Goal: Task Accomplishment & Management: Manage account settings

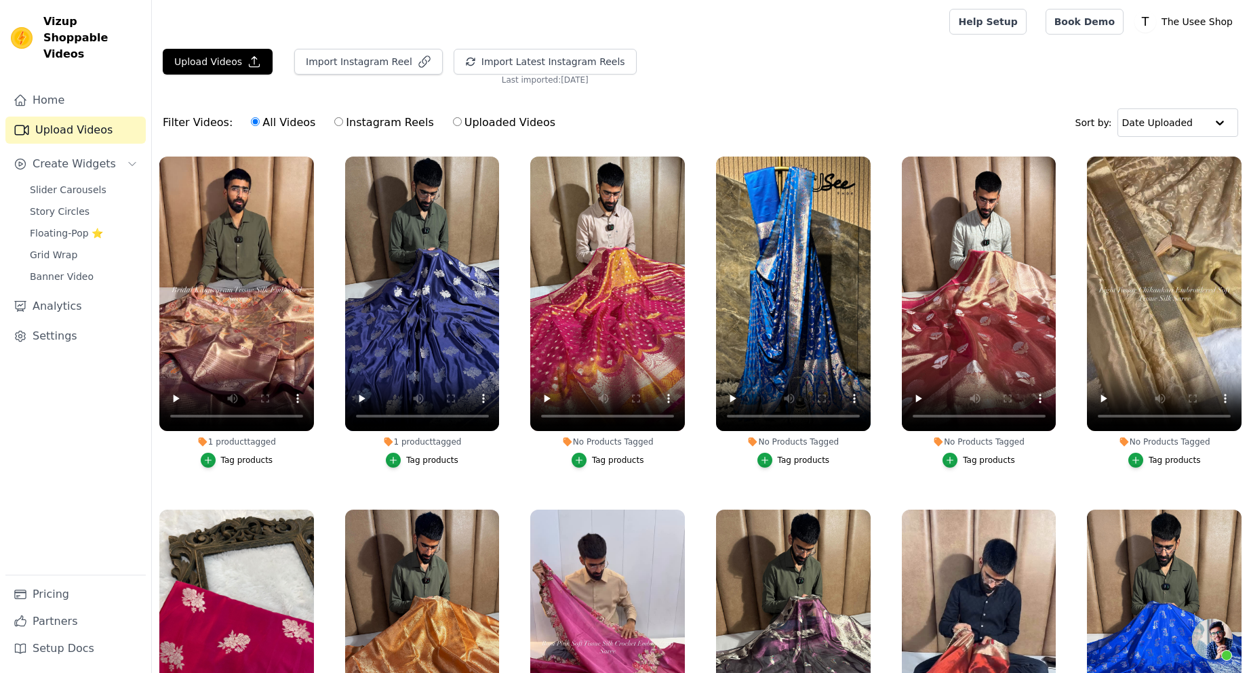
scroll to position [332, 0]
click at [498, 53] on button "Import Latest Instagram Reels" at bounding box center [545, 62] width 183 height 26
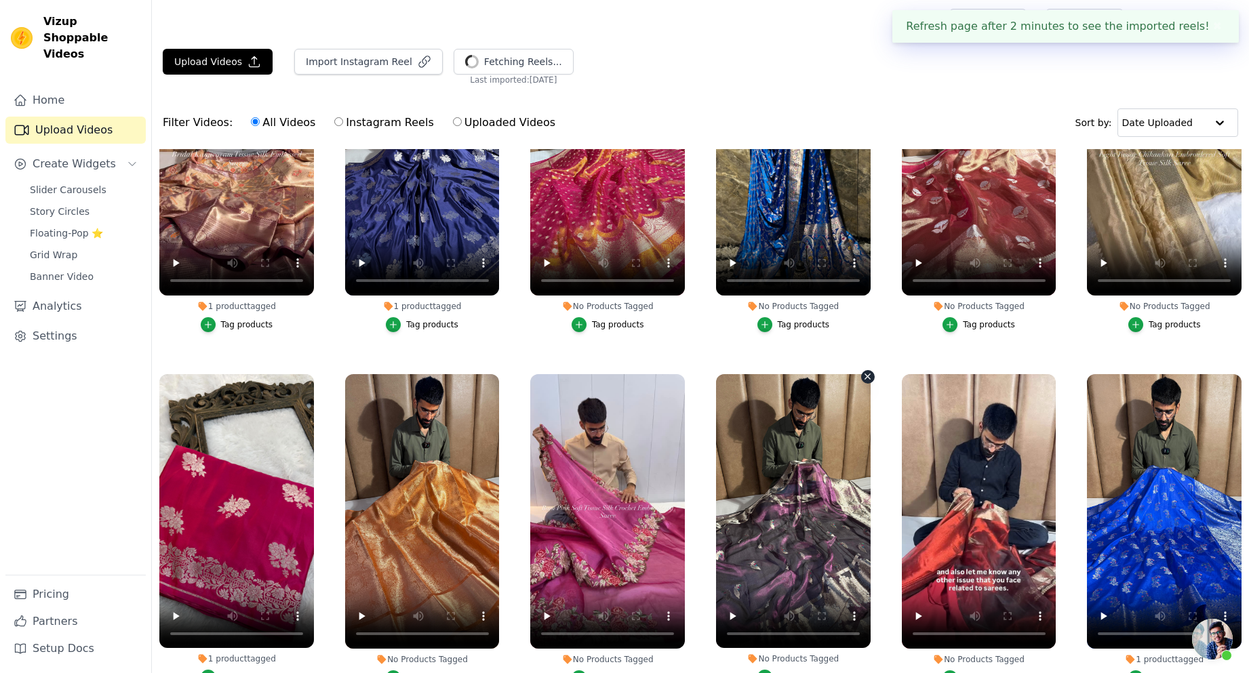
scroll to position [0, 0]
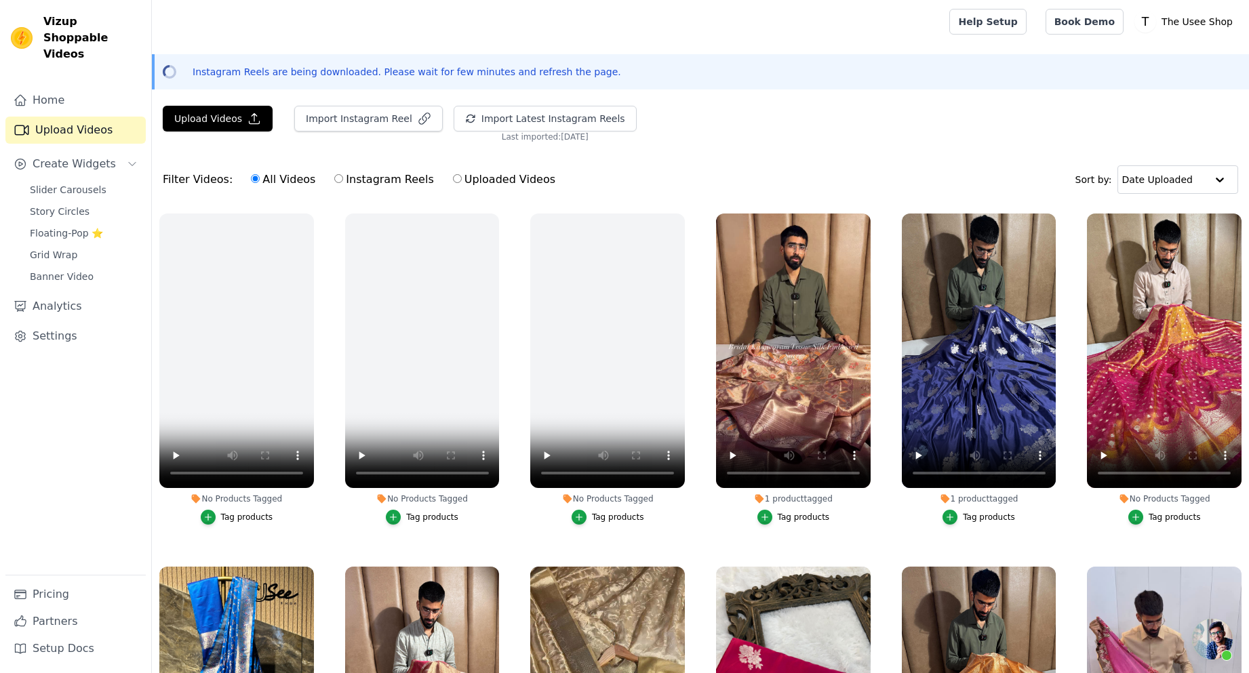
scroll to position [332, 0]
click at [493, 217] on icon "button" at bounding box center [497, 217] width 10 height 10
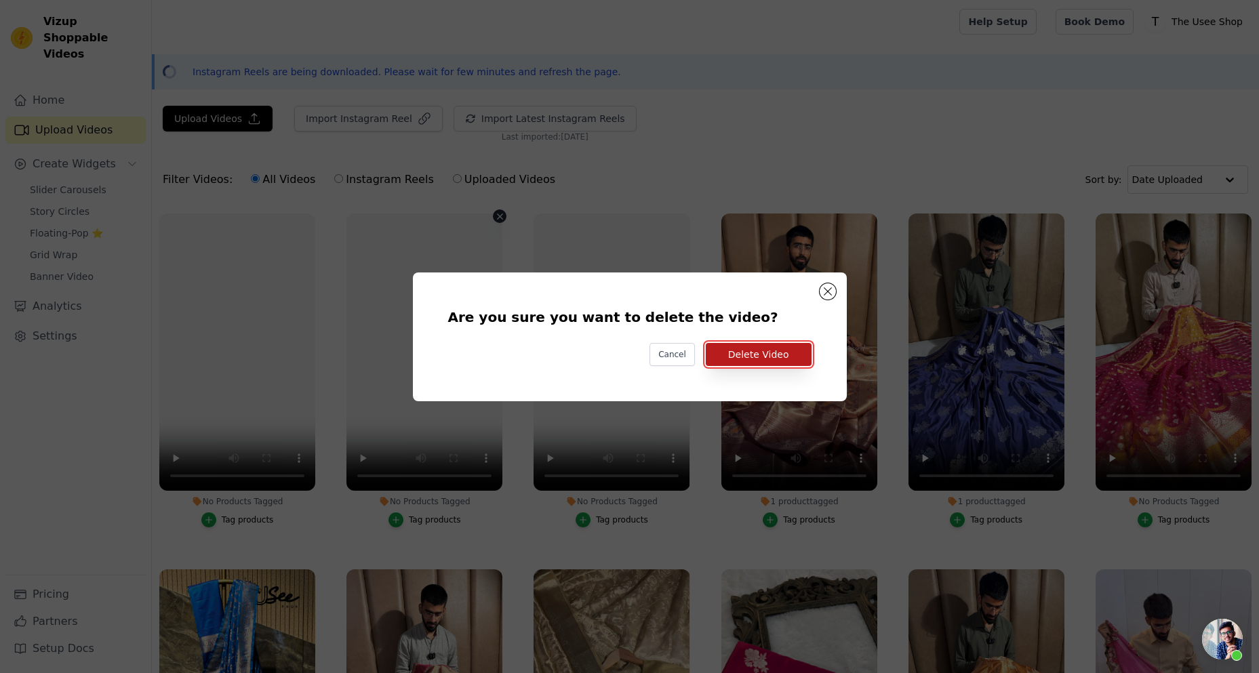
click at [776, 361] on button "Delete Video" at bounding box center [759, 354] width 106 height 23
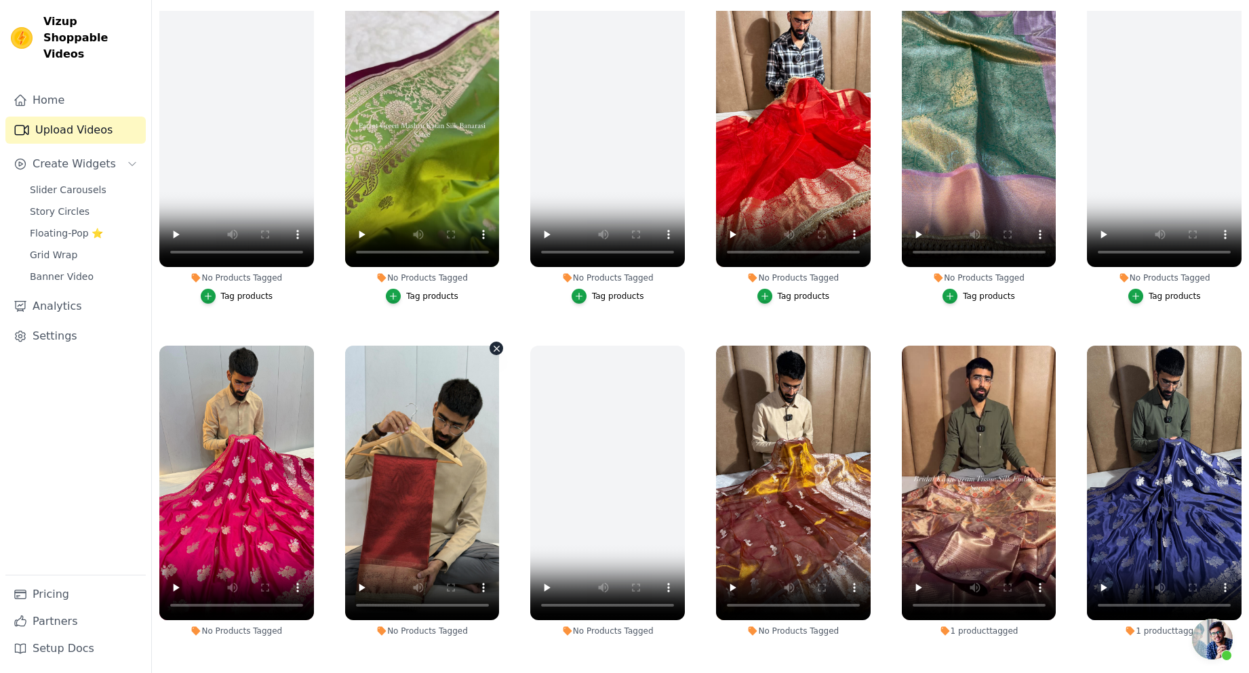
scroll to position [1356, 0]
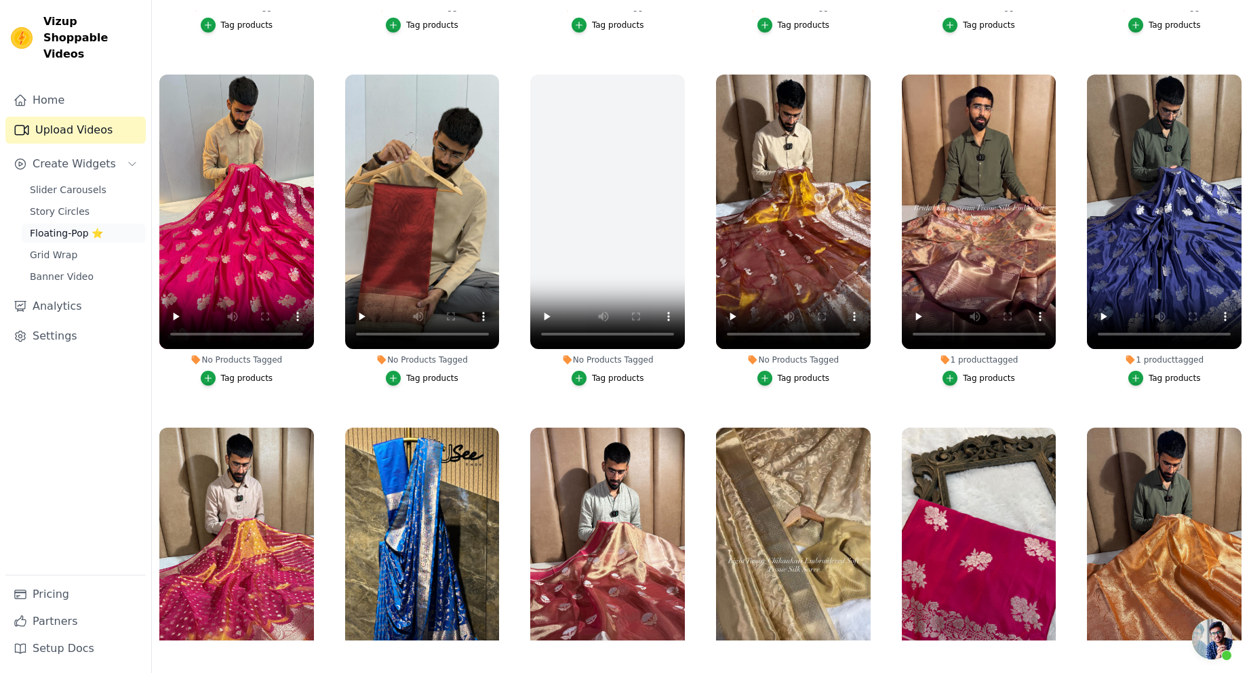
click at [76, 227] on span "Floating-Pop ⭐" at bounding box center [66, 234] width 73 height 14
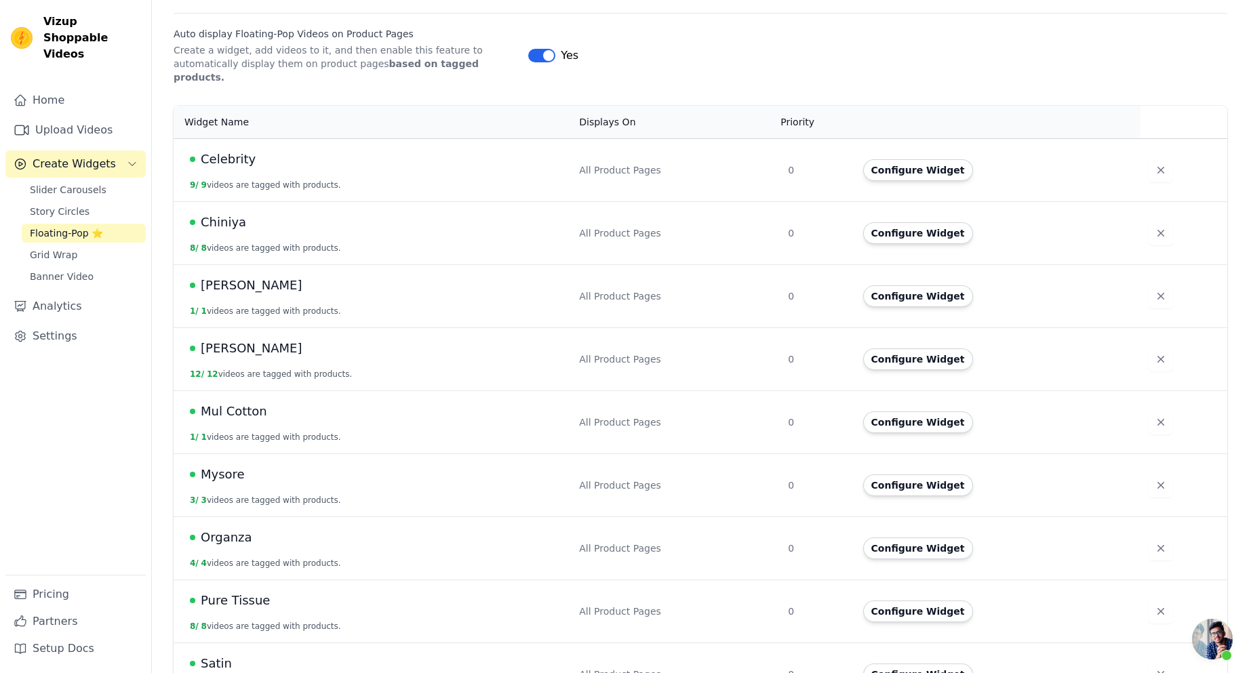
scroll to position [407, 0]
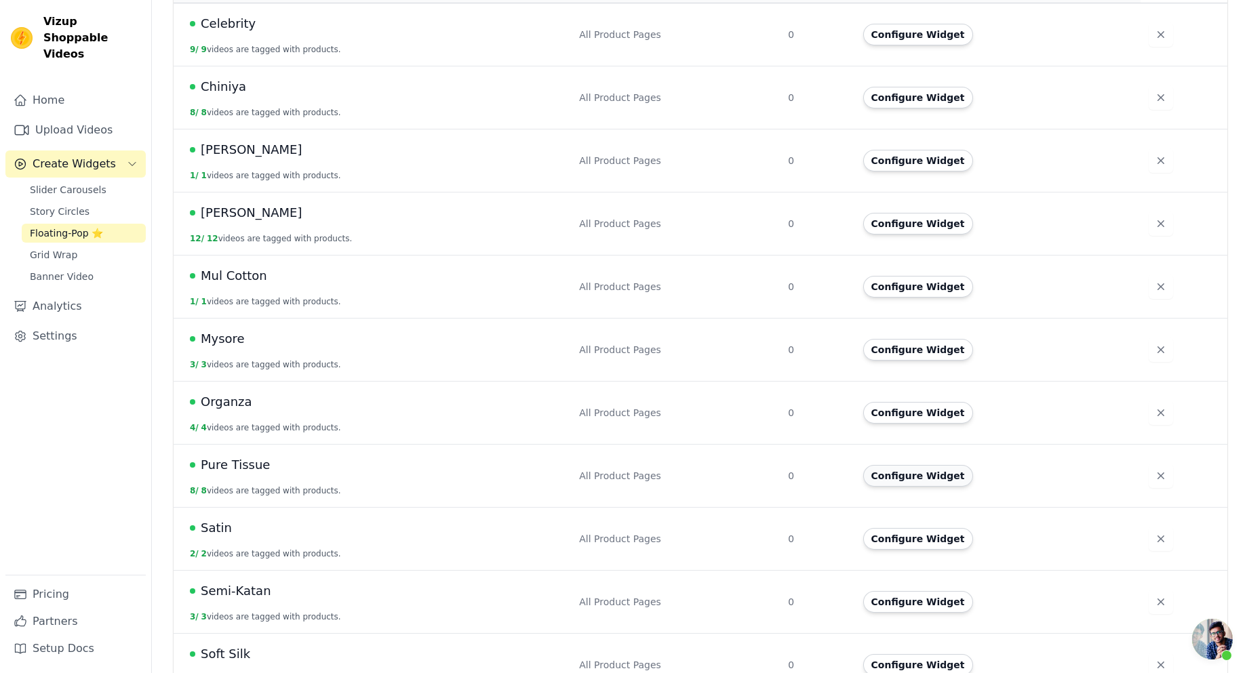
click at [929, 465] on button "Configure Widget" at bounding box center [918, 476] width 110 height 22
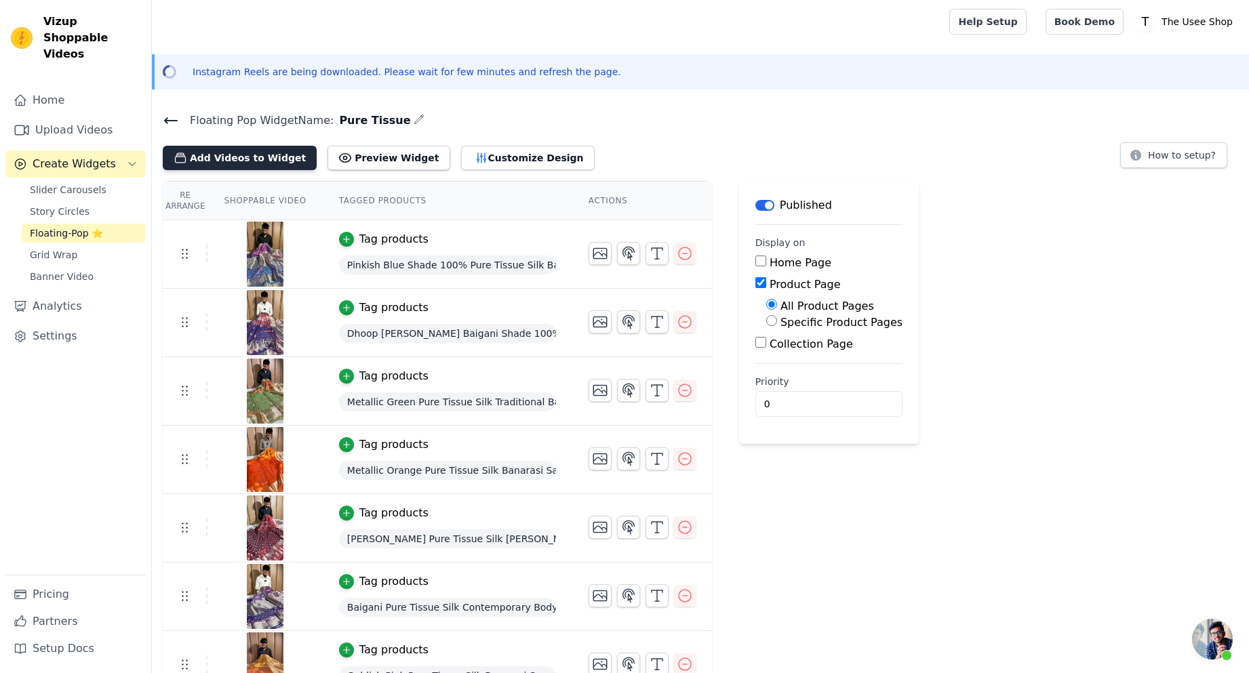
click at [248, 155] on button "Add Videos to Widget" at bounding box center [240, 158] width 154 height 24
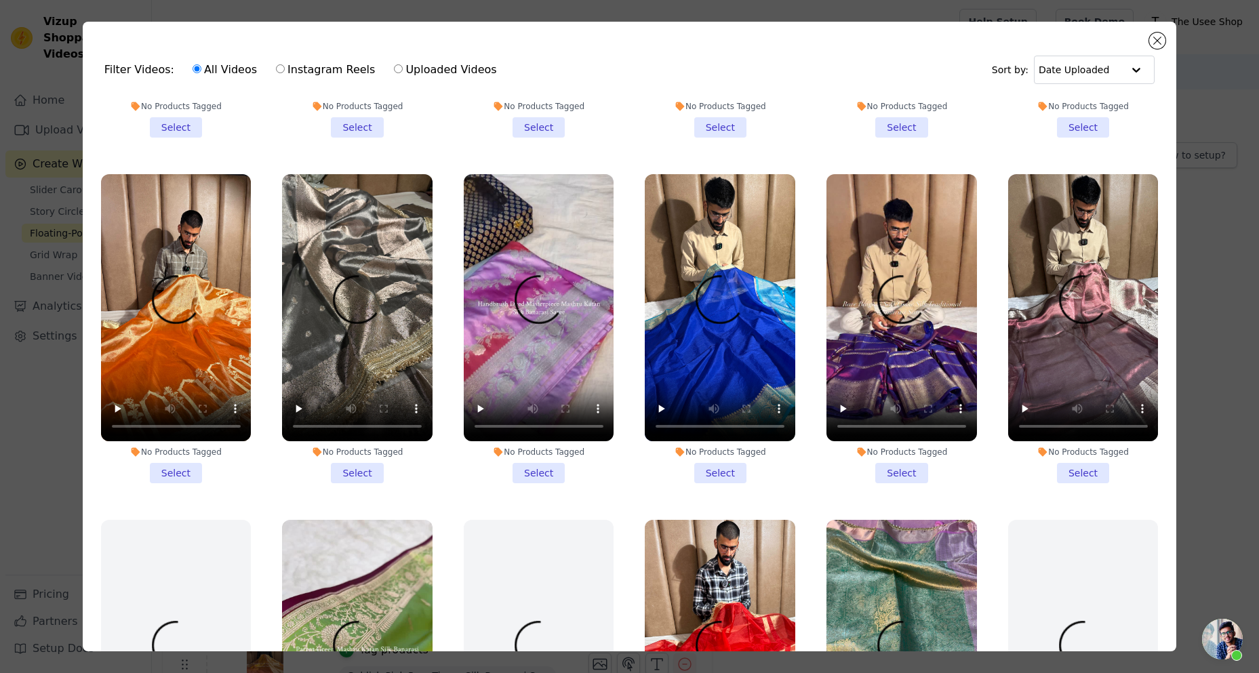
scroll to position [678, 0]
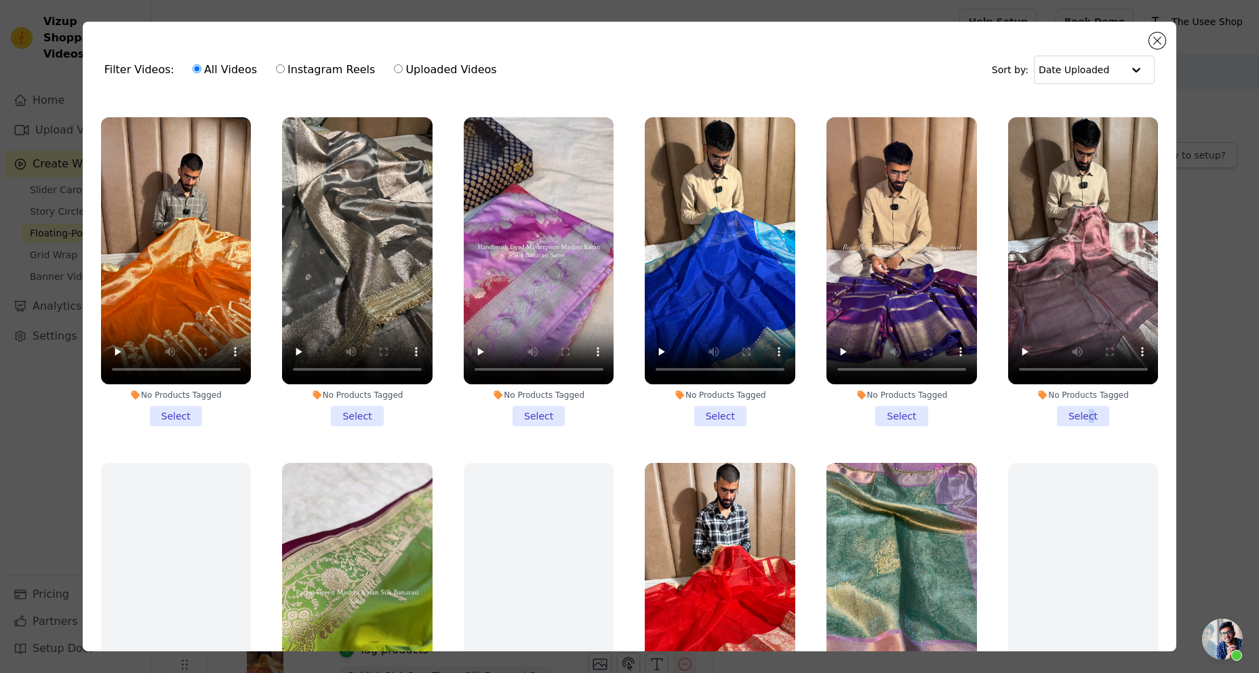
click at [1076, 398] on li "No Products Tagged Select" at bounding box center [1083, 271] width 151 height 309
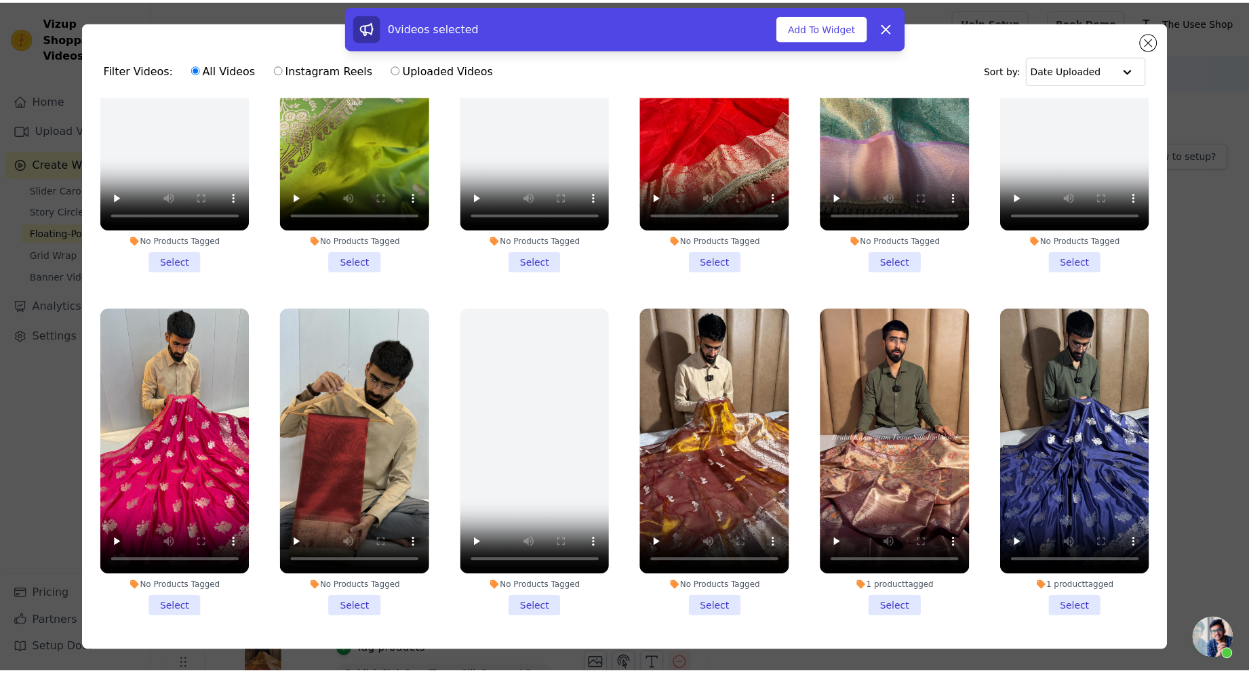
scroll to position [1221, 0]
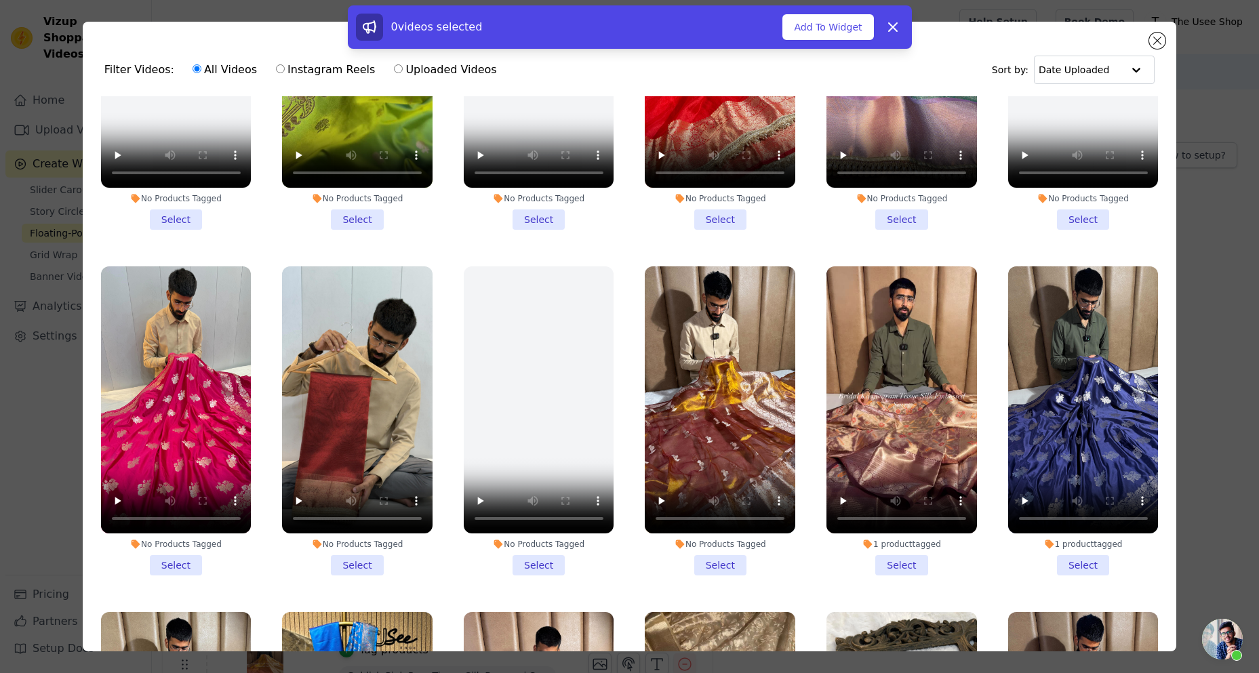
click at [716, 547] on li "No Products Tagged Select" at bounding box center [720, 421] width 151 height 309
click at [0, 0] on input "No Products Tagged Select" at bounding box center [0, 0] width 0 height 0
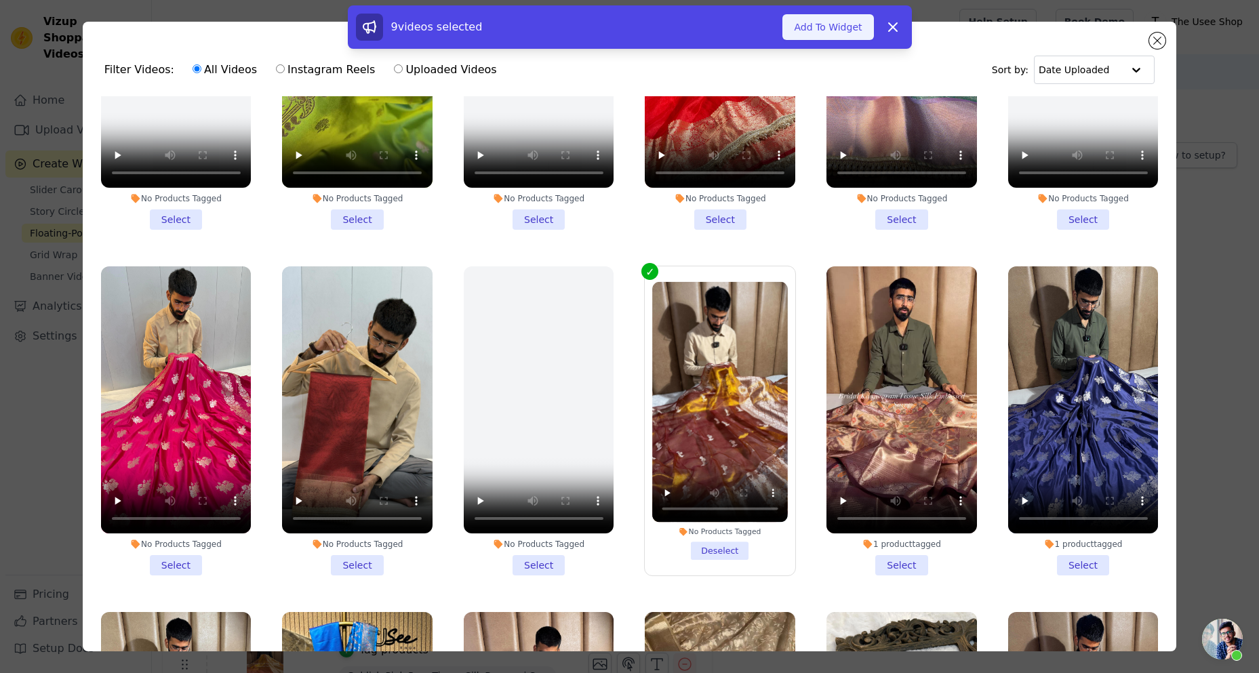
click at [807, 20] on button "Add To Widget" at bounding box center [828, 27] width 91 height 26
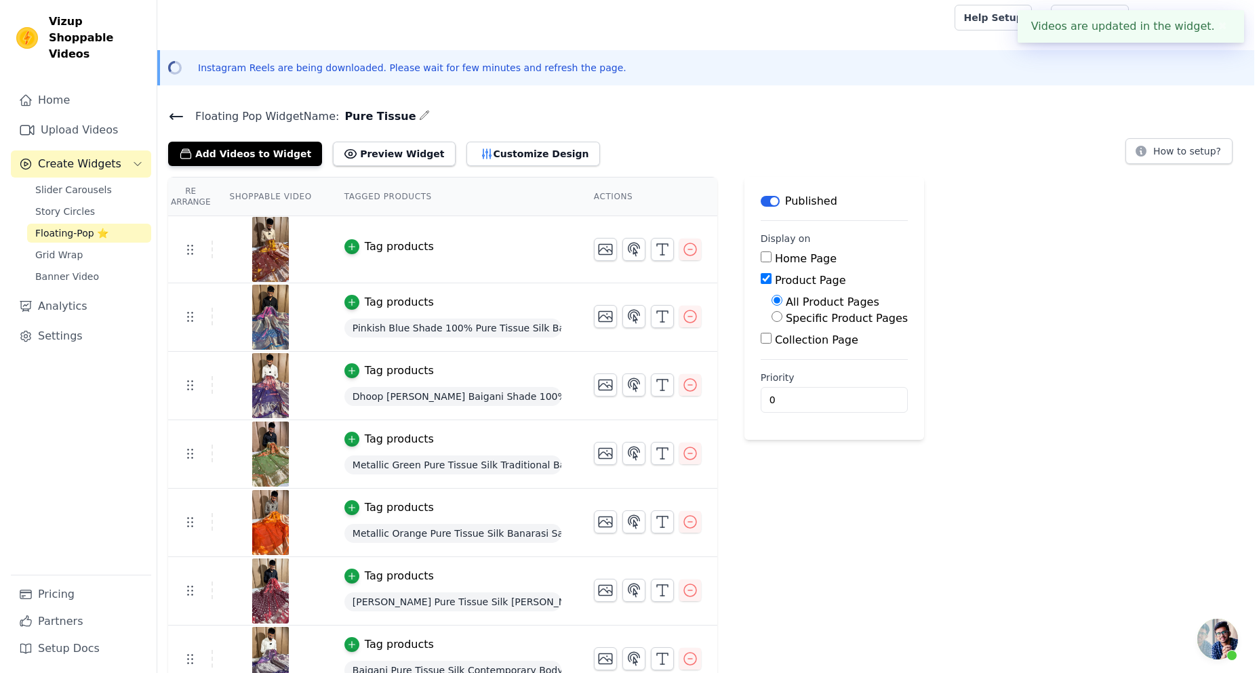
scroll to position [0, 0]
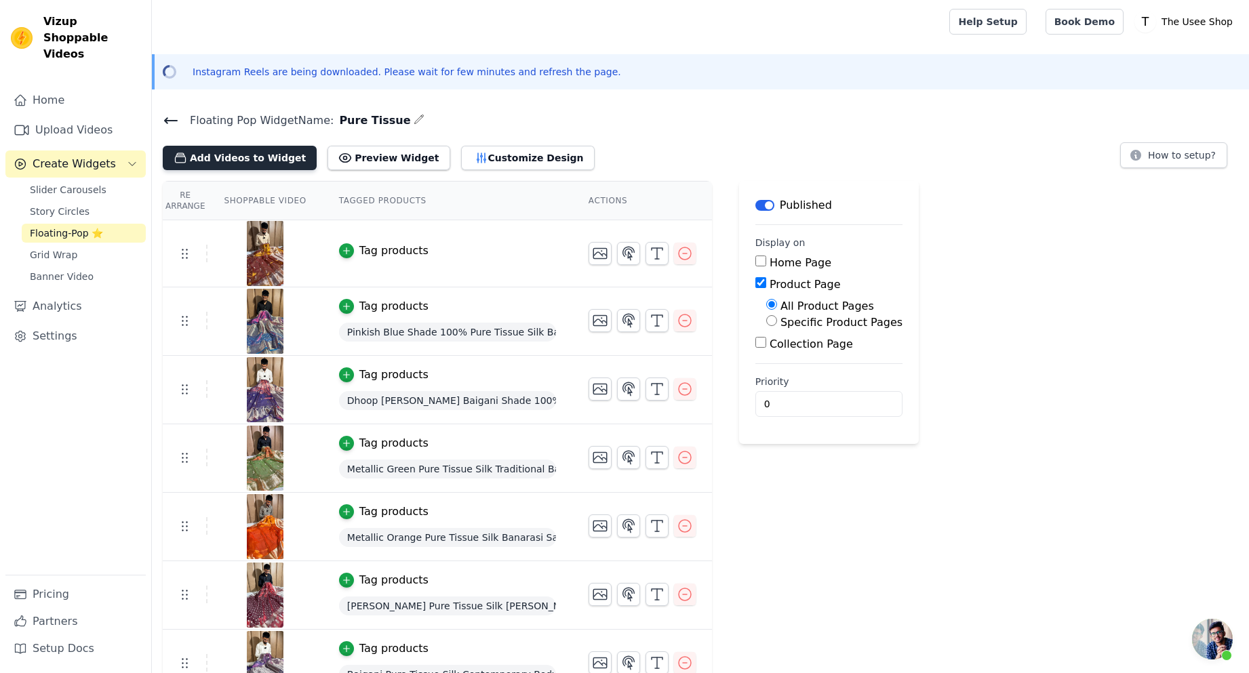
click at [223, 157] on button "Add Videos to Widget" at bounding box center [240, 158] width 154 height 24
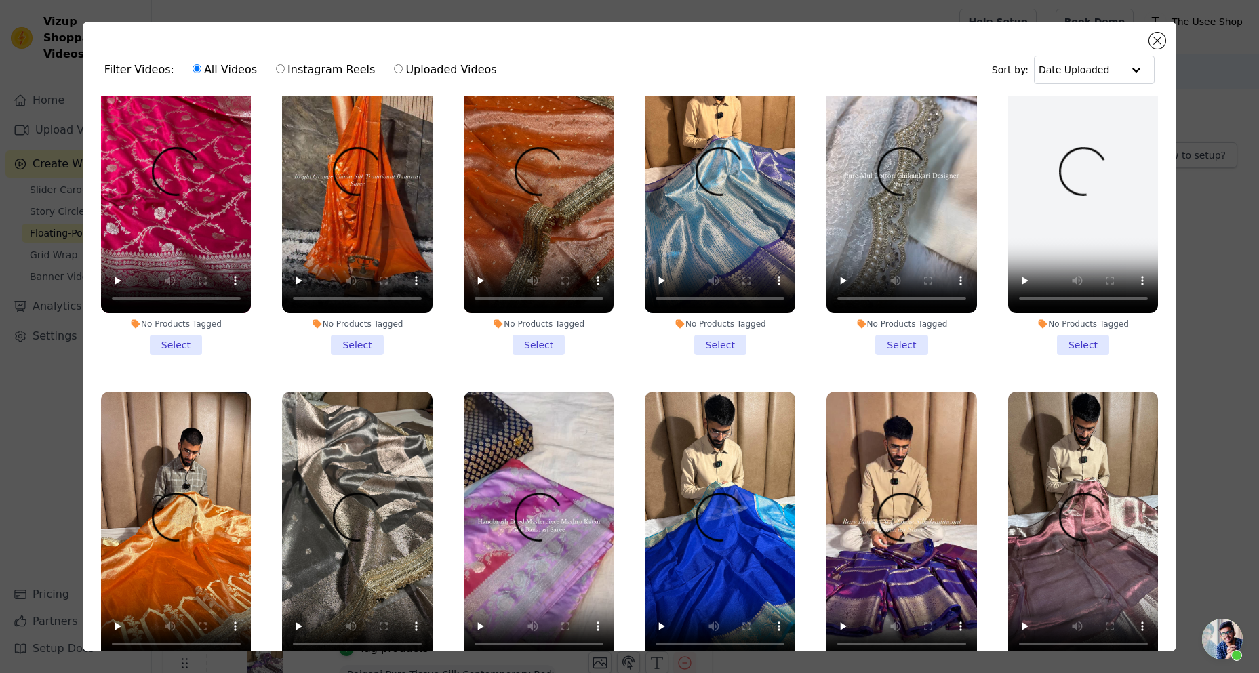
scroll to position [543, 0]
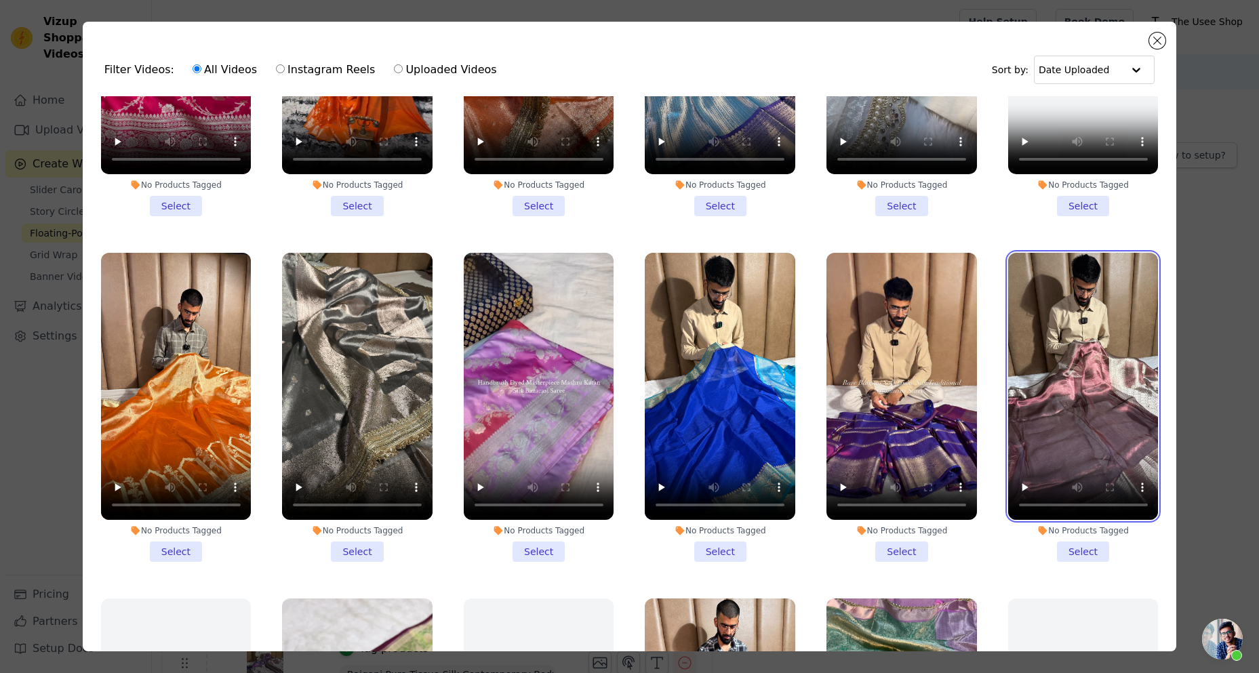
click at [1071, 446] on video at bounding box center [1083, 386] width 151 height 267
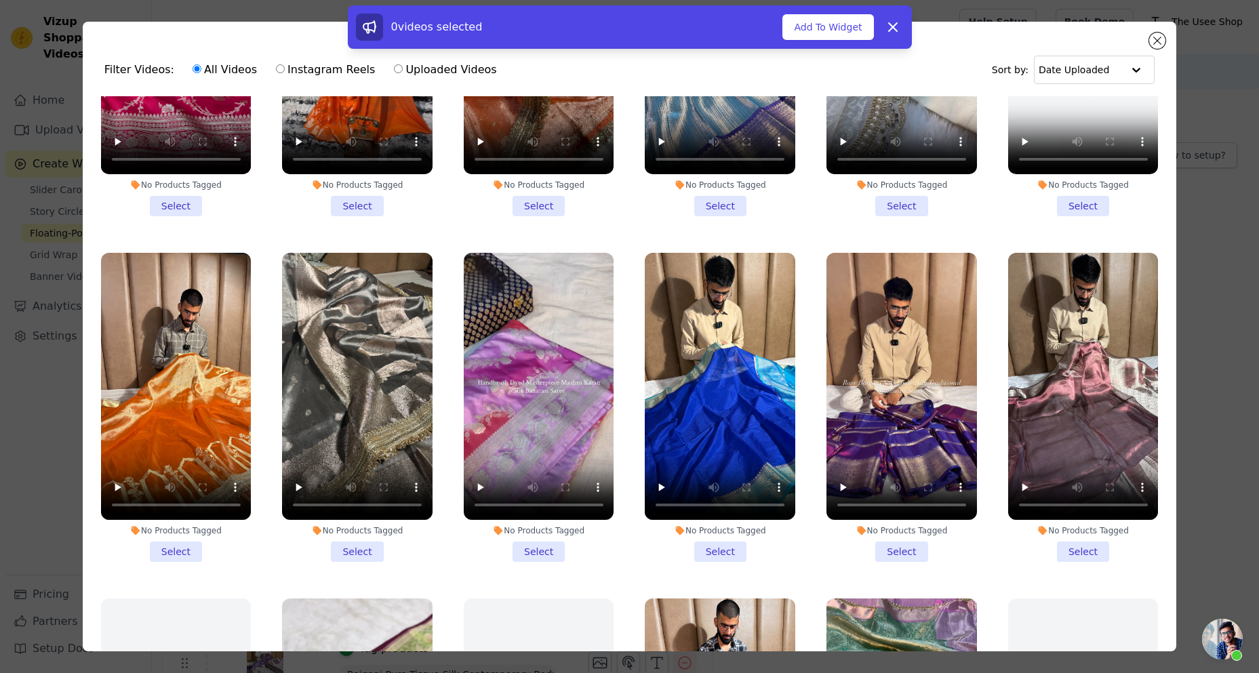
click at [1076, 534] on li "No Products Tagged Select" at bounding box center [1083, 407] width 151 height 309
click at [0, 0] on input "No Products Tagged Select" at bounding box center [0, 0] width 0 height 0
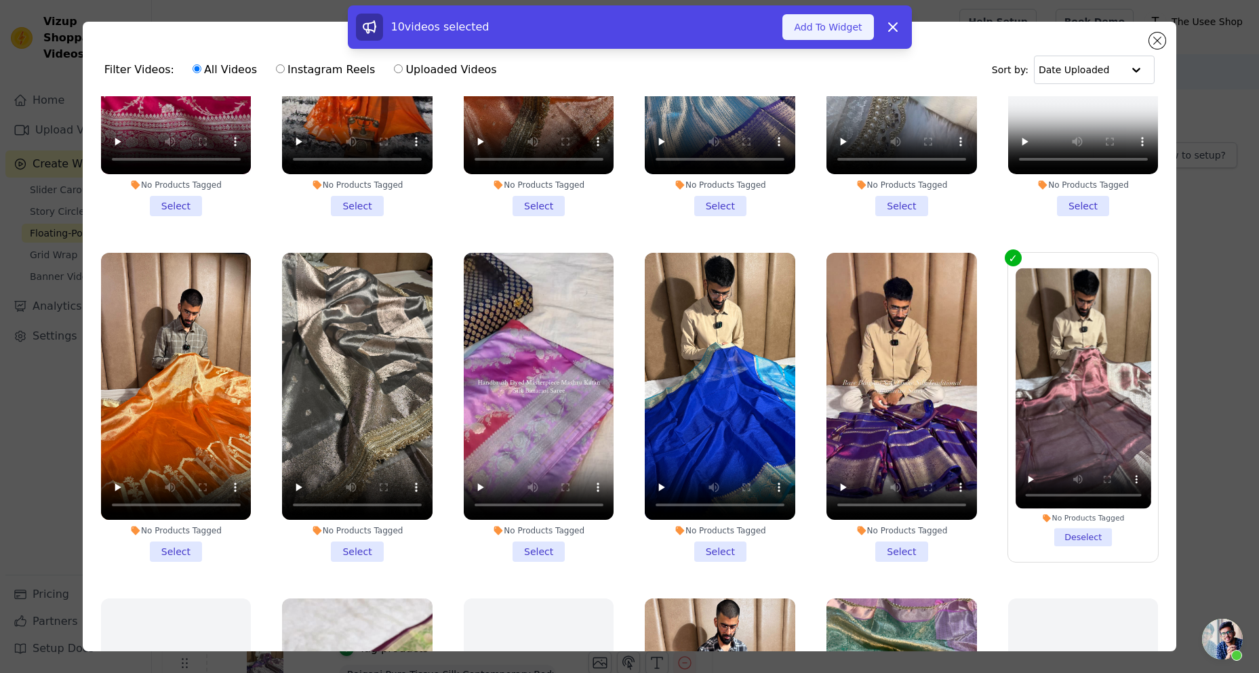
click at [821, 28] on button "Add To Widget" at bounding box center [828, 27] width 91 height 26
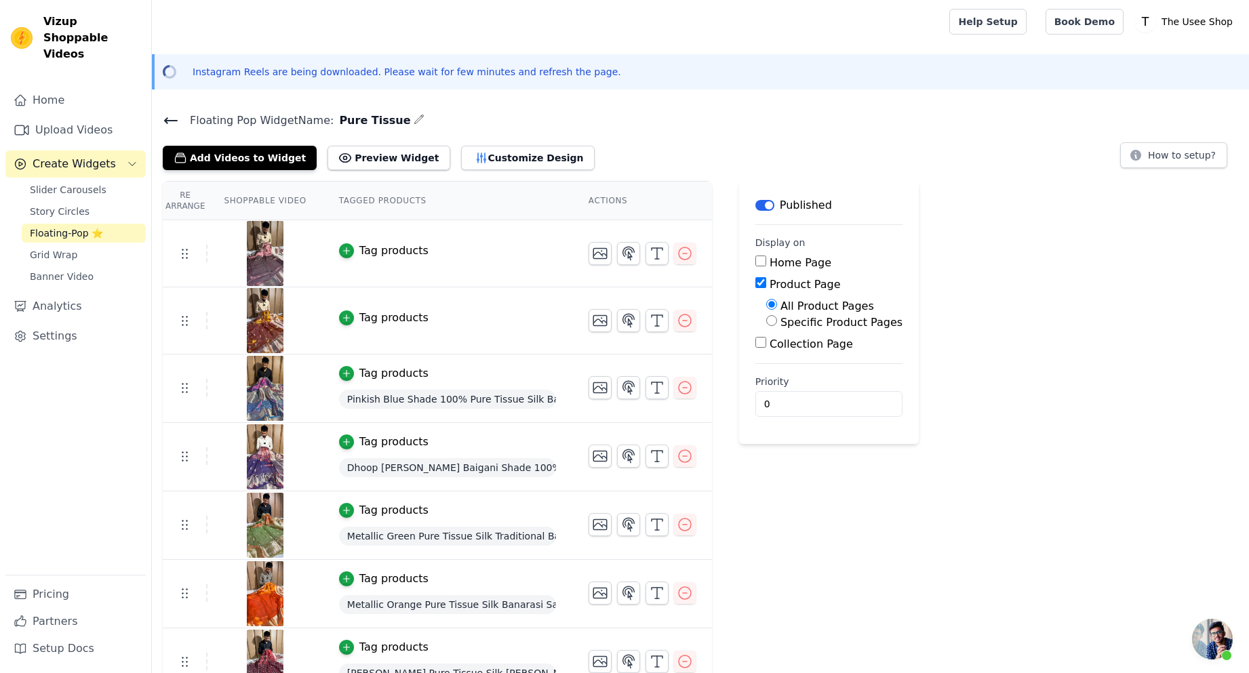
click at [359, 312] on div "Tag products" at bounding box center [393, 318] width 69 height 16
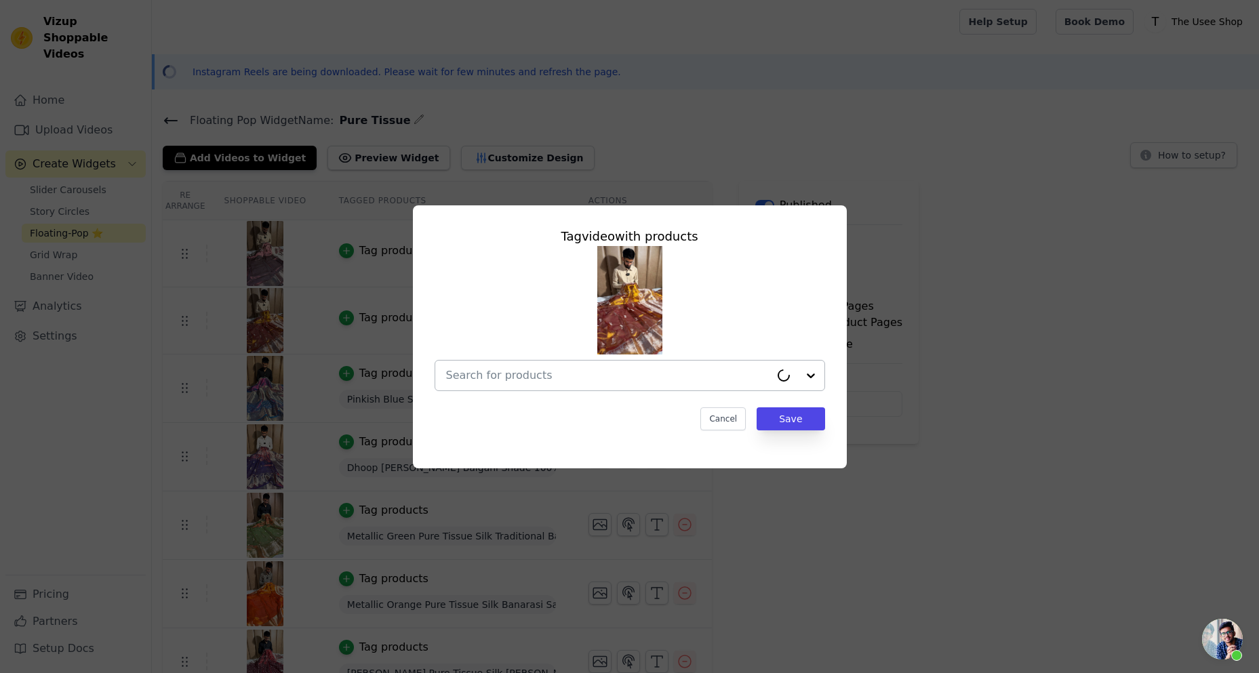
click at [709, 375] on input "text" at bounding box center [608, 376] width 324 height 16
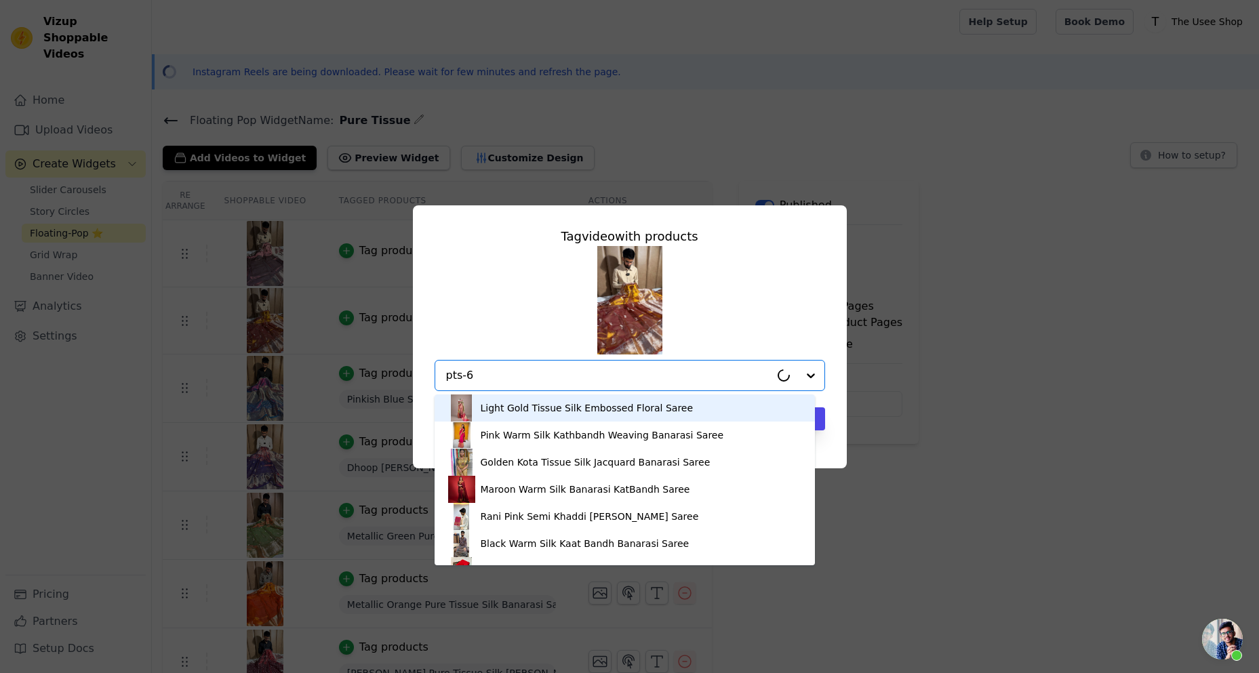
type input "pts-65"
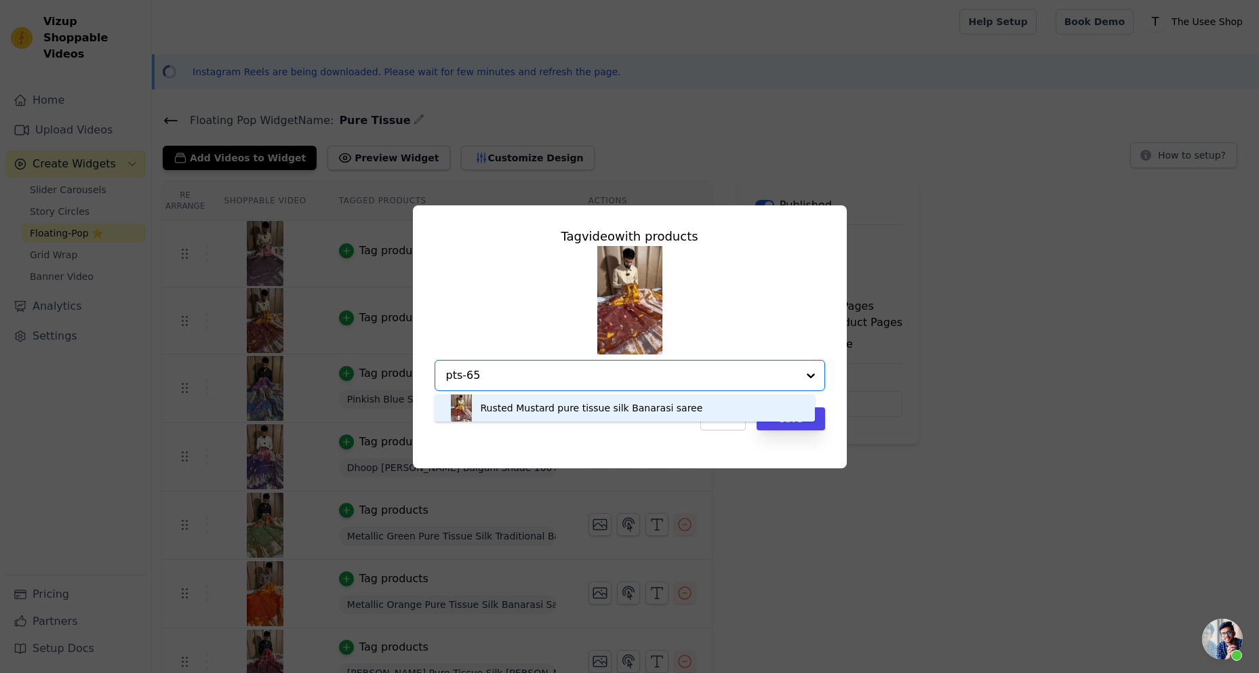
click at [599, 412] on div "Rusted Mustard pure tissue silk Banarasi saree" at bounding box center [592, 408] width 222 height 14
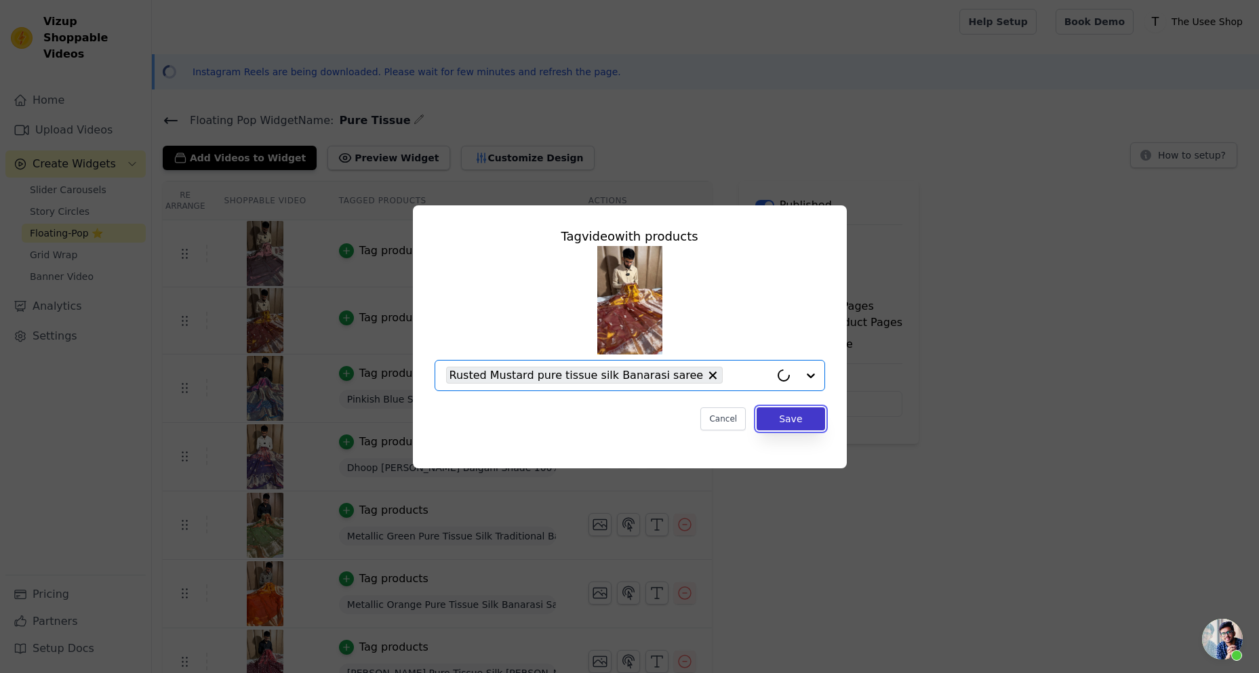
click at [798, 422] on button "Save" at bounding box center [791, 419] width 68 height 23
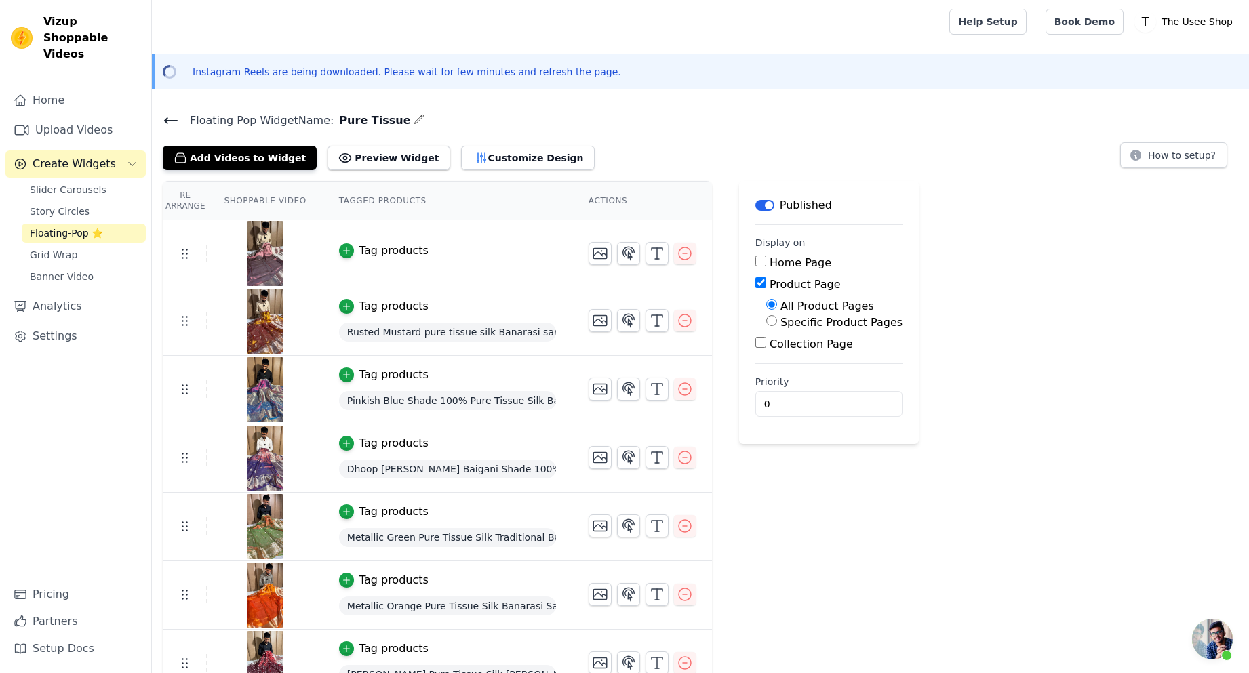
click at [379, 252] on div "Tag products" at bounding box center [393, 251] width 69 height 16
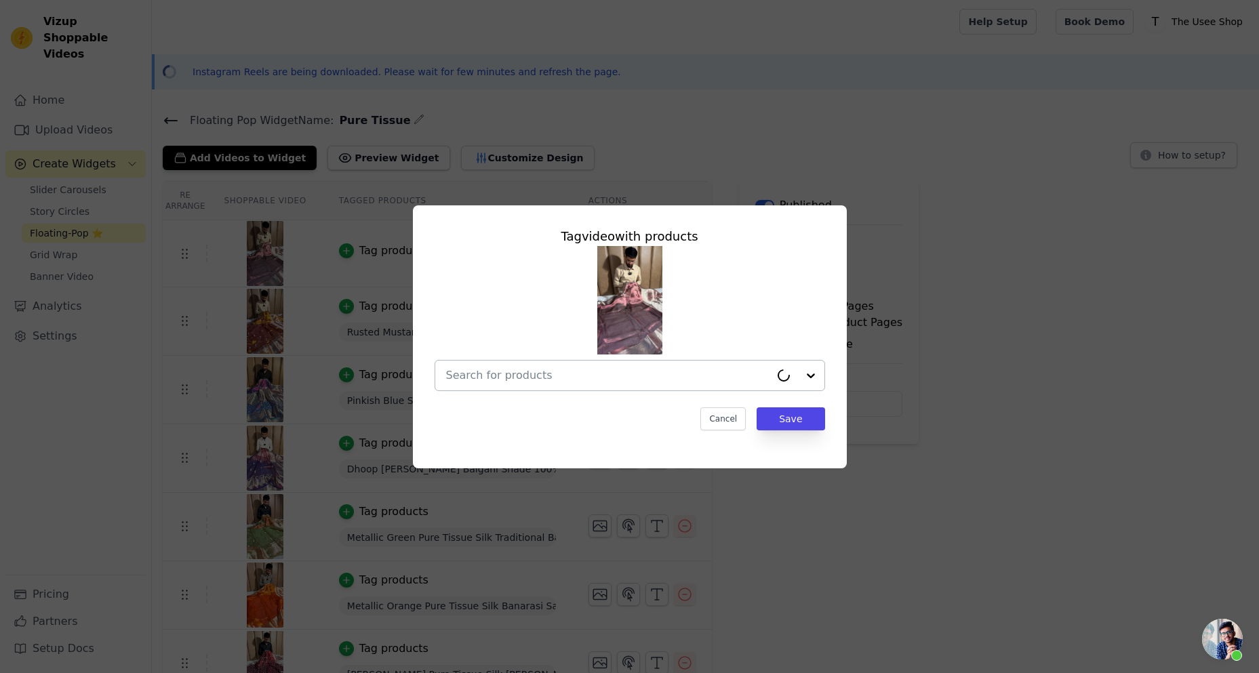
click at [619, 379] on input "text" at bounding box center [608, 376] width 324 height 16
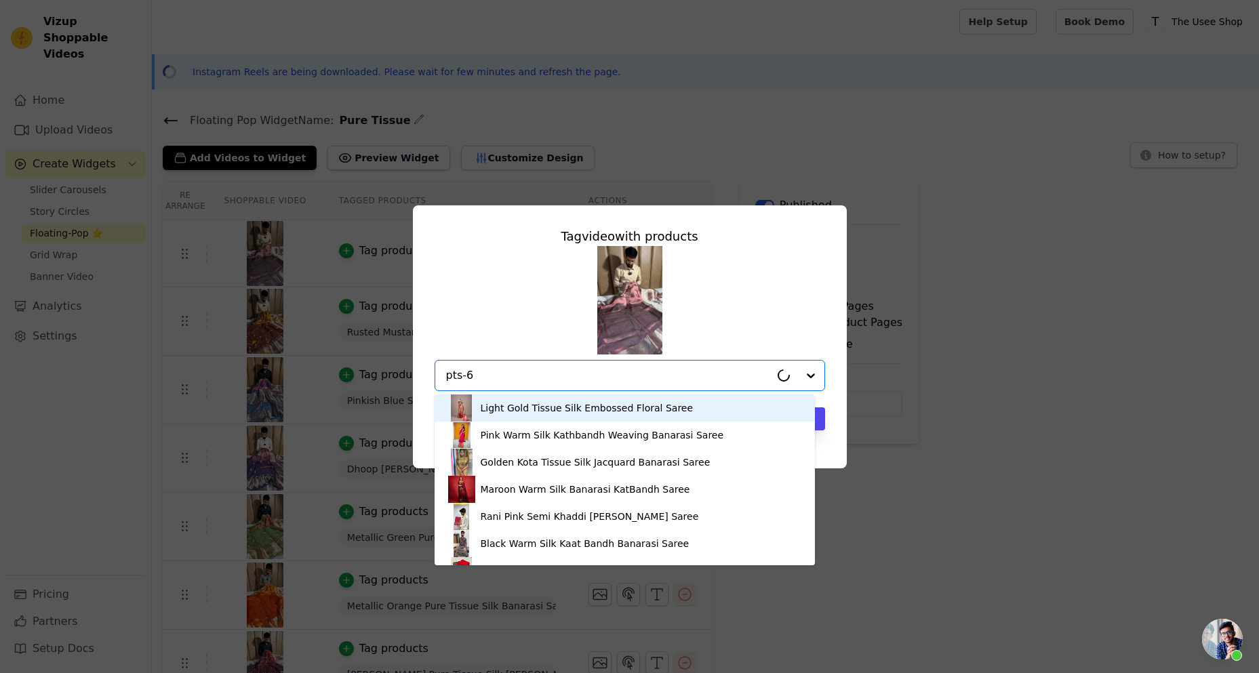
type input "pts-64"
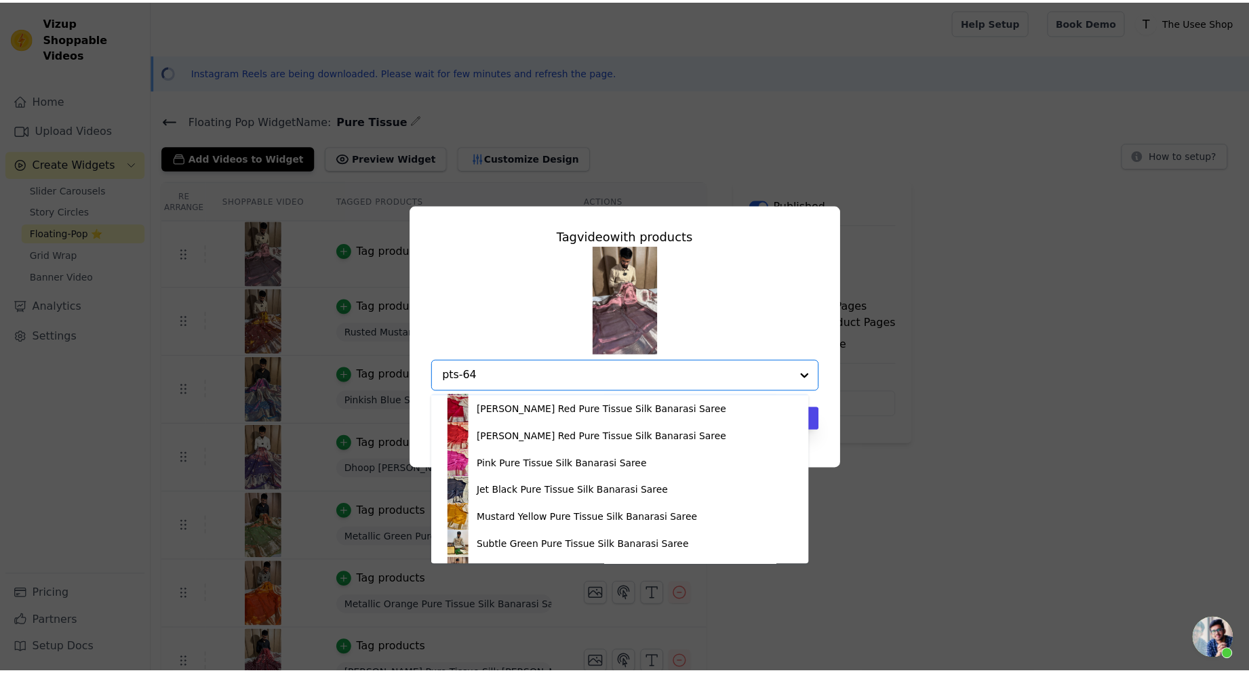
scroll to position [457, 0]
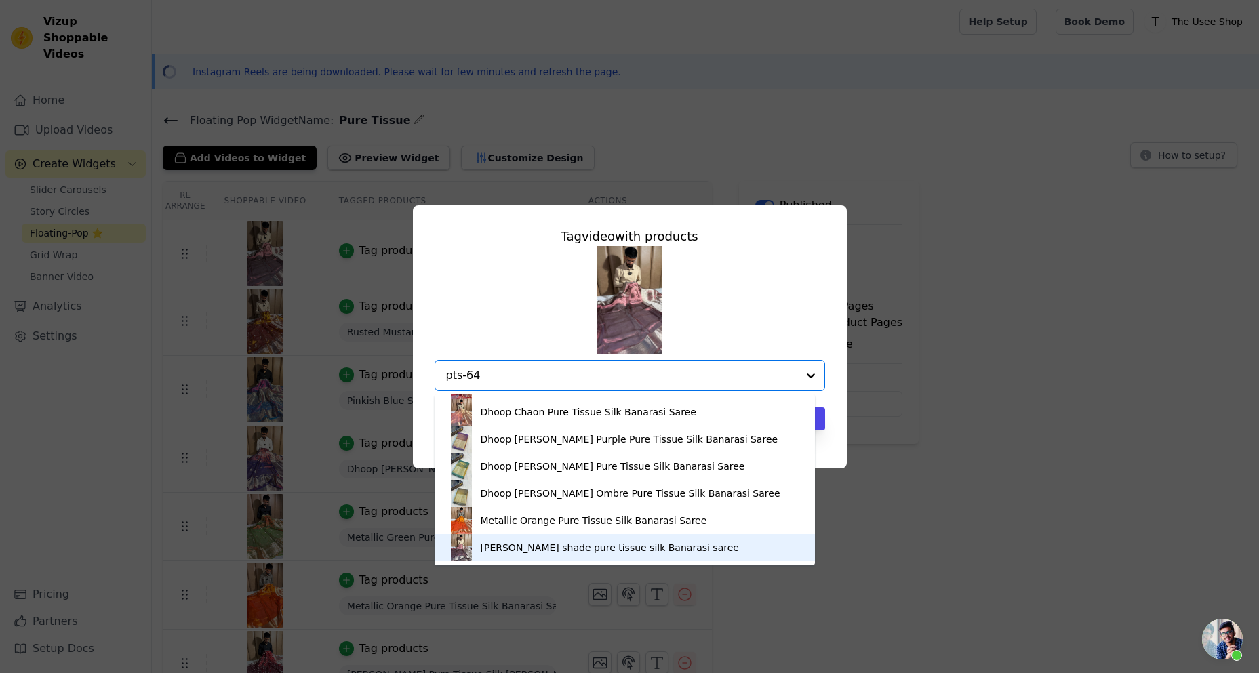
click at [563, 542] on div "Dusty lavender shade pure tissue silk Banarasi saree" at bounding box center [610, 548] width 258 height 14
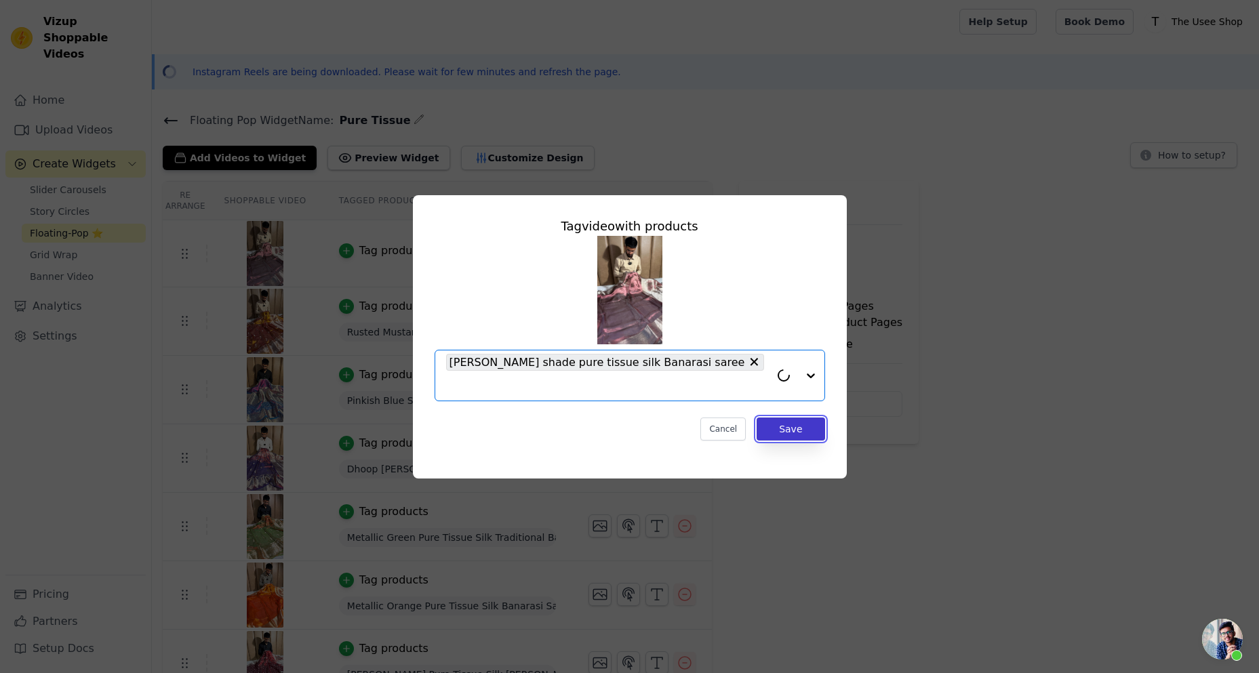
click at [793, 422] on button "Save" at bounding box center [791, 429] width 68 height 23
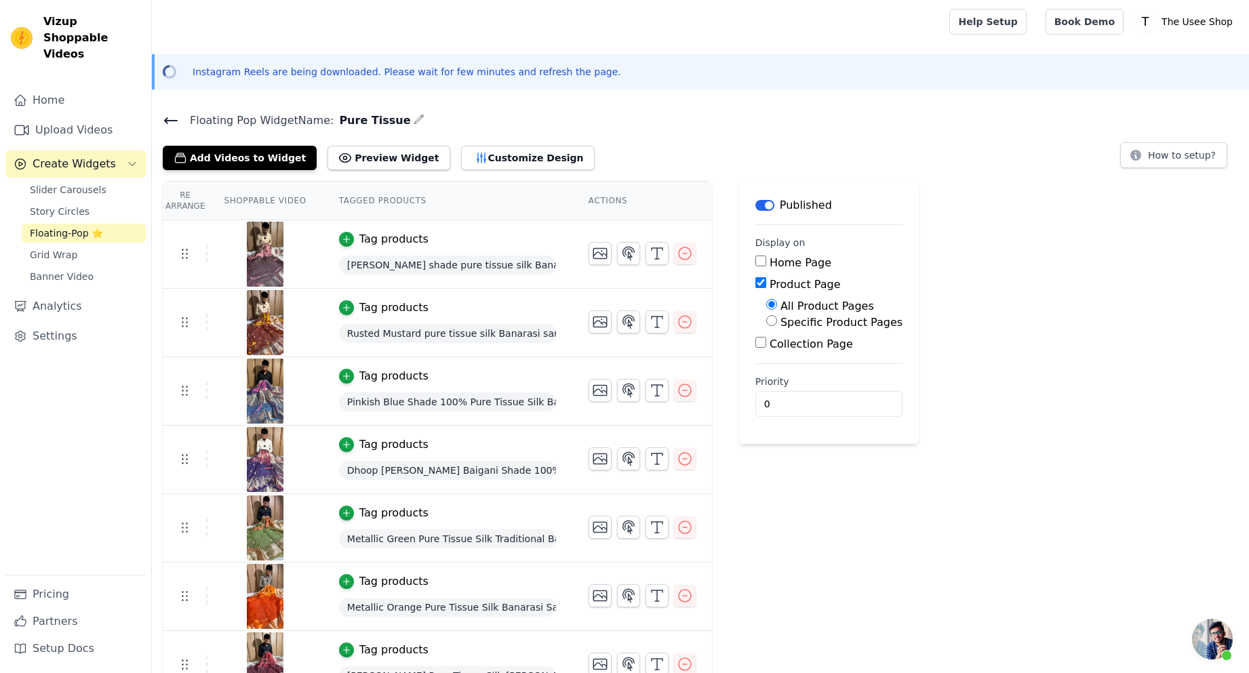
click at [176, 119] on icon at bounding box center [171, 121] width 16 height 16
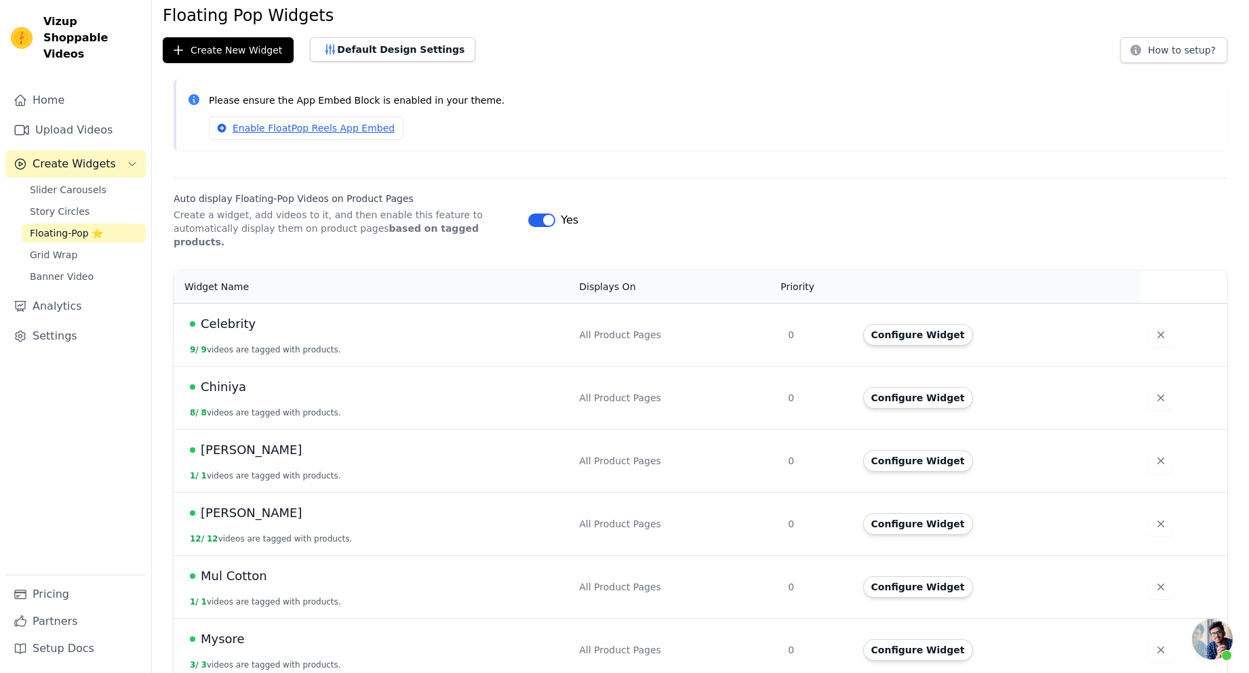
scroll to position [271, 0]
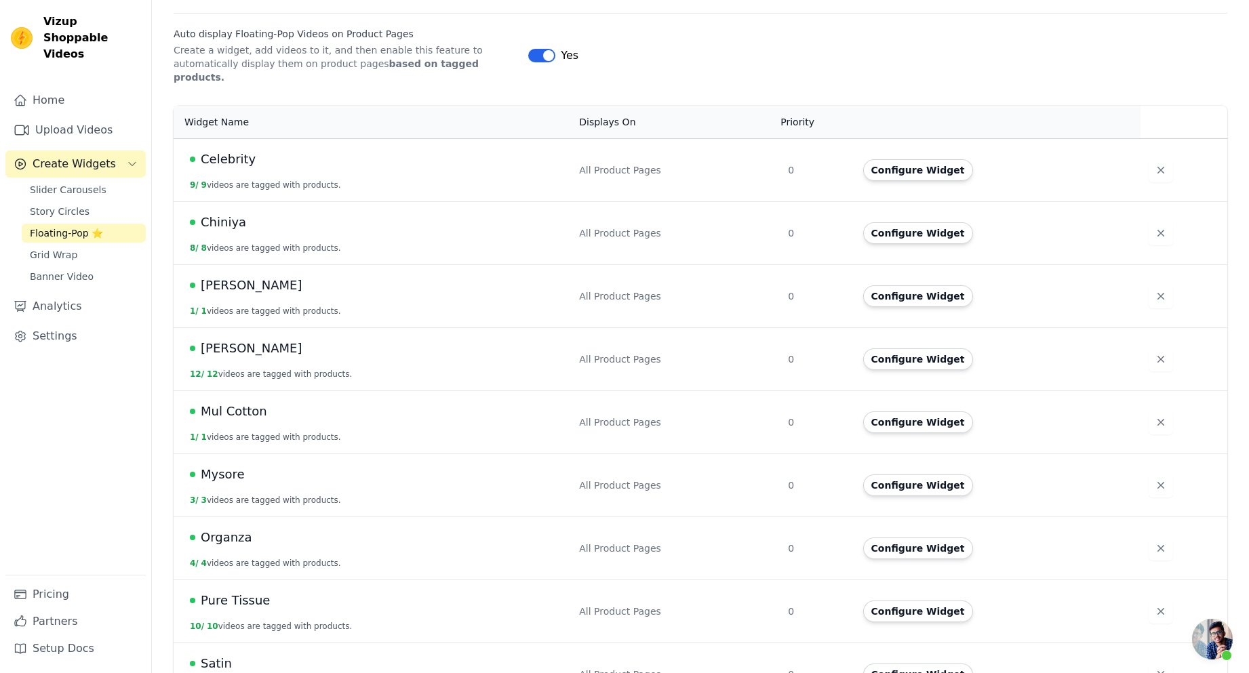
click at [911, 231] on td "Configure Widget" at bounding box center [998, 232] width 286 height 63
click at [911, 222] on button "Configure Widget" at bounding box center [918, 233] width 110 height 22
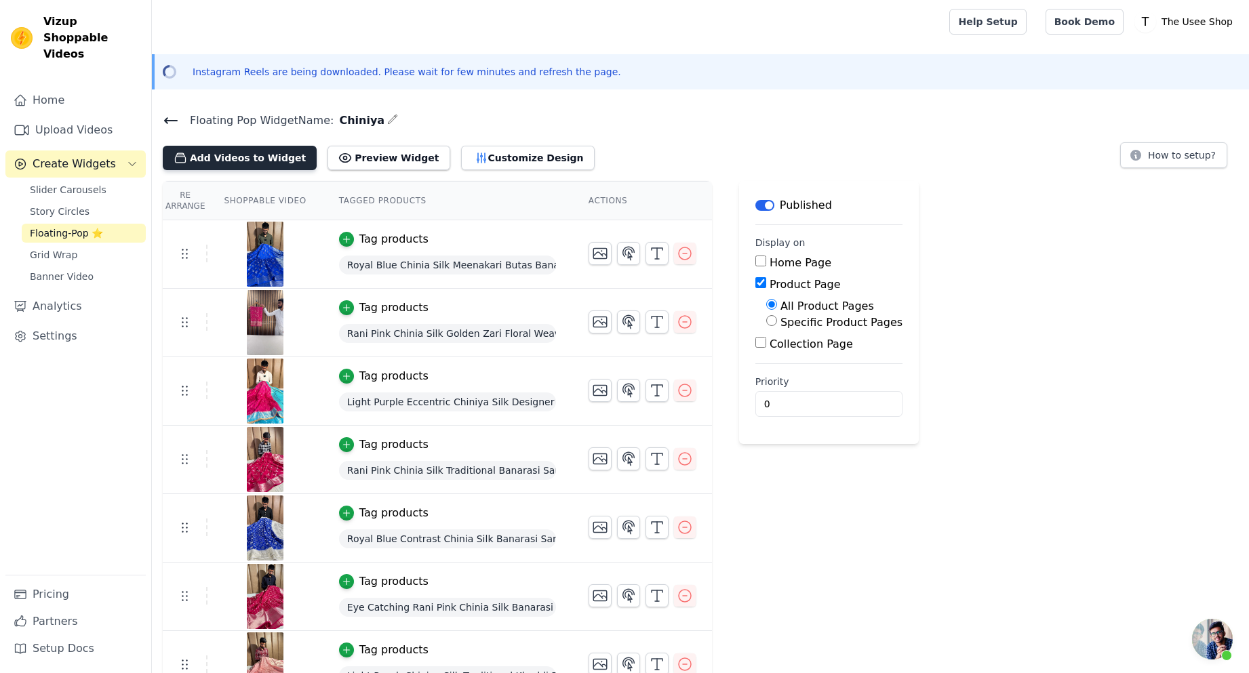
click at [269, 168] on button "Add Videos to Widget" at bounding box center [240, 158] width 154 height 24
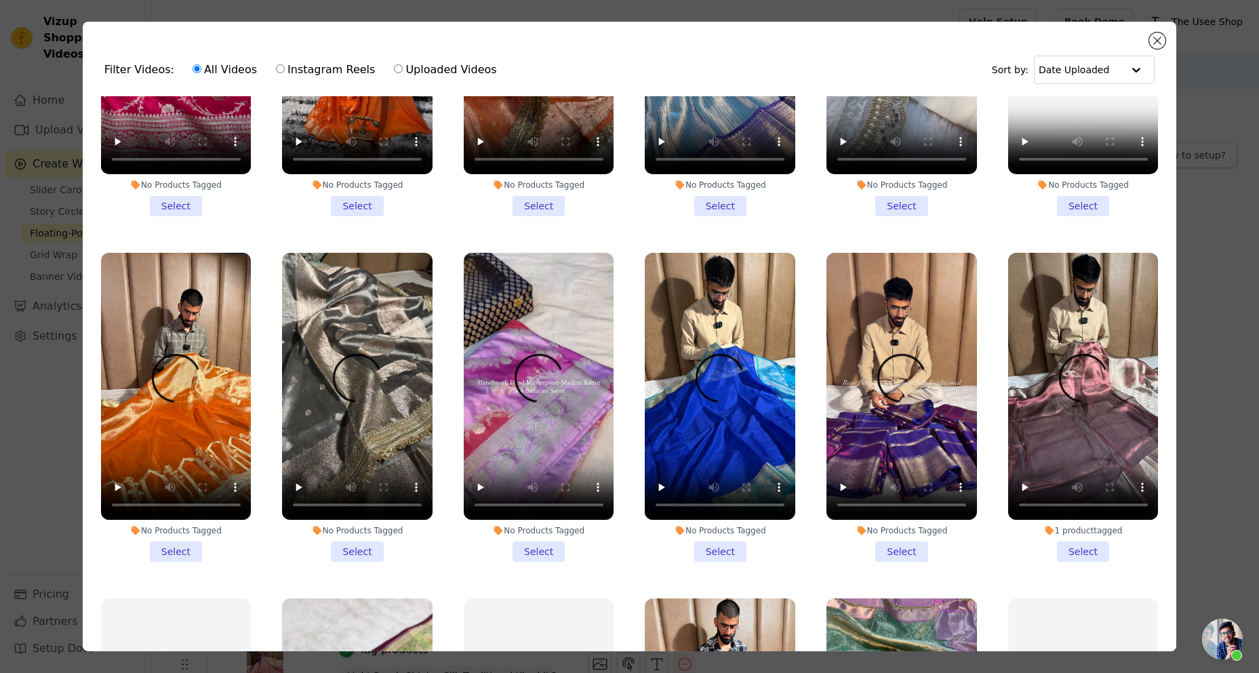
scroll to position [678, 0]
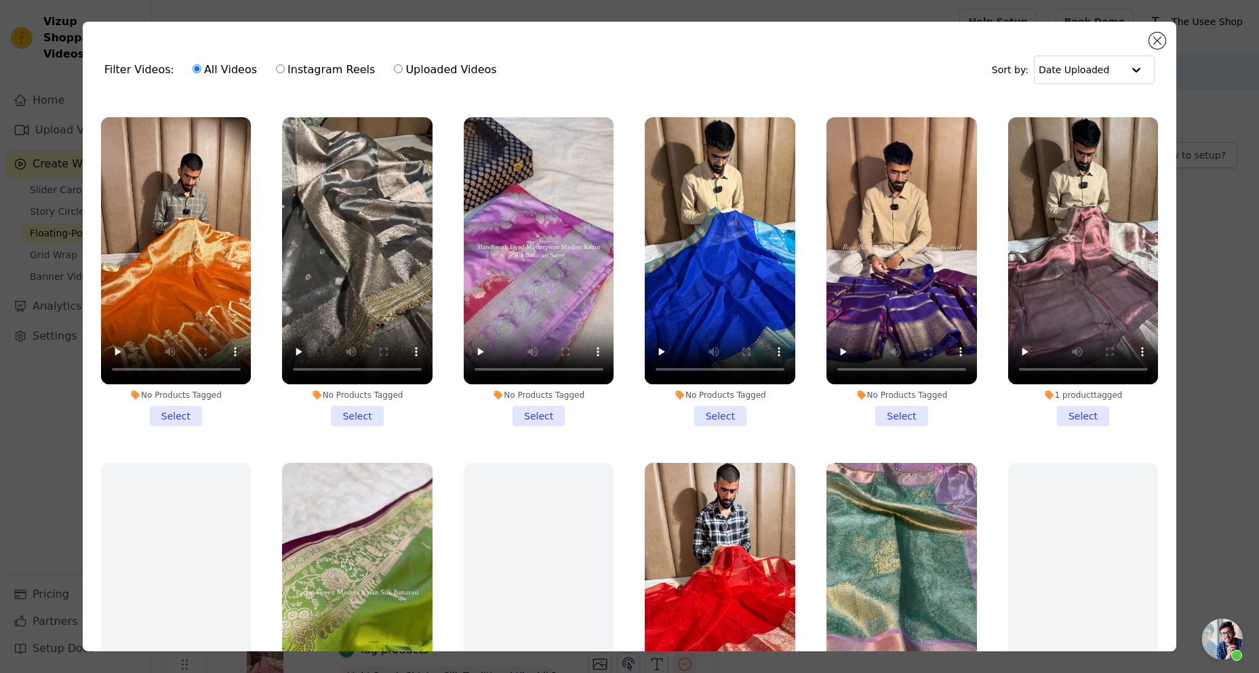
click at [708, 399] on li "No Products Tagged Select" at bounding box center [720, 271] width 151 height 309
click at [0, 0] on input "No Products Tagged Select" at bounding box center [0, 0] width 0 height 0
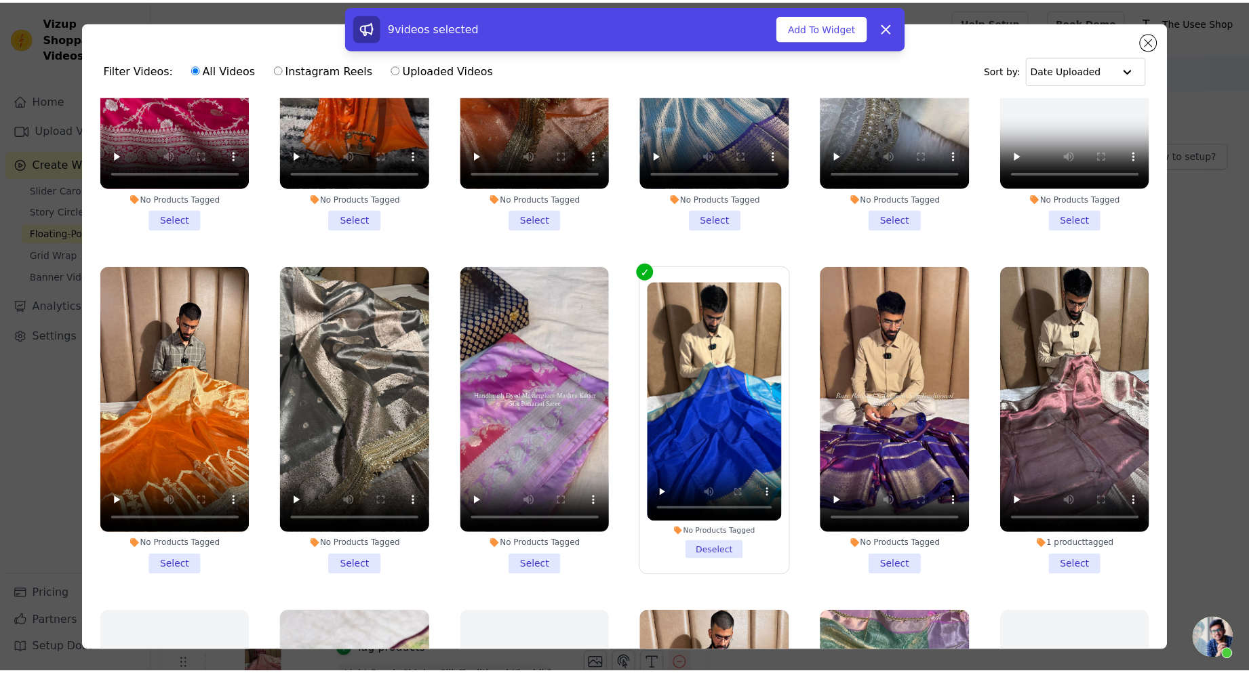
scroll to position [0, 0]
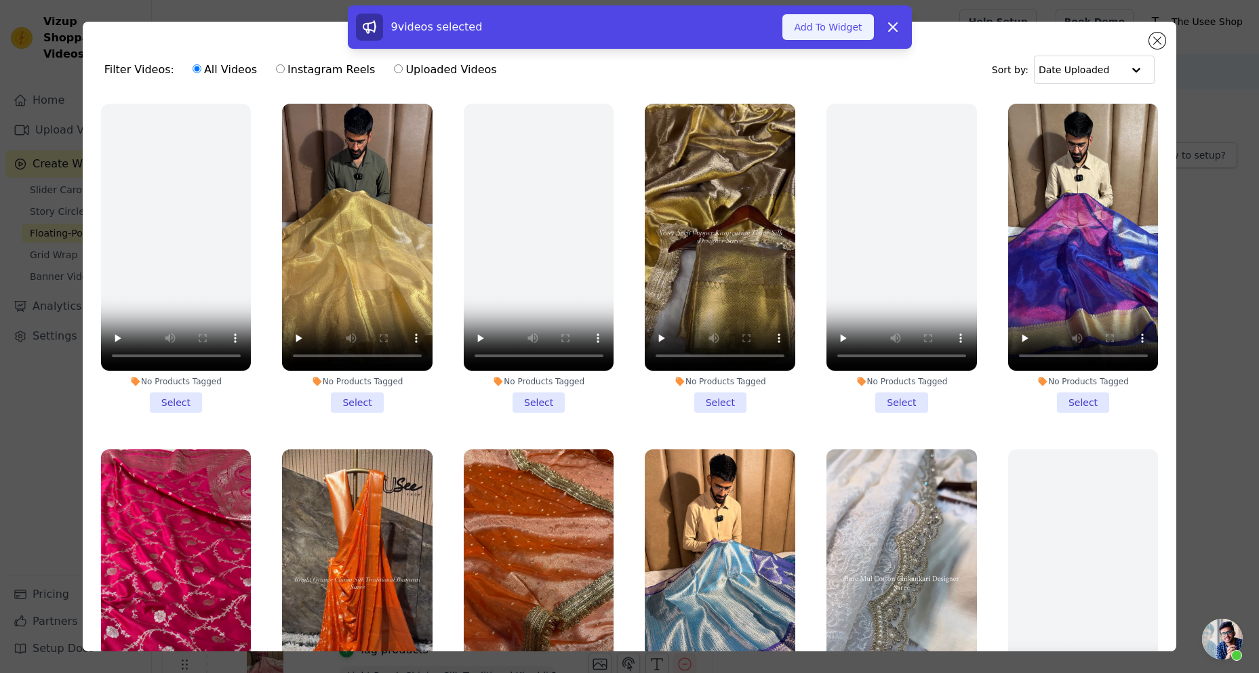
click at [850, 28] on button "Add To Widget" at bounding box center [828, 27] width 91 height 26
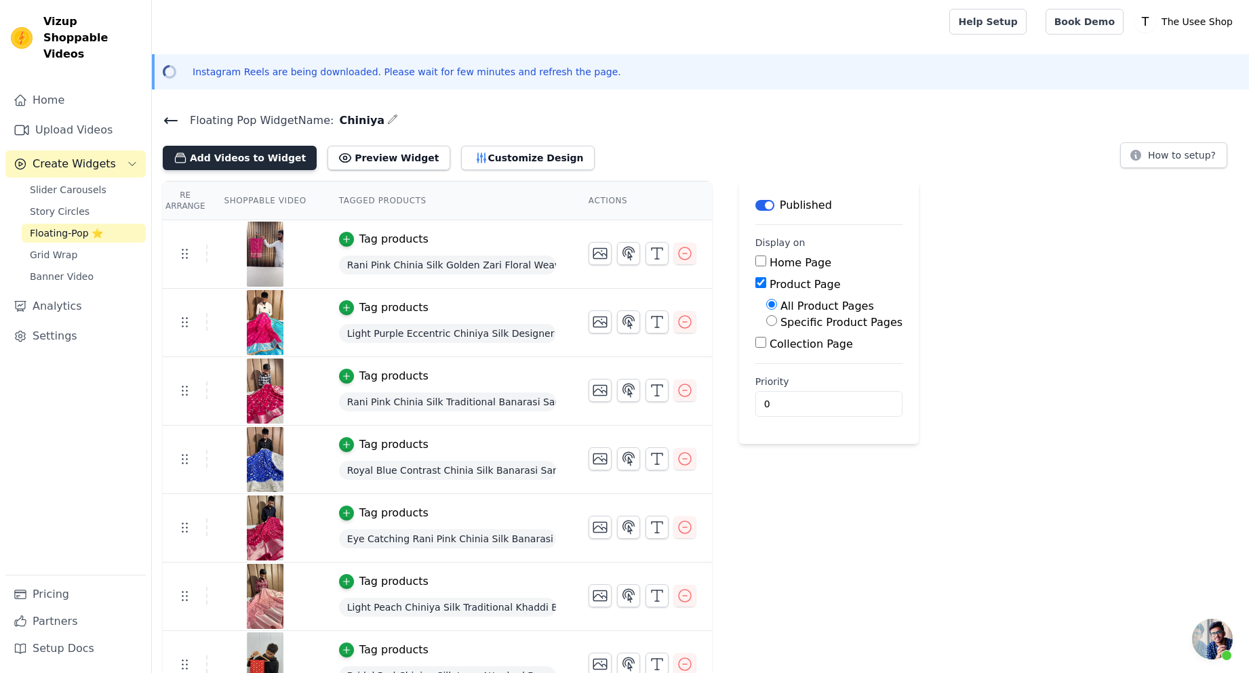
click at [262, 153] on button "Add Videos to Widget" at bounding box center [240, 158] width 154 height 24
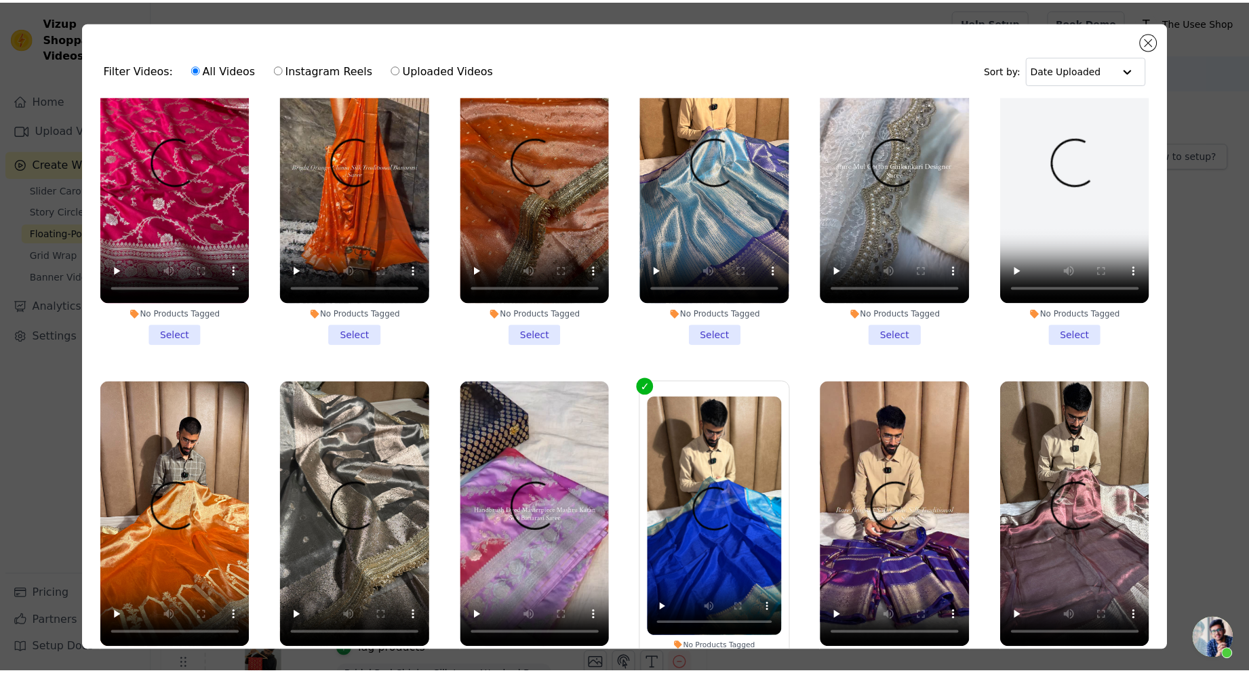
scroll to position [543, 0]
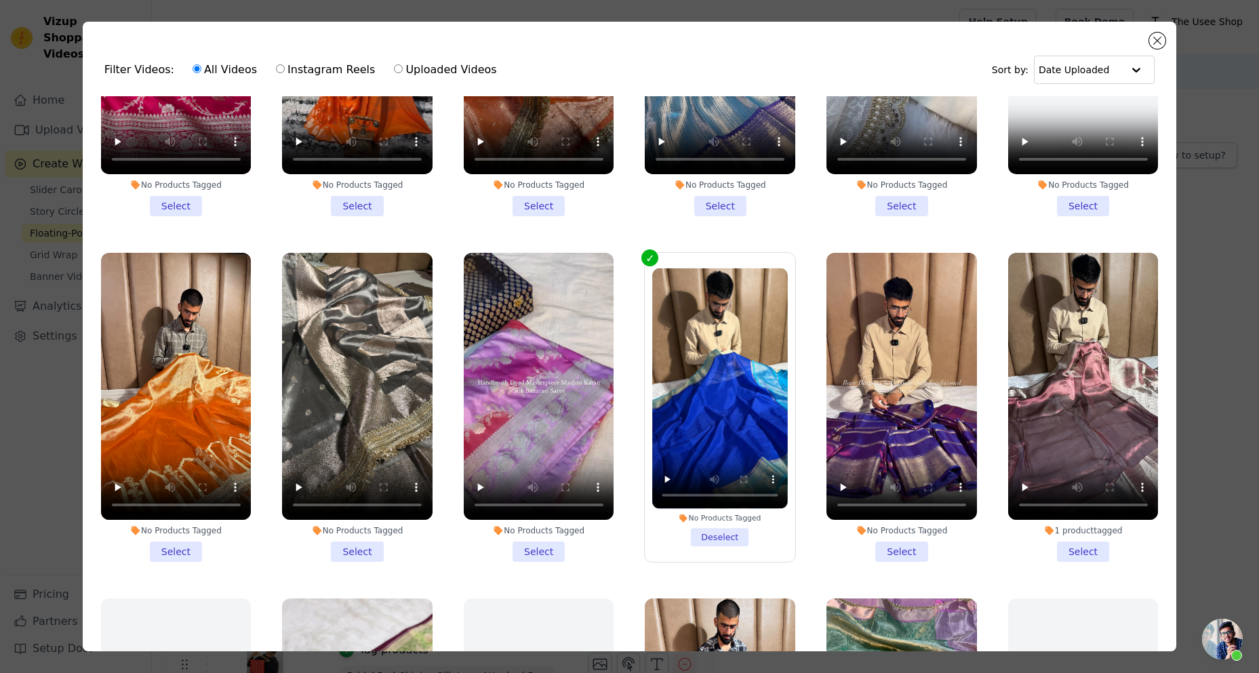
click at [1259, 227] on div "Filter Videos: All Videos Instagram Reels Uploaded Videos Sort by: Date Uploade…" at bounding box center [629, 336] width 1259 height 673
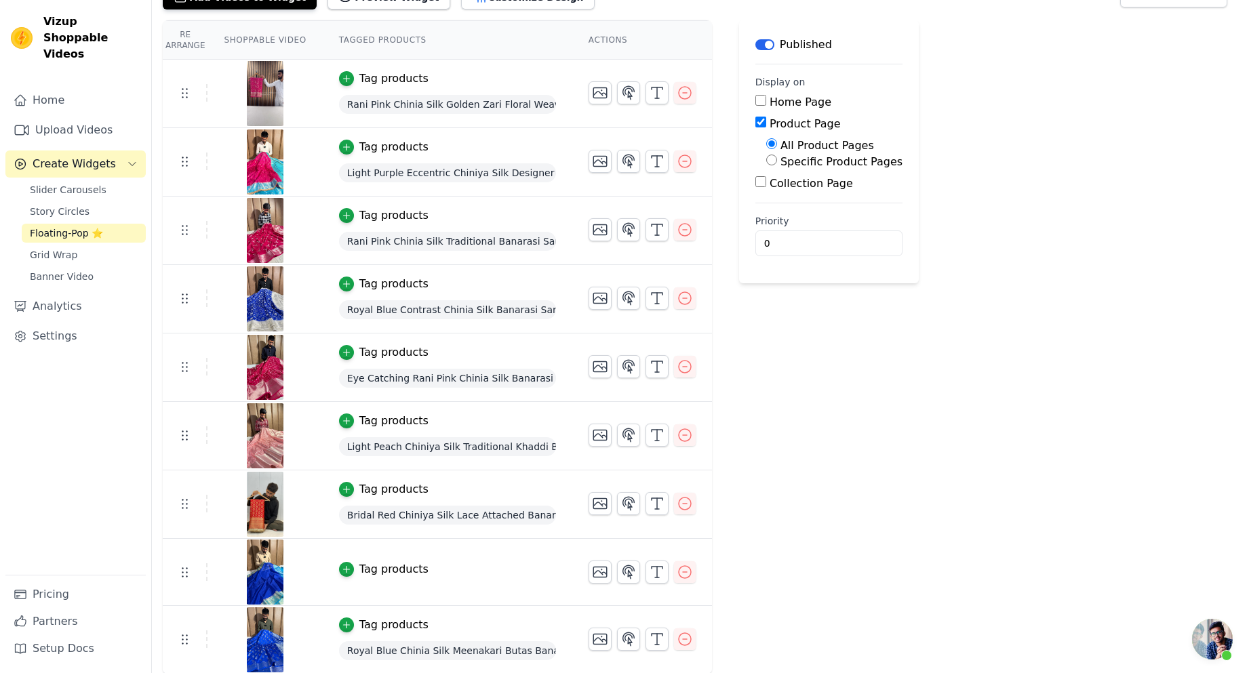
scroll to position [161, 0]
click at [371, 574] on div "Tag products" at bounding box center [393, 569] width 69 height 16
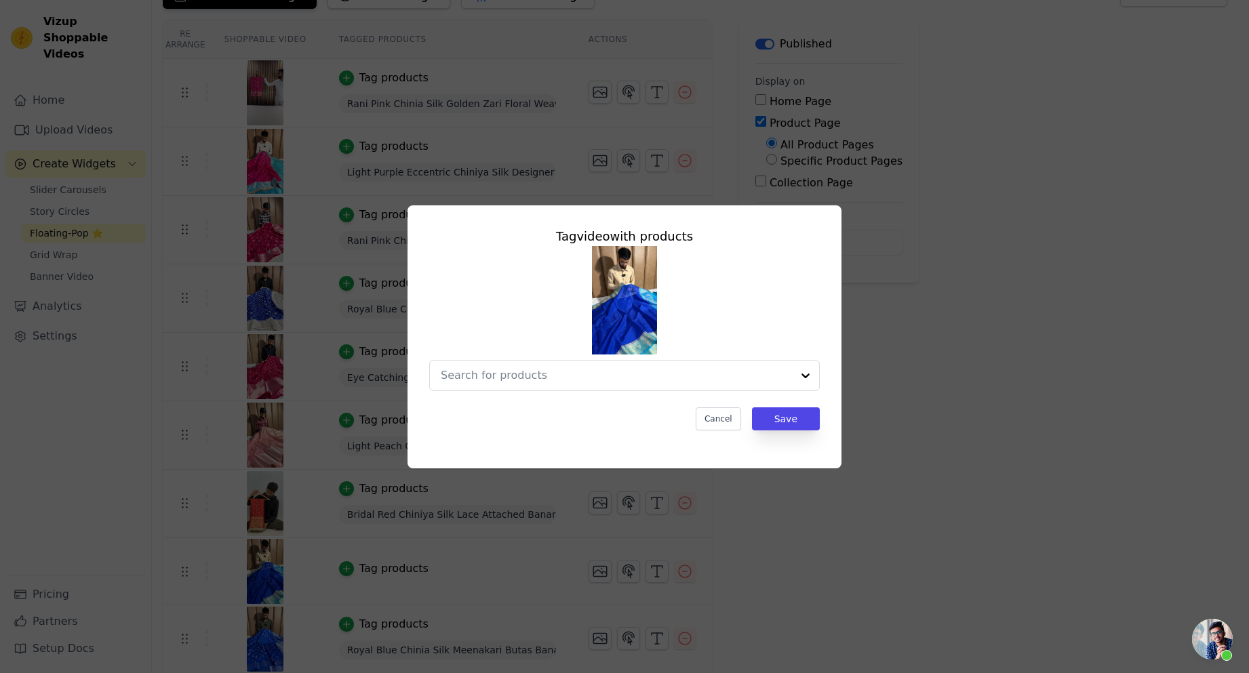
scroll to position [0, 0]
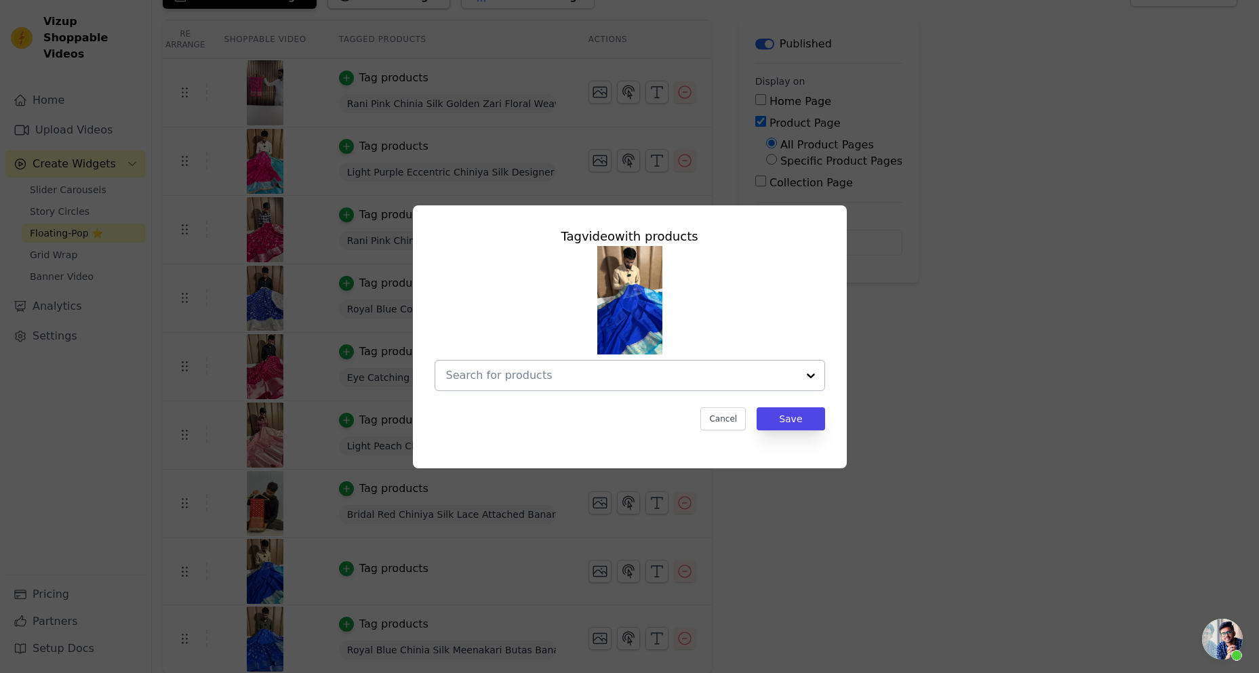
click at [602, 368] on input "text" at bounding box center [621, 376] width 351 height 16
paste input "CHNI-178"
type input "CHNI-178"
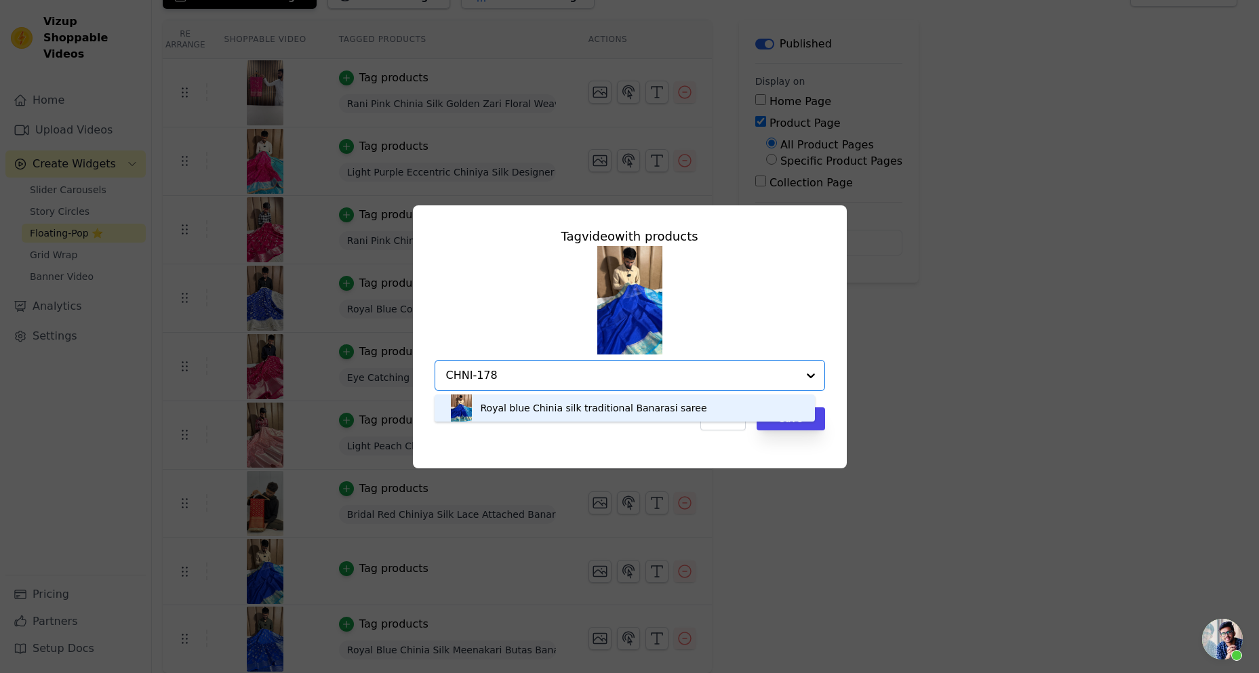
click at [581, 406] on div "Royal blue Chinia silk traditional Banarasi saree" at bounding box center [594, 408] width 227 height 14
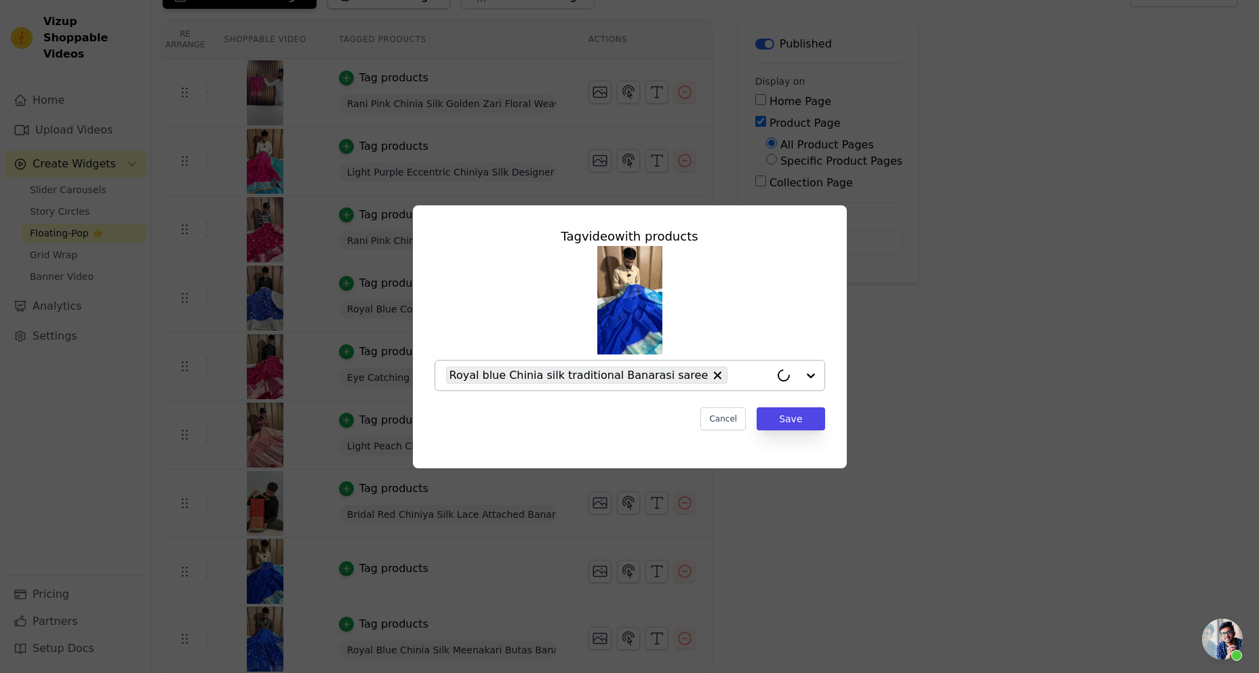
click at [815, 406] on div "Tag video with products Royal blue Chinia silk traditional Banarasi saree Cance…" at bounding box center [630, 328] width 412 height 225
click at [813, 425] on button "Save" at bounding box center [791, 419] width 68 height 23
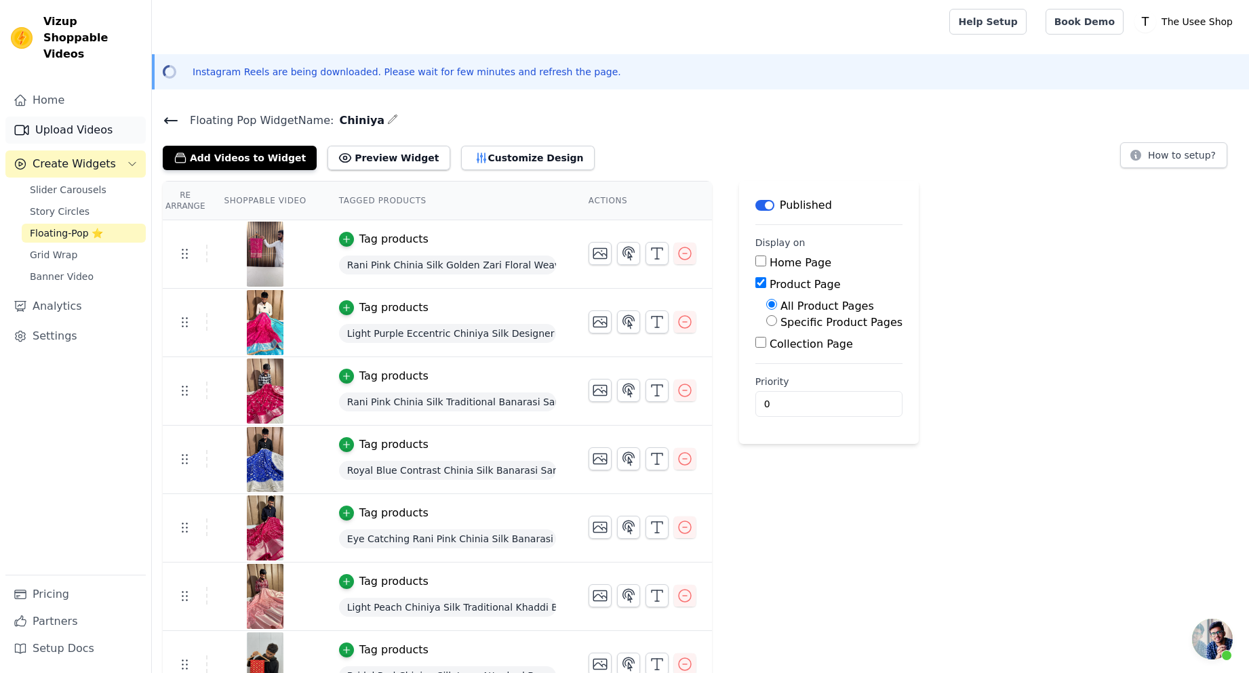
click at [77, 117] on link "Upload Videos" at bounding box center [75, 130] width 140 height 27
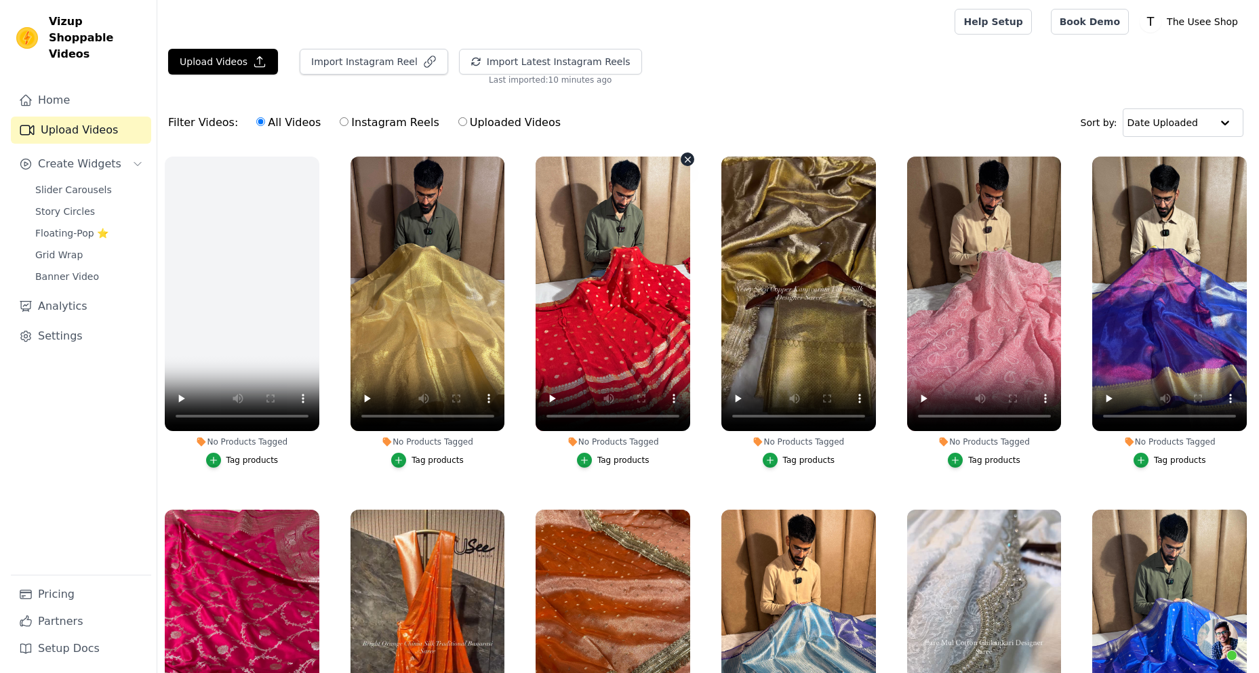
scroll to position [332, 0]
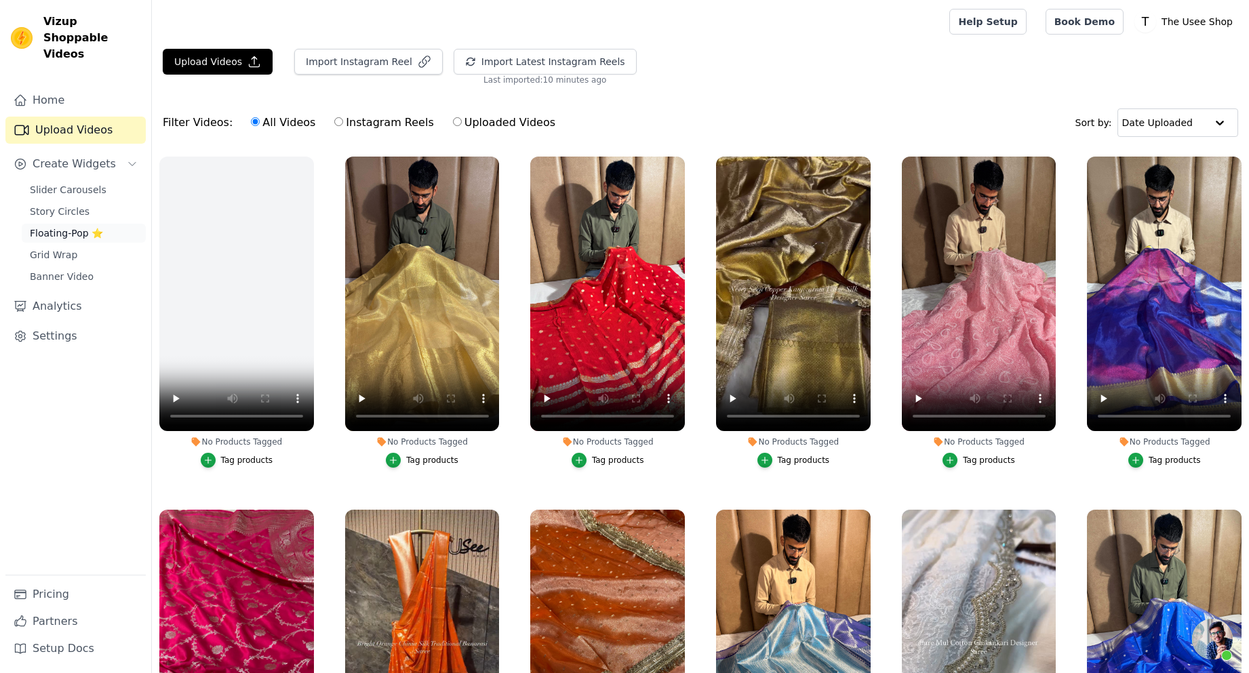
click at [89, 227] on span "Floating-Pop ⭐" at bounding box center [66, 234] width 73 height 14
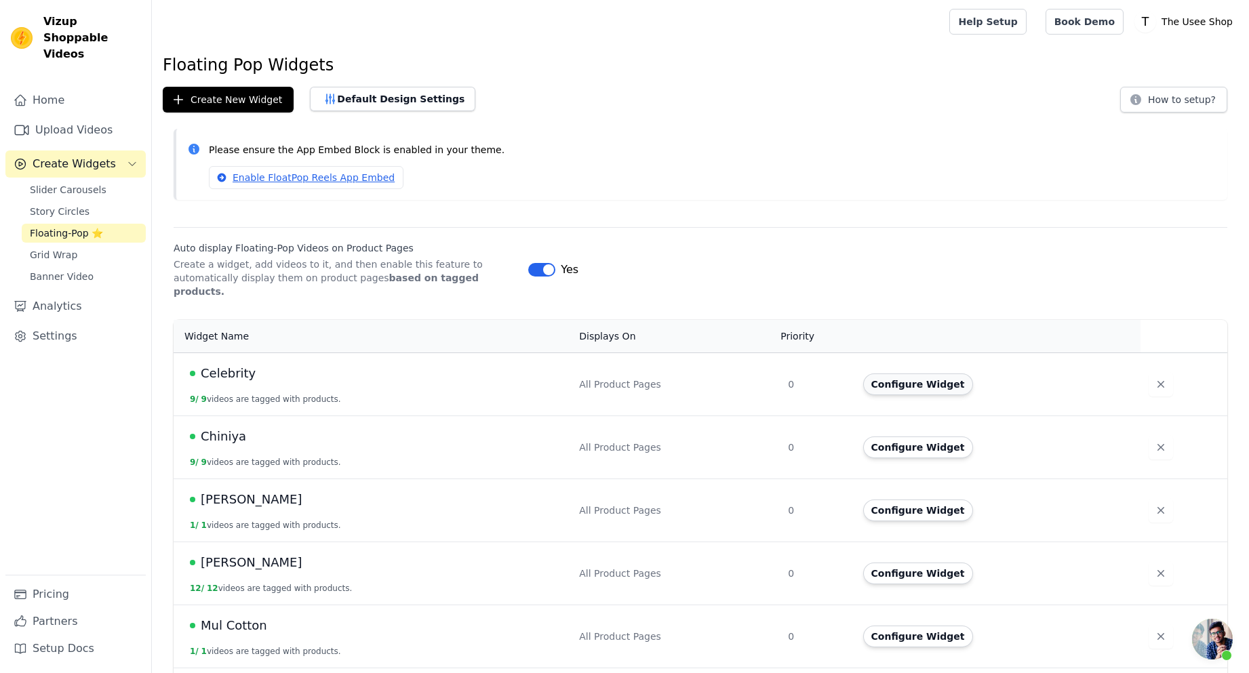
click at [932, 376] on button "Configure Widget" at bounding box center [918, 385] width 110 height 22
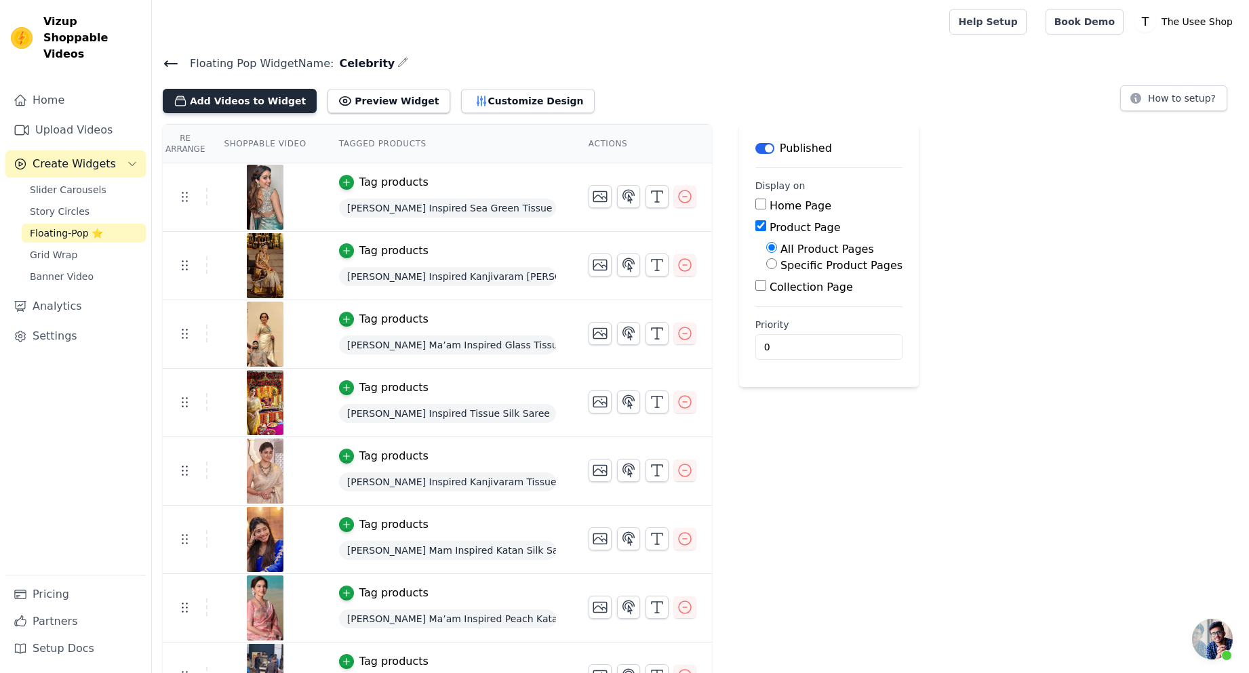
click at [248, 109] on button "Add Videos to Widget" at bounding box center [240, 101] width 154 height 24
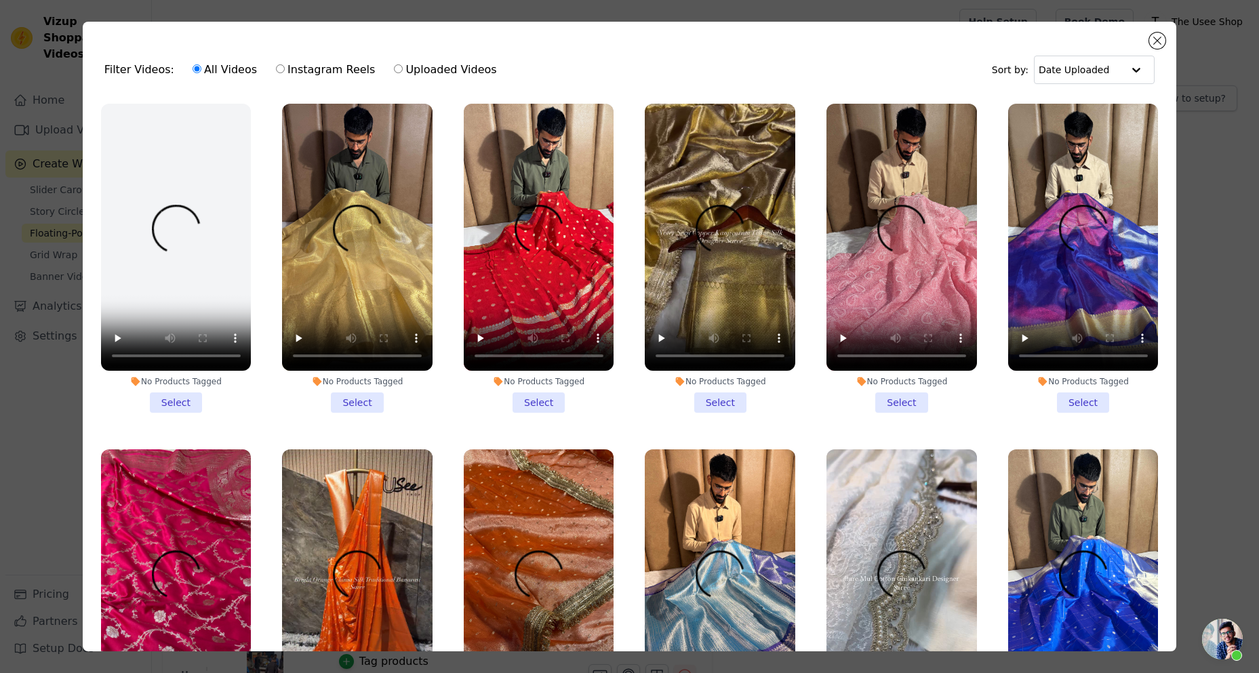
scroll to position [271, 0]
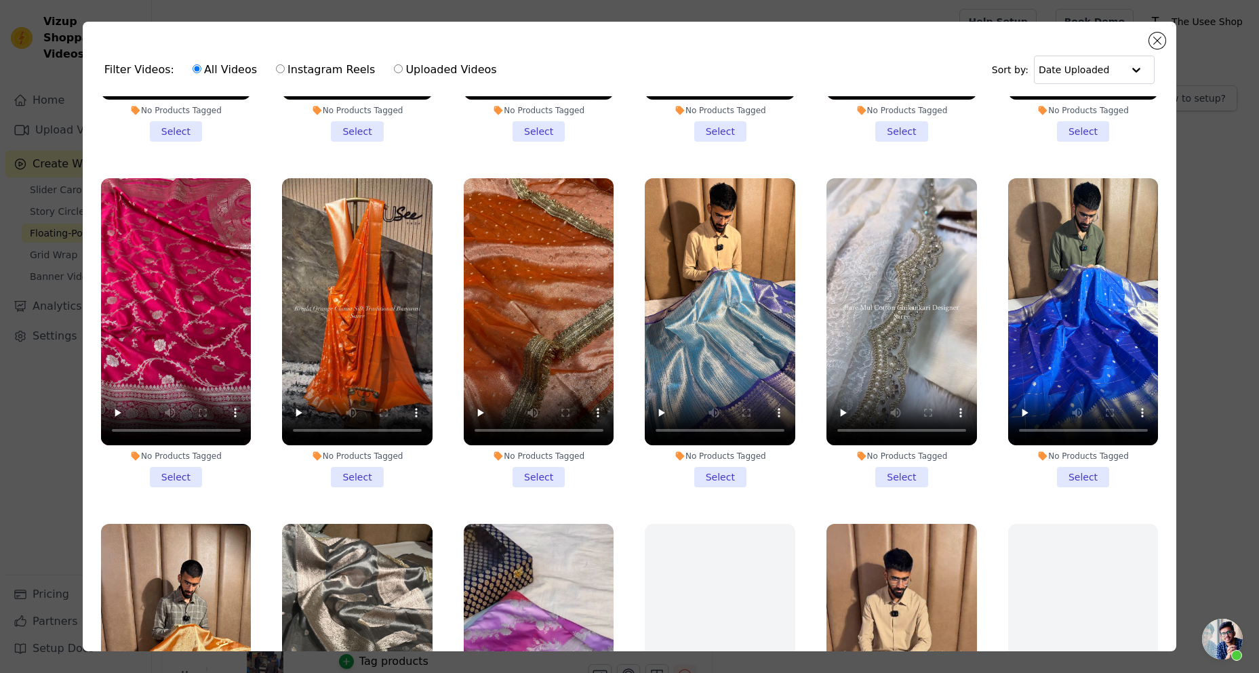
click at [1065, 462] on li "No Products Tagged Select" at bounding box center [1083, 332] width 151 height 309
click at [0, 0] on input "No Products Tagged Select" at bounding box center [0, 0] width 0 height 0
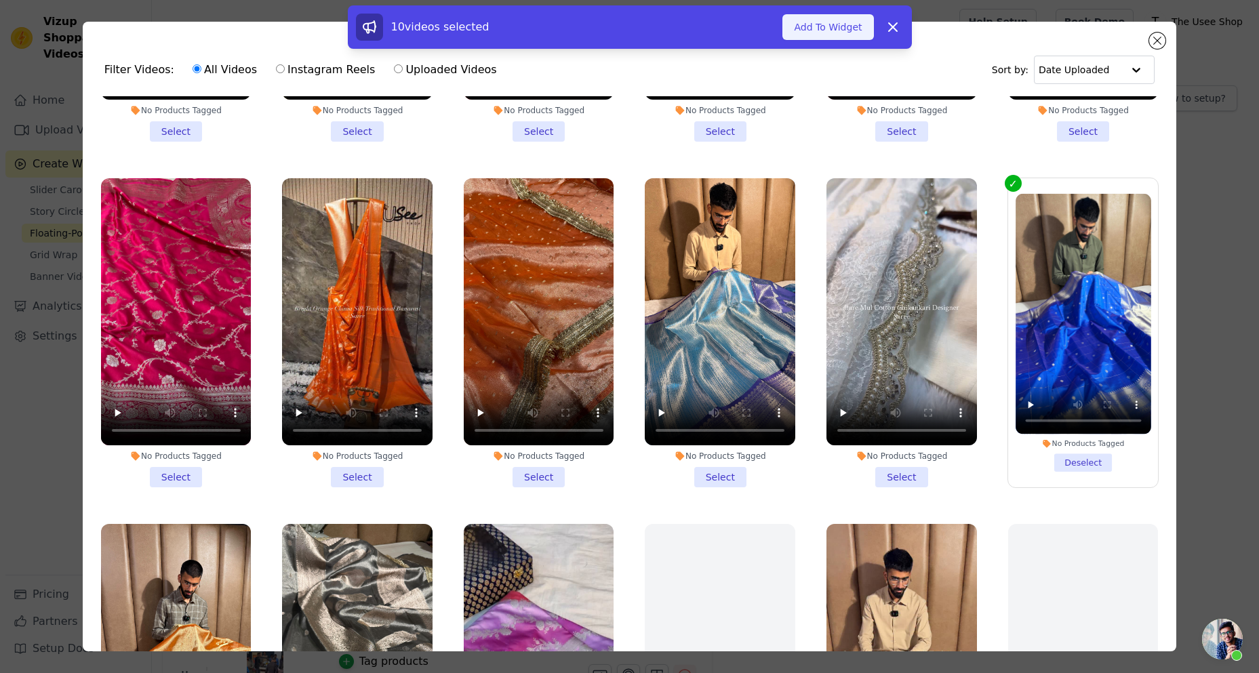
click at [827, 28] on button "Add To Widget" at bounding box center [828, 27] width 91 height 26
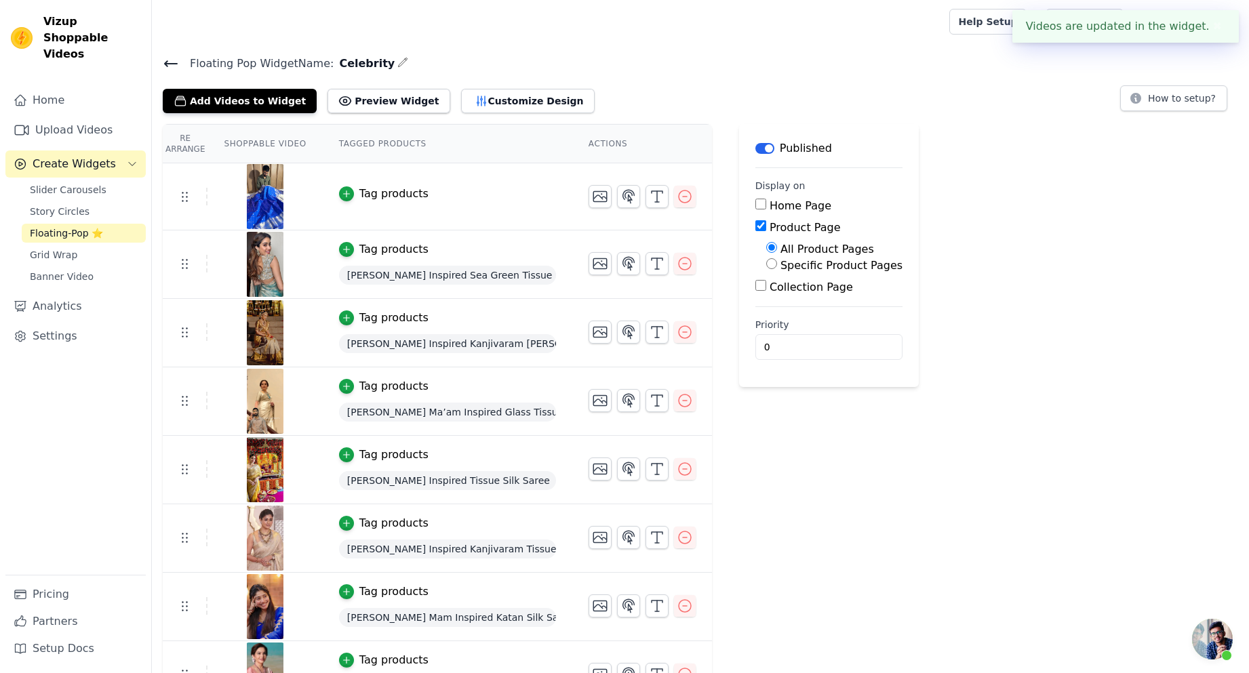
click at [392, 186] on div "Tag products" at bounding box center [393, 194] width 69 height 16
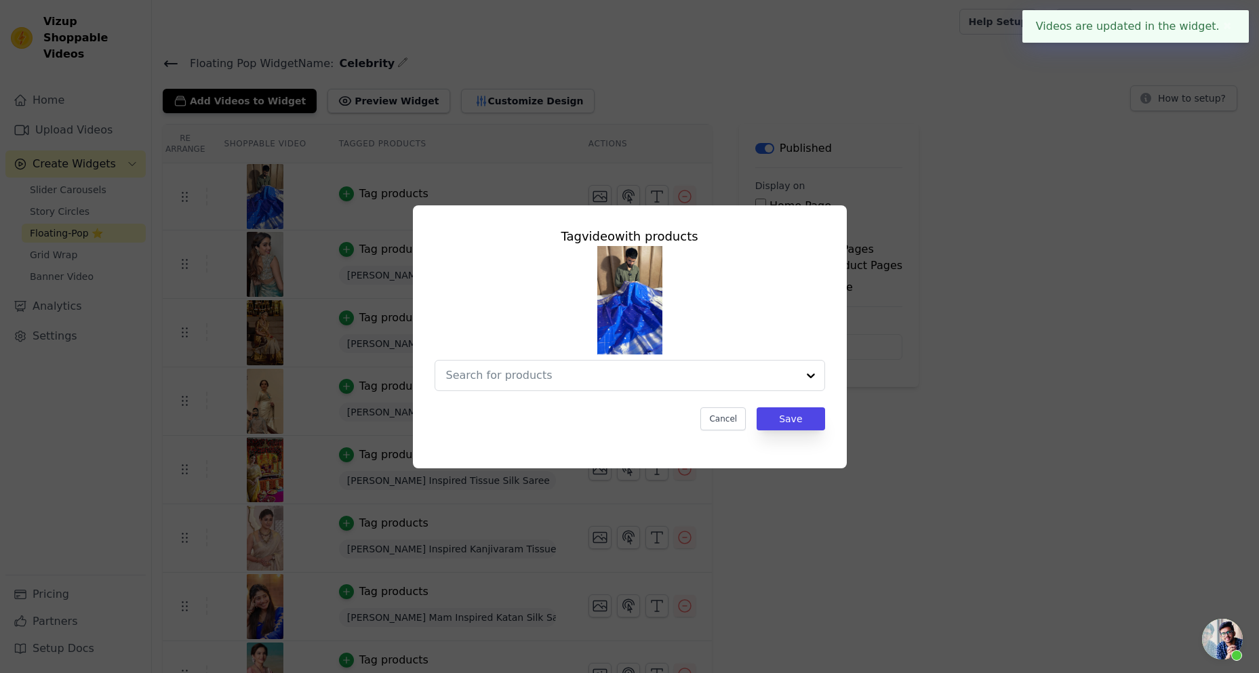
click at [684, 353] on div at bounding box center [630, 318] width 391 height 145
click at [680, 376] on input "text" at bounding box center [621, 376] width 351 height 16
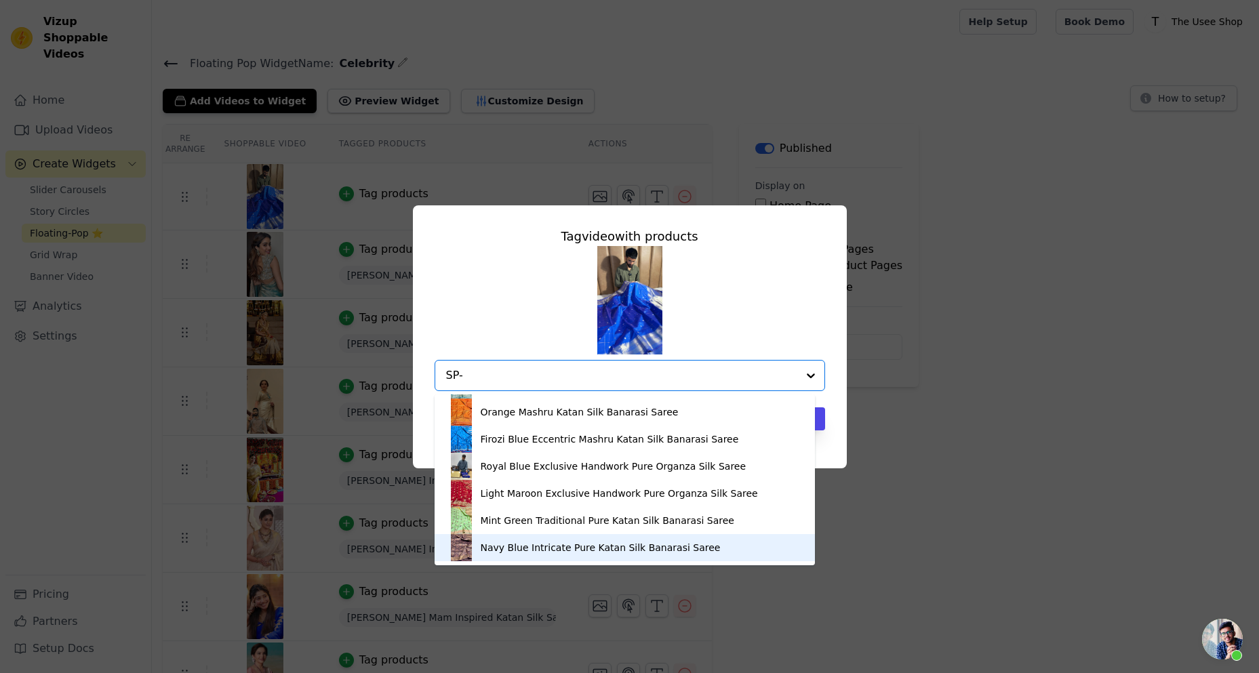
scroll to position [0, 0]
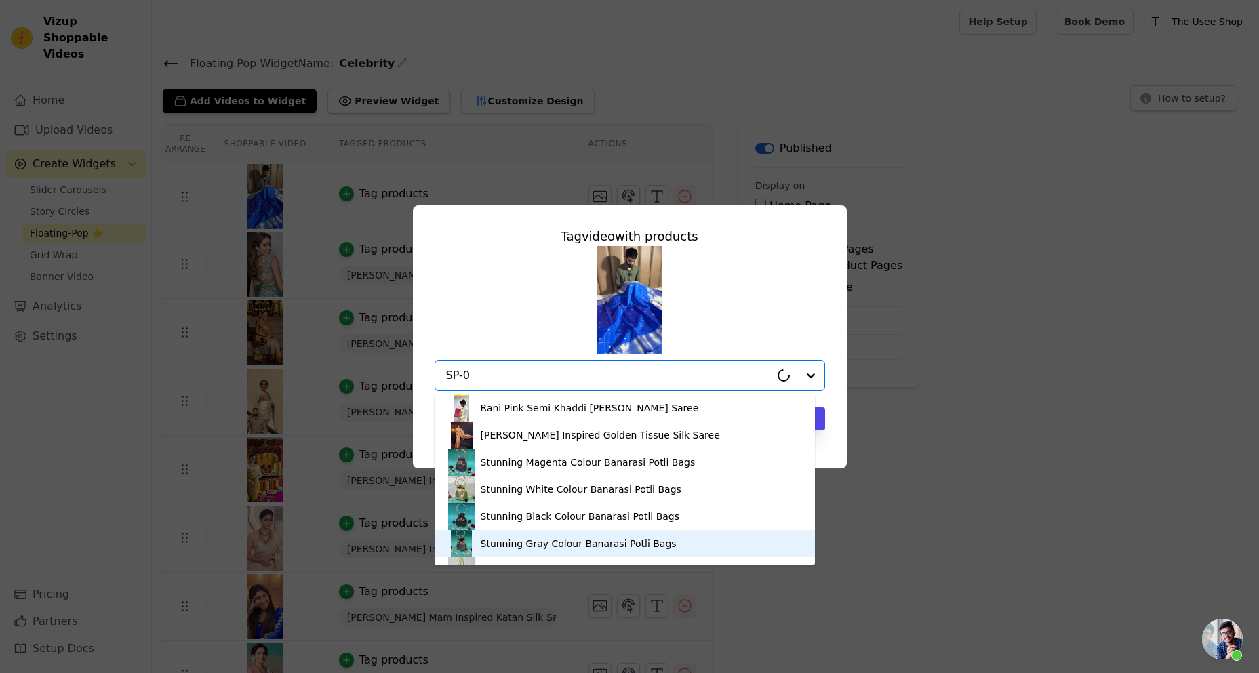
type input "SP-01"
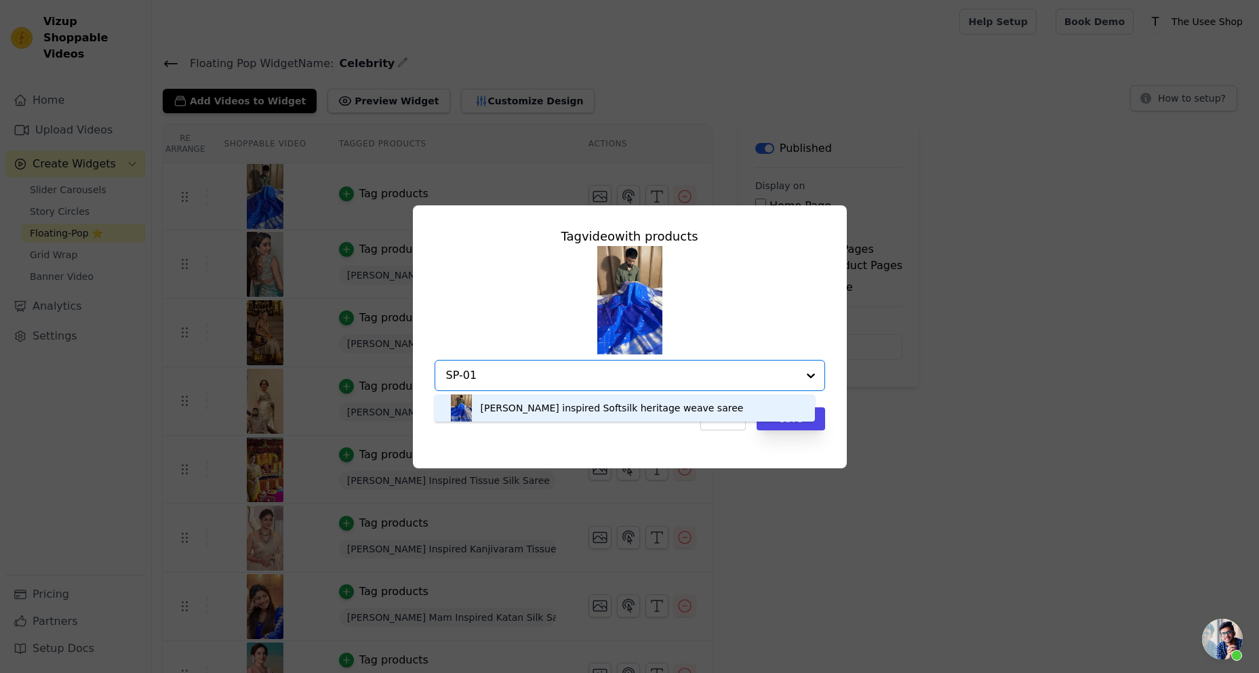
click at [558, 409] on div "Sai Pallavi inspired Softsilk heritage weave saree" at bounding box center [612, 408] width 263 height 14
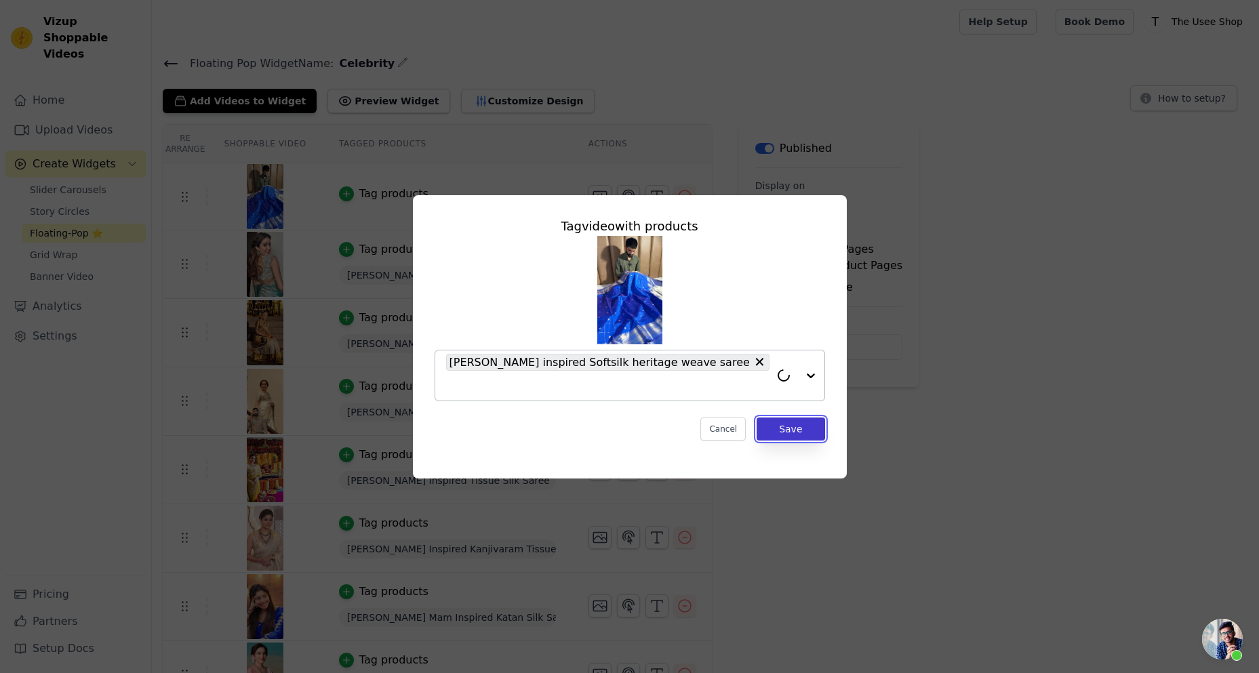
click at [793, 420] on button "Save" at bounding box center [791, 429] width 68 height 23
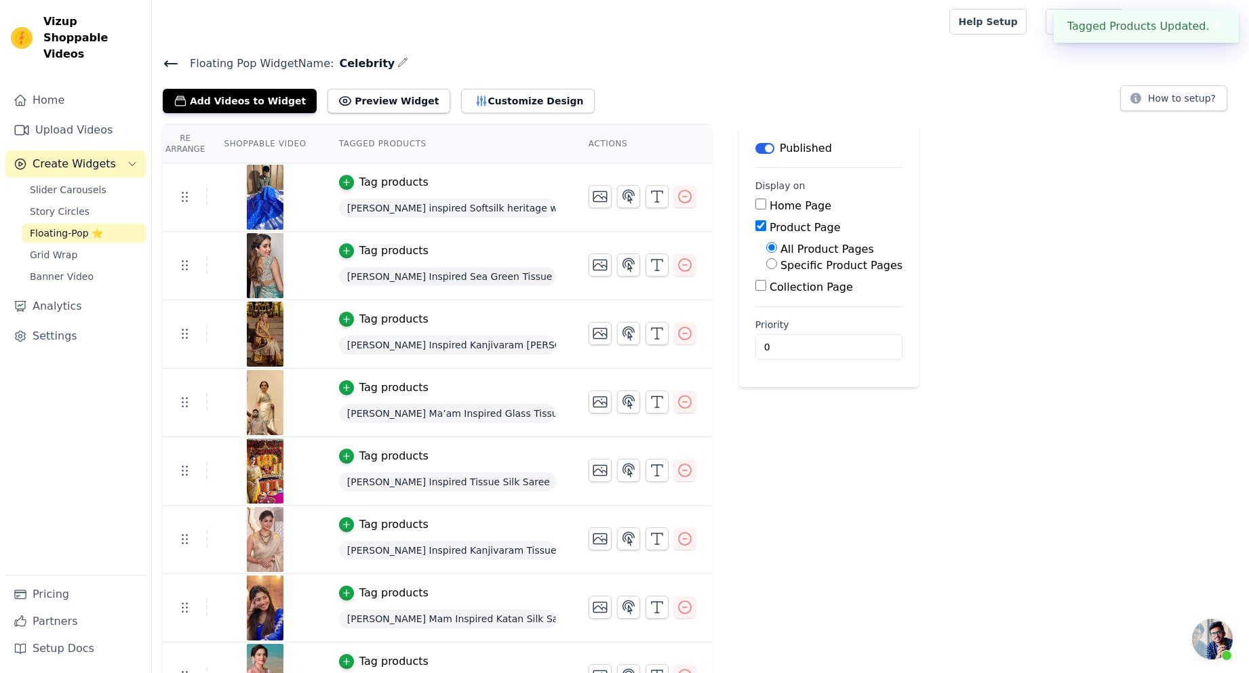
click at [172, 63] on icon at bounding box center [171, 63] width 12 height 5
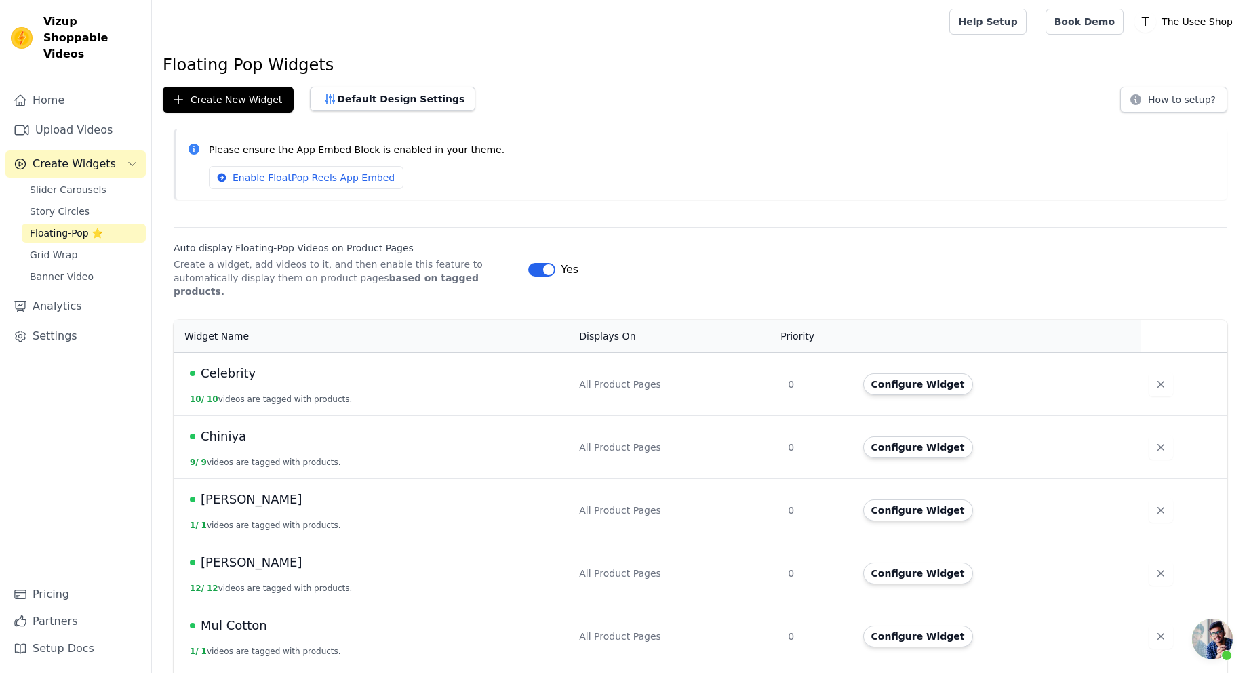
click at [922, 509] on td "Configure Widget" at bounding box center [998, 510] width 286 height 63
click at [907, 500] on button "Configure Widget" at bounding box center [918, 511] width 110 height 22
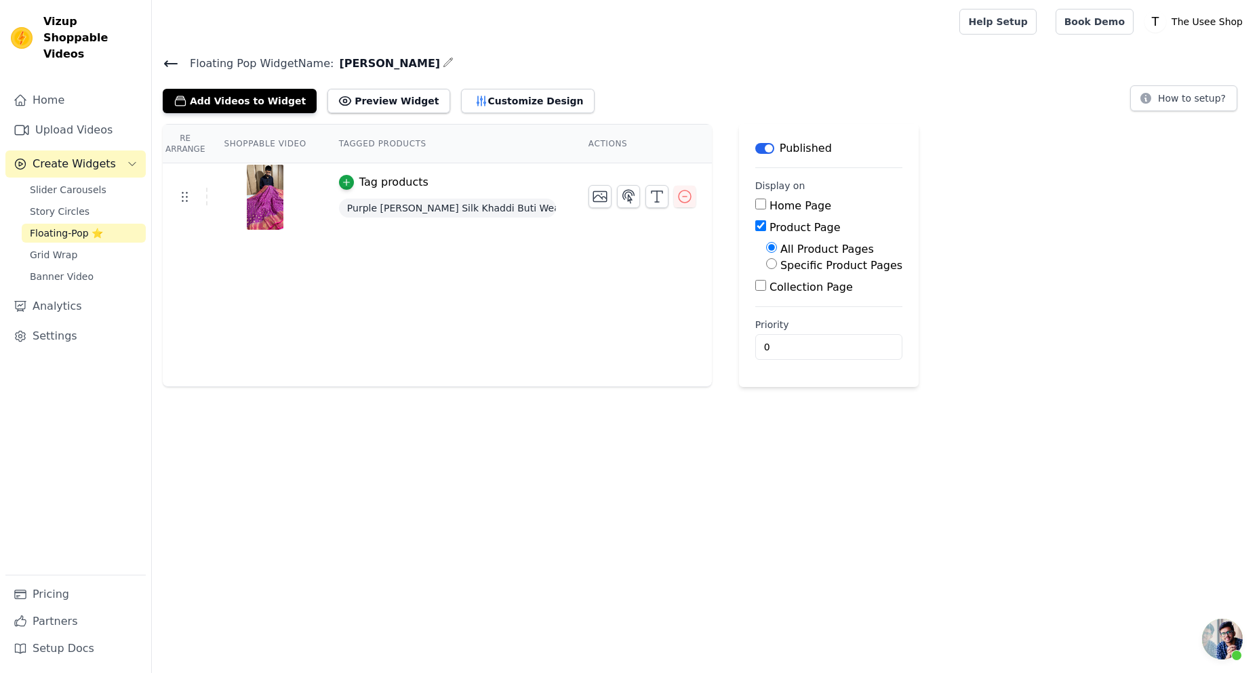
click at [243, 113] on div "Floating Pop Widget Name: Georgette Add Videos to Widget Preview Widget Customi…" at bounding box center [705, 220] width 1107 height 333
click at [245, 102] on button "Add Videos to Widget" at bounding box center [240, 101] width 154 height 24
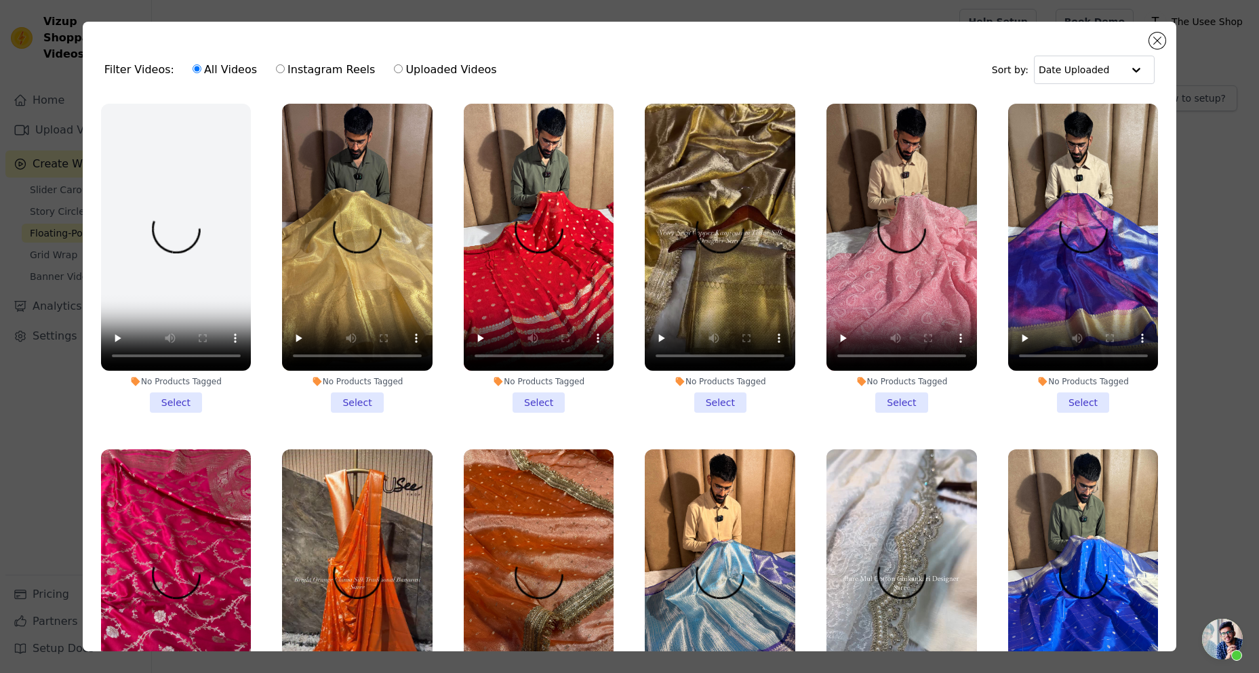
click at [524, 394] on li "No Products Tagged Select" at bounding box center [539, 258] width 151 height 309
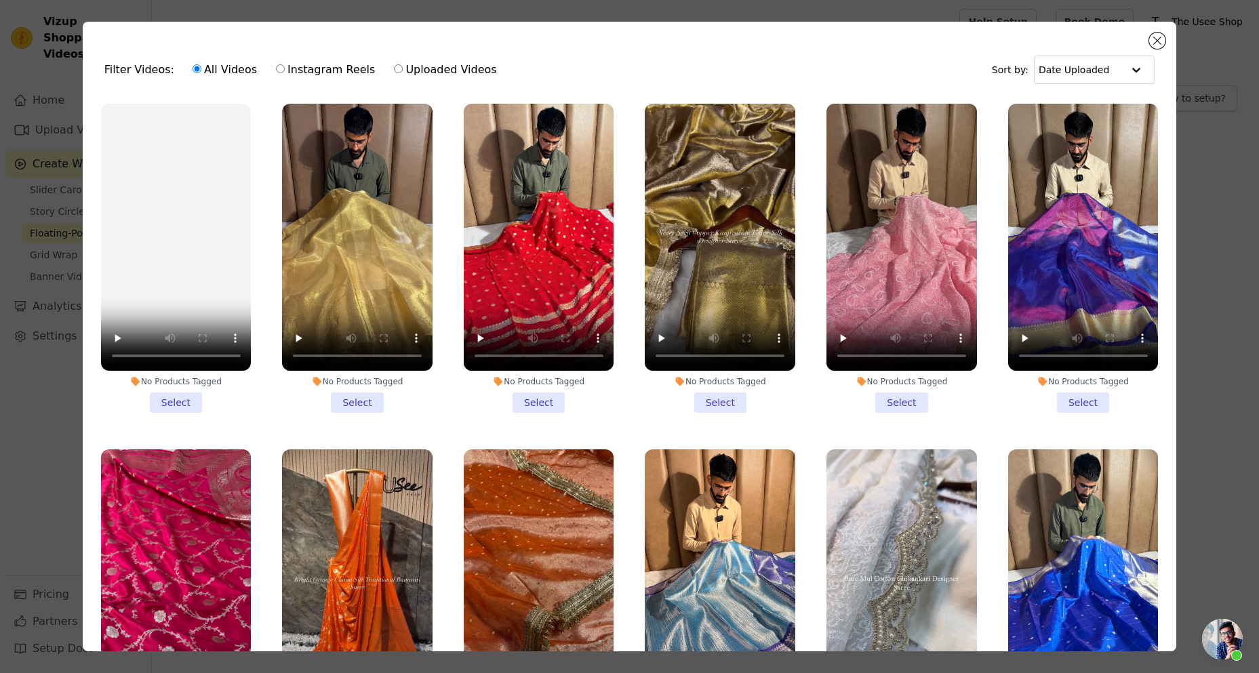
click at [0, 0] on input "No Products Tagged Select" at bounding box center [0, 0] width 0 height 0
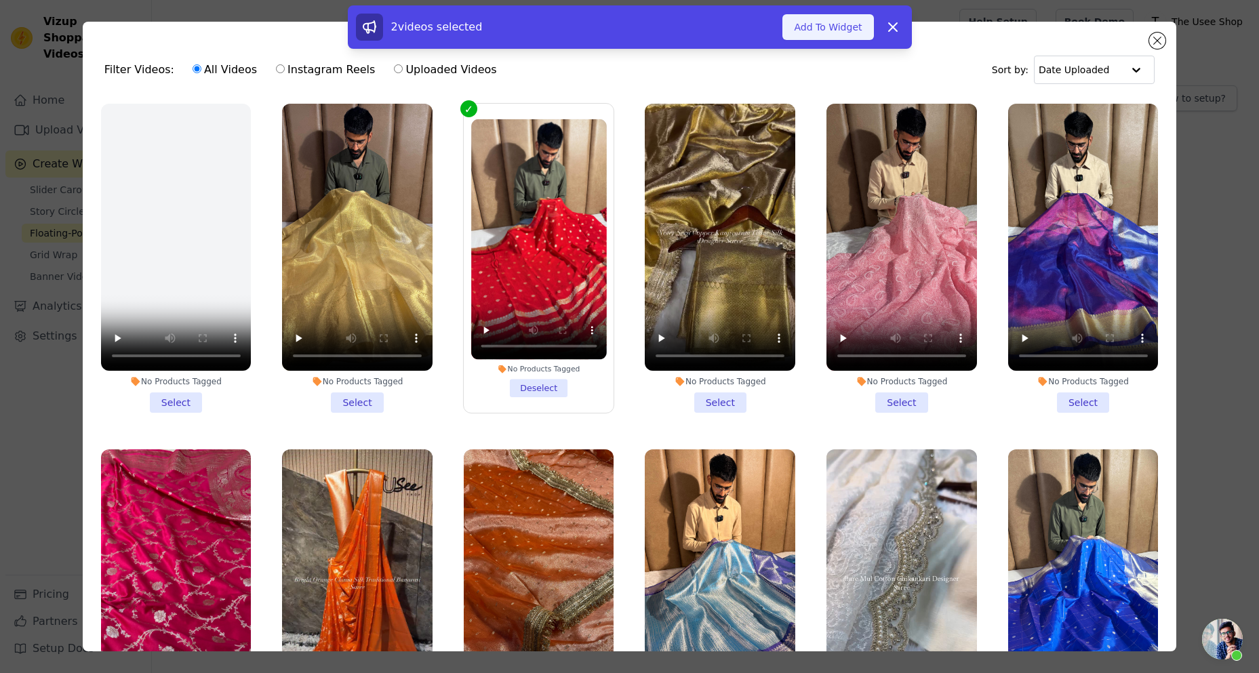
click at [815, 31] on button "Add To Widget" at bounding box center [828, 27] width 91 height 26
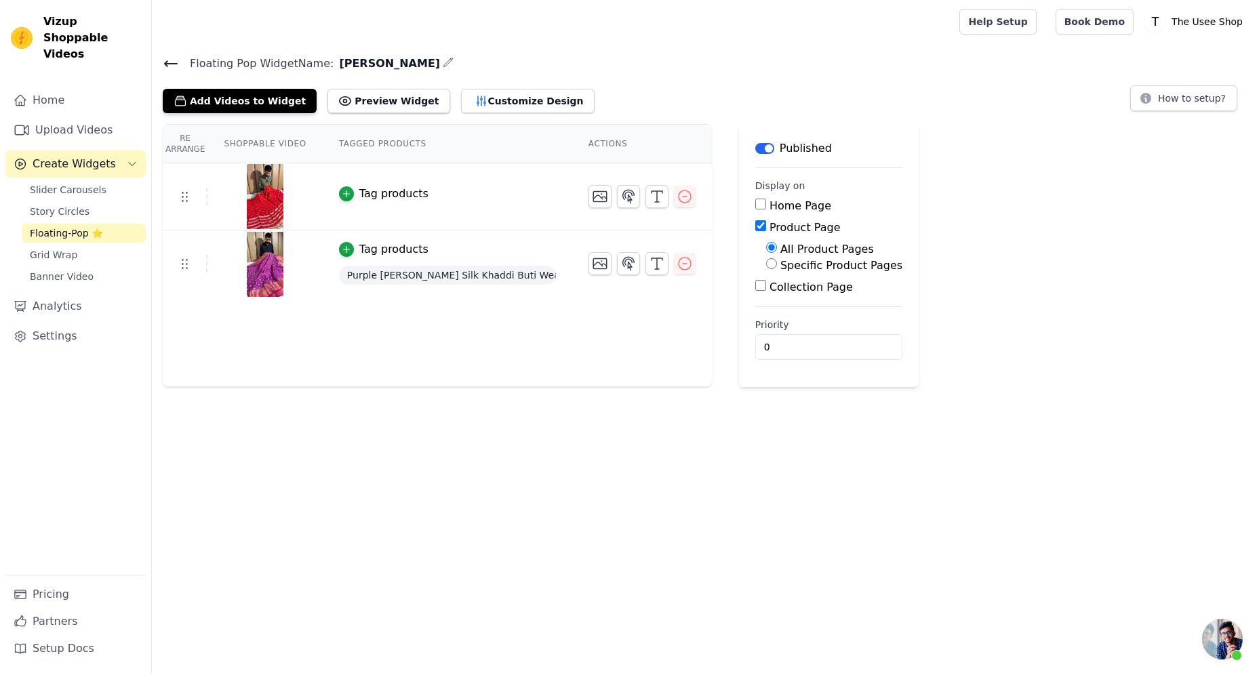
click at [374, 194] on div "Tag products" at bounding box center [393, 194] width 69 height 16
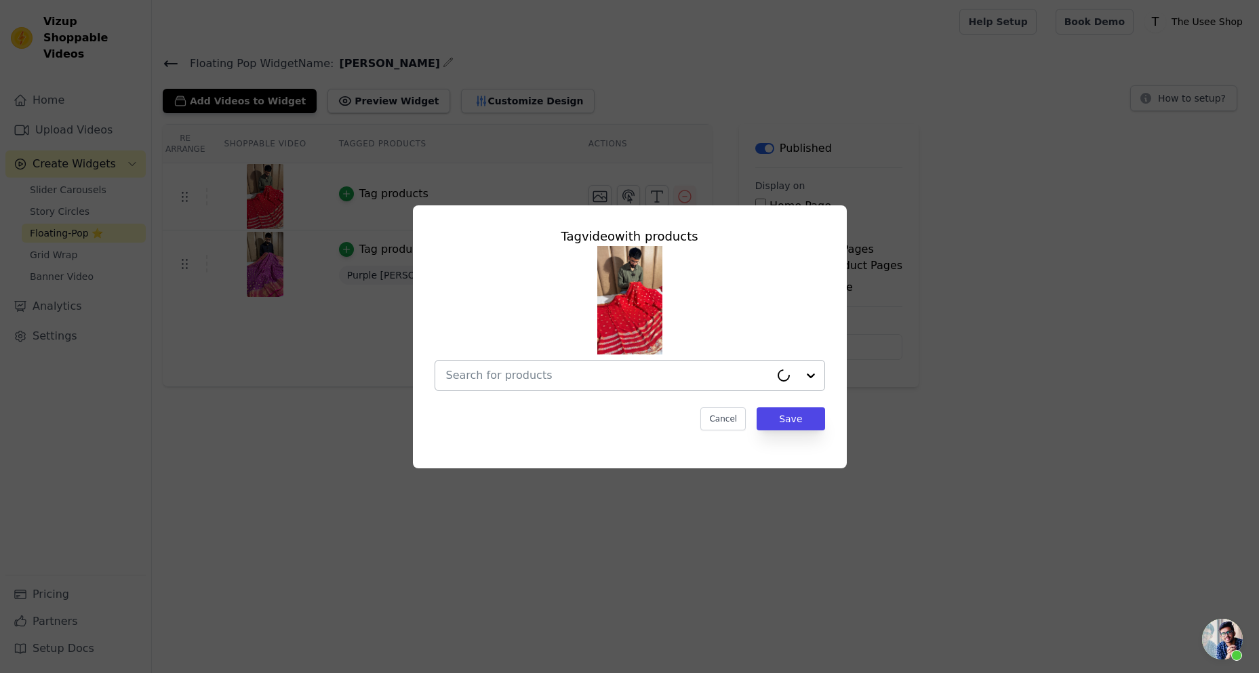
click at [581, 373] on input "text" at bounding box center [608, 376] width 324 height 16
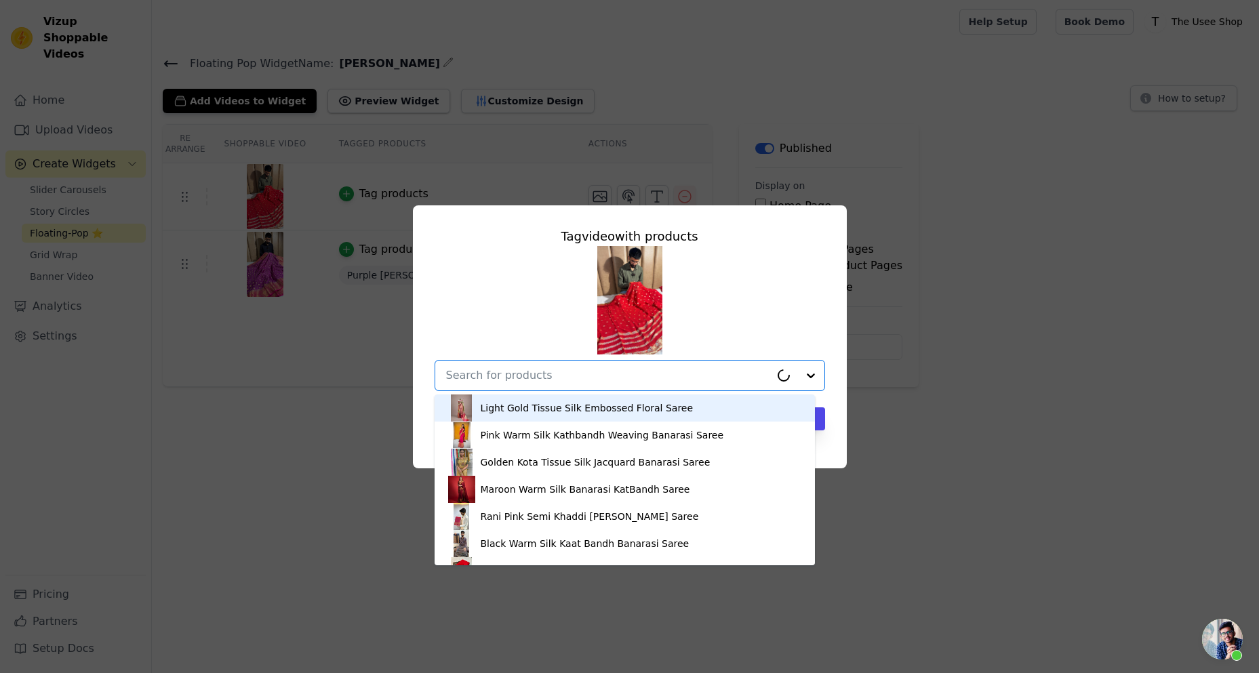
paste input "GTS-176"
type input "GTS-176"
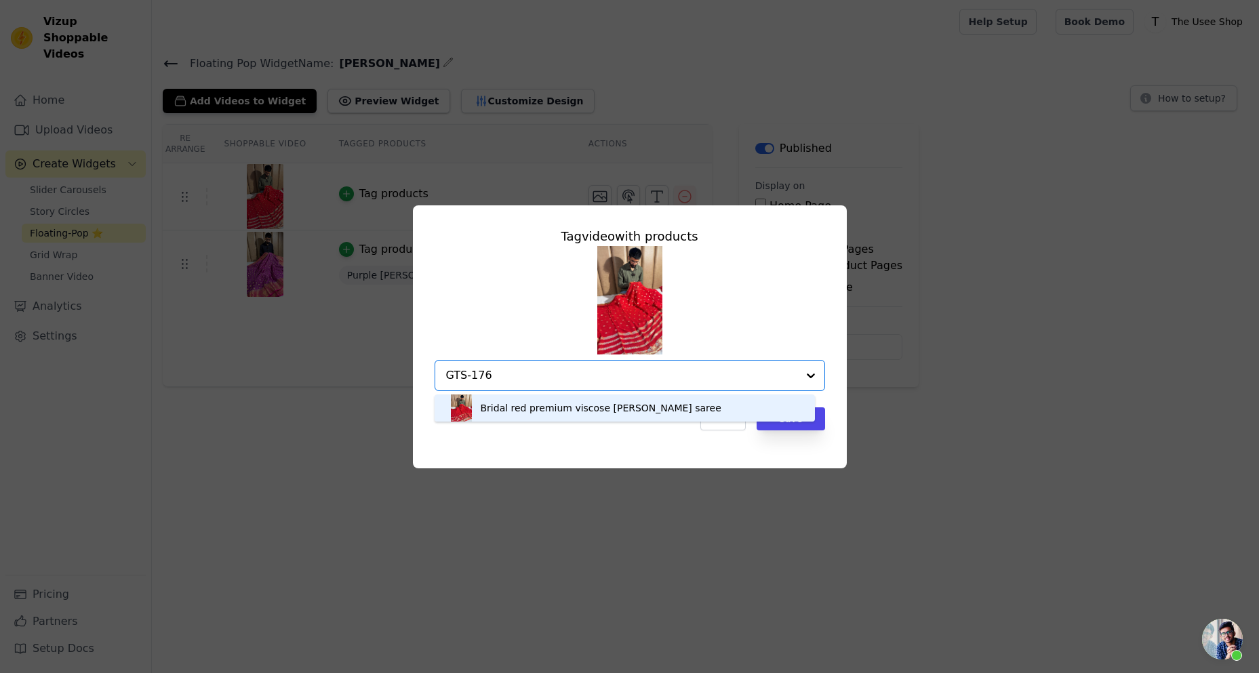
click at [579, 410] on div "Bridal red premium viscose Georgette Banarasi saree" at bounding box center [601, 408] width 241 height 14
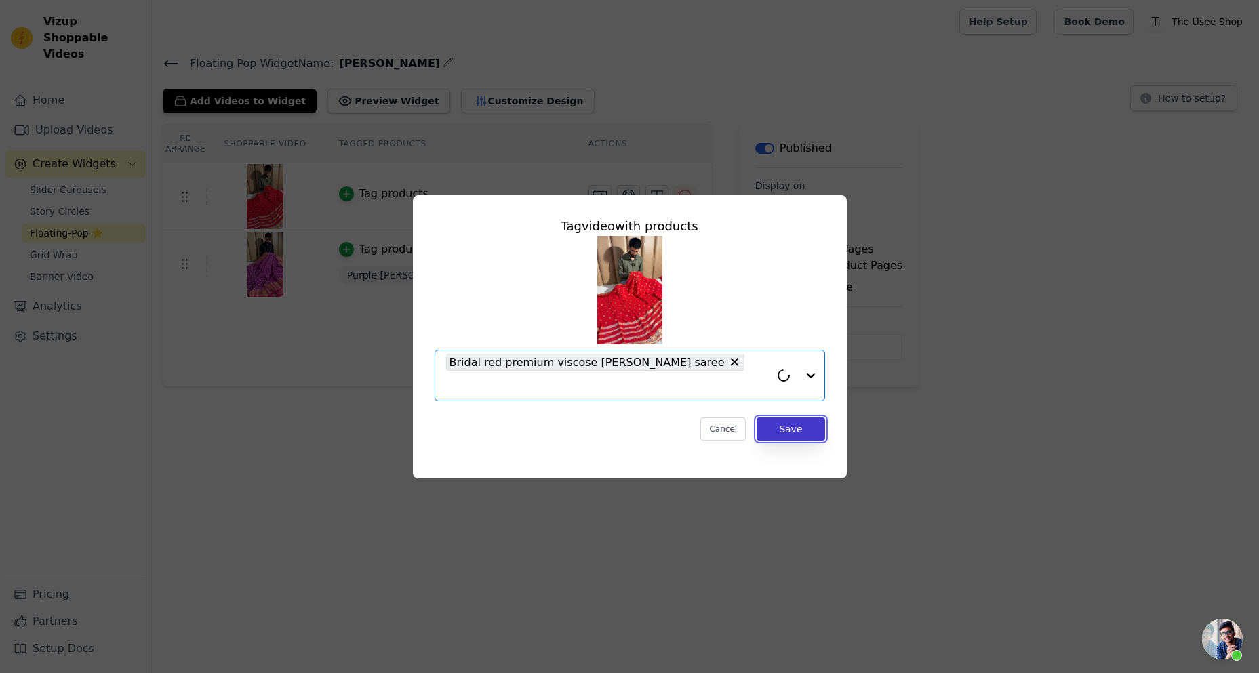
click at [792, 418] on button "Save" at bounding box center [791, 429] width 68 height 23
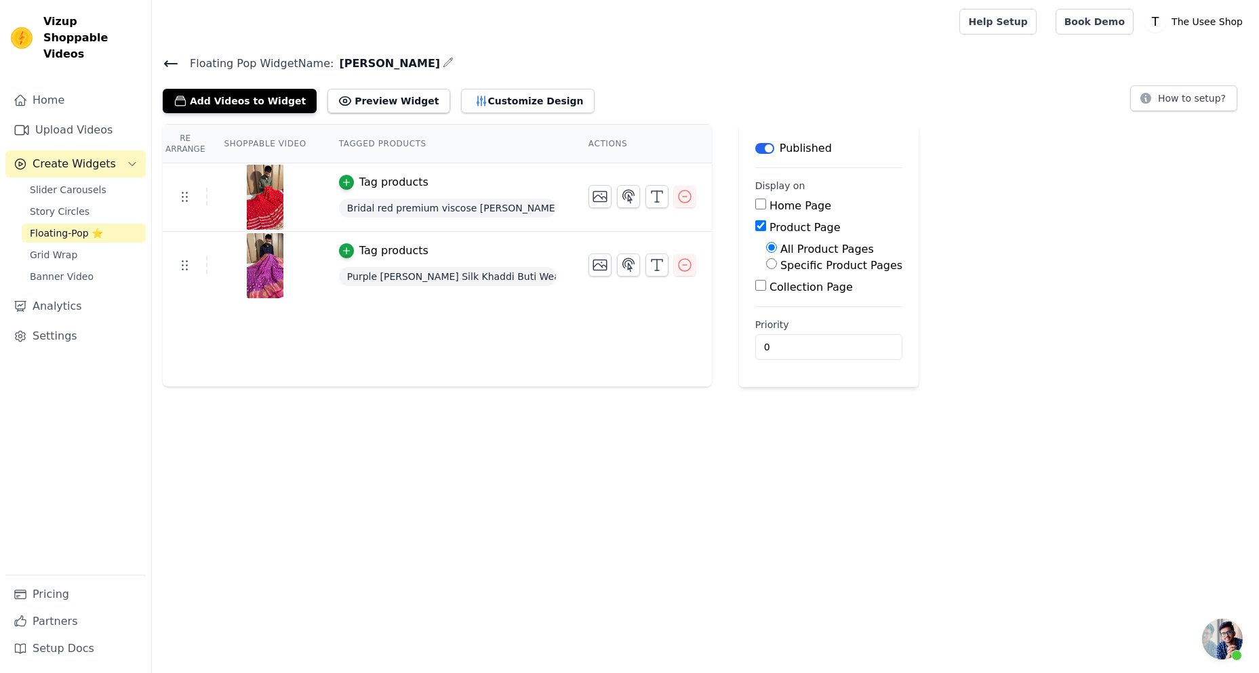
click at [172, 66] on icon at bounding box center [171, 64] width 16 height 16
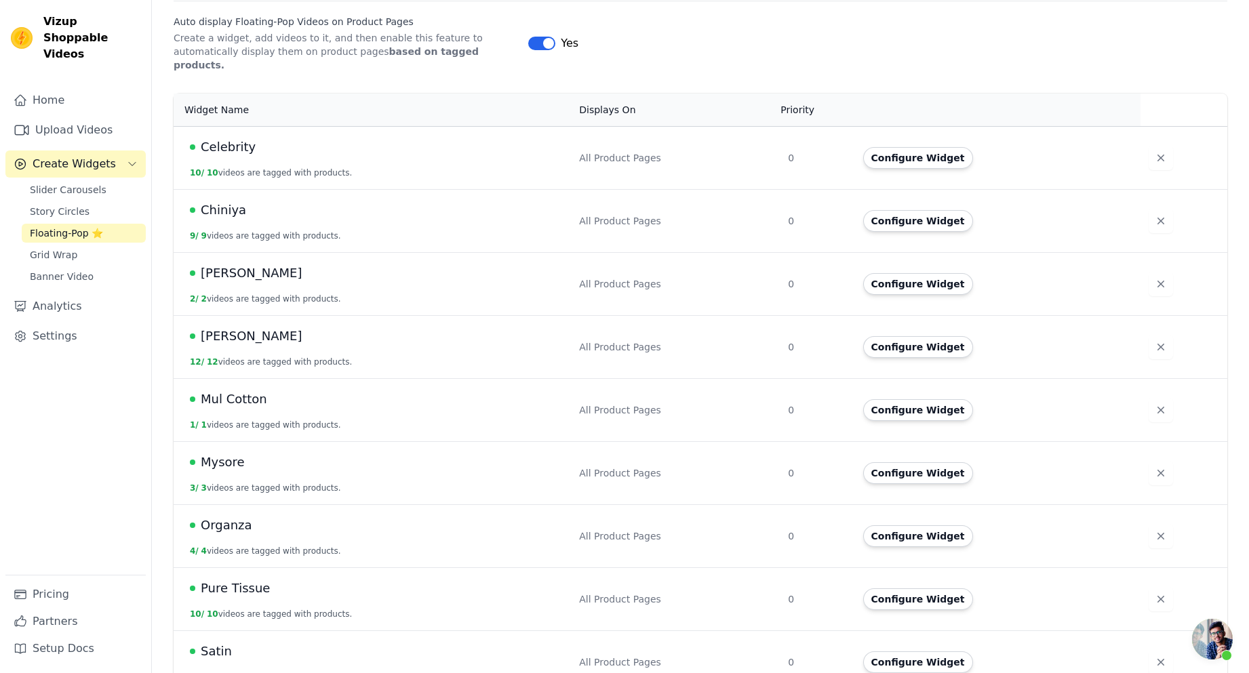
scroll to position [271, 0]
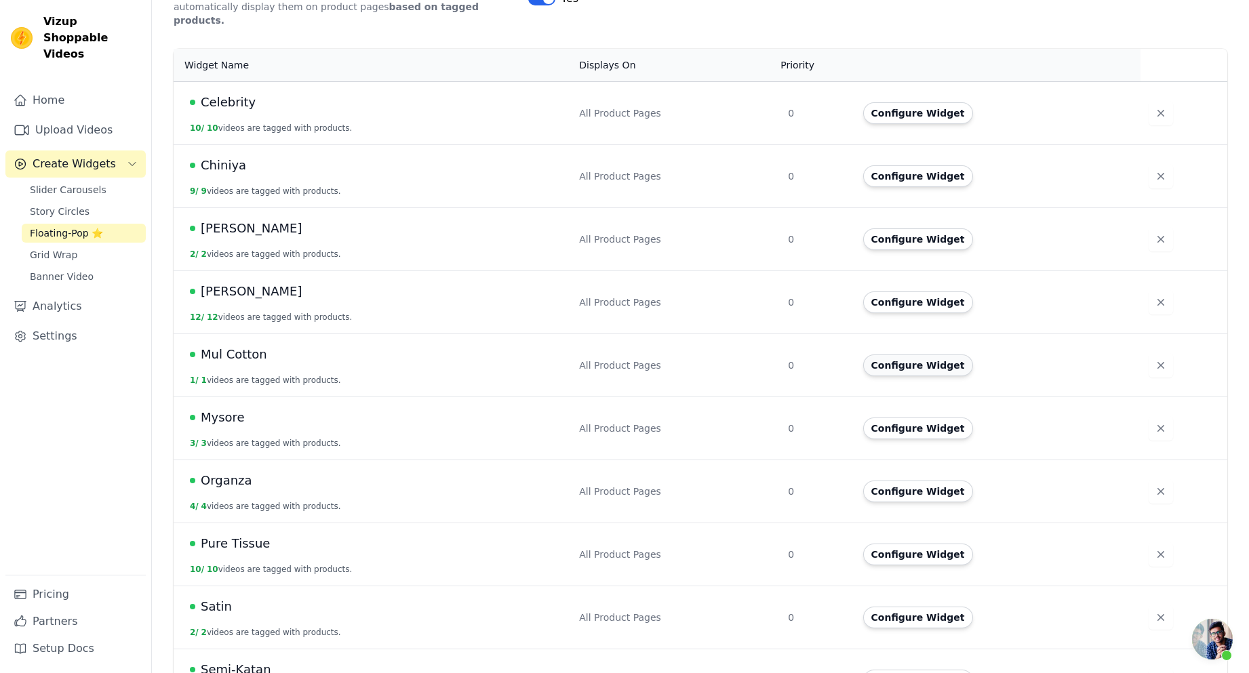
click at [909, 359] on button "Configure Widget" at bounding box center [918, 366] width 110 height 22
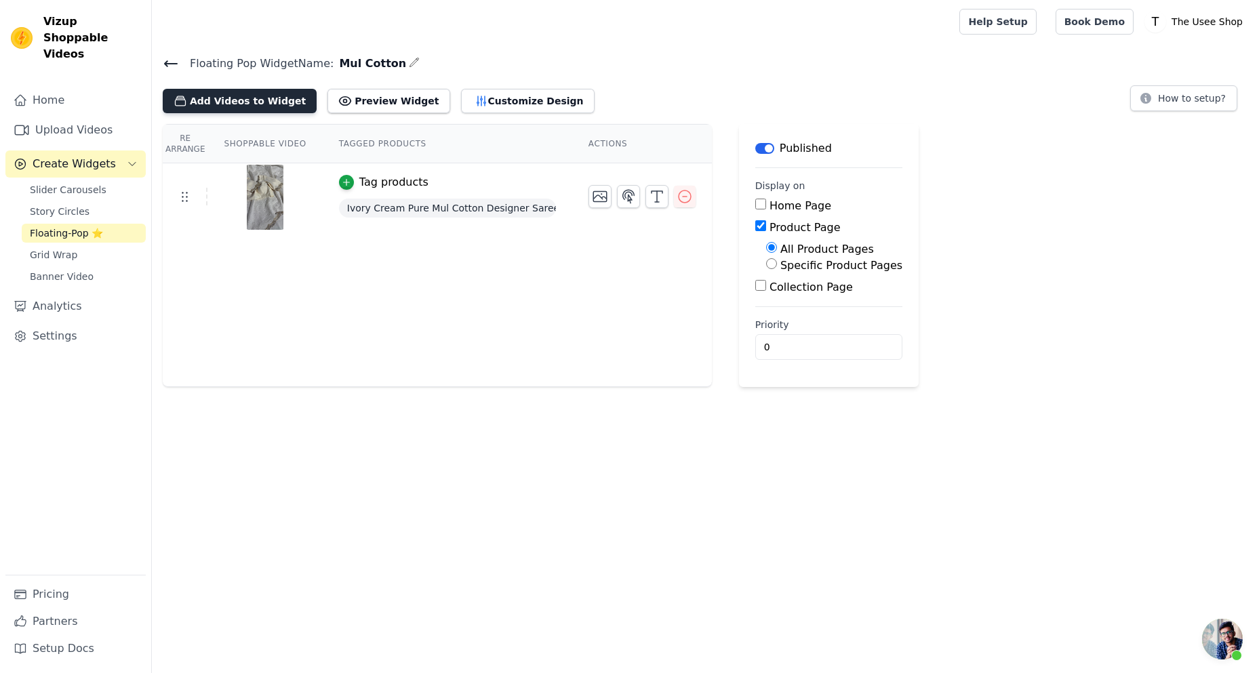
click at [237, 110] on button "Add Videos to Widget" at bounding box center [240, 101] width 154 height 24
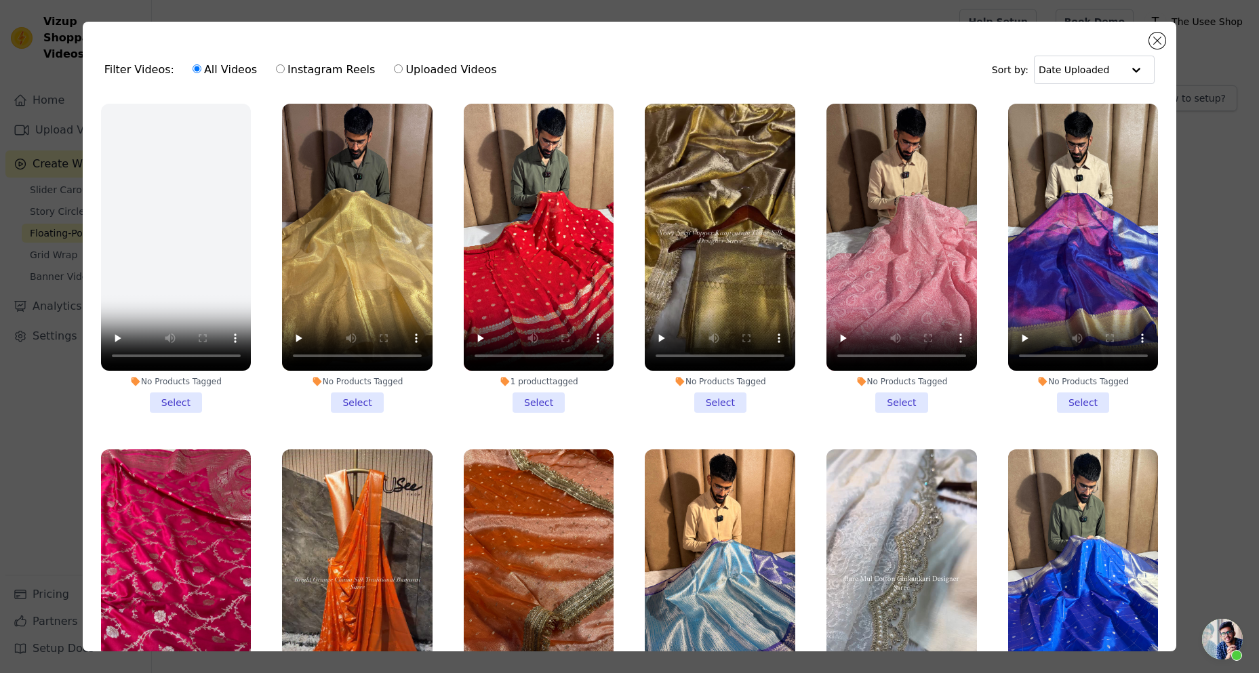
click at [909, 387] on li "No Products Tagged Select" at bounding box center [902, 258] width 151 height 309
click at [0, 0] on input "No Products Tagged Select" at bounding box center [0, 0] width 0 height 0
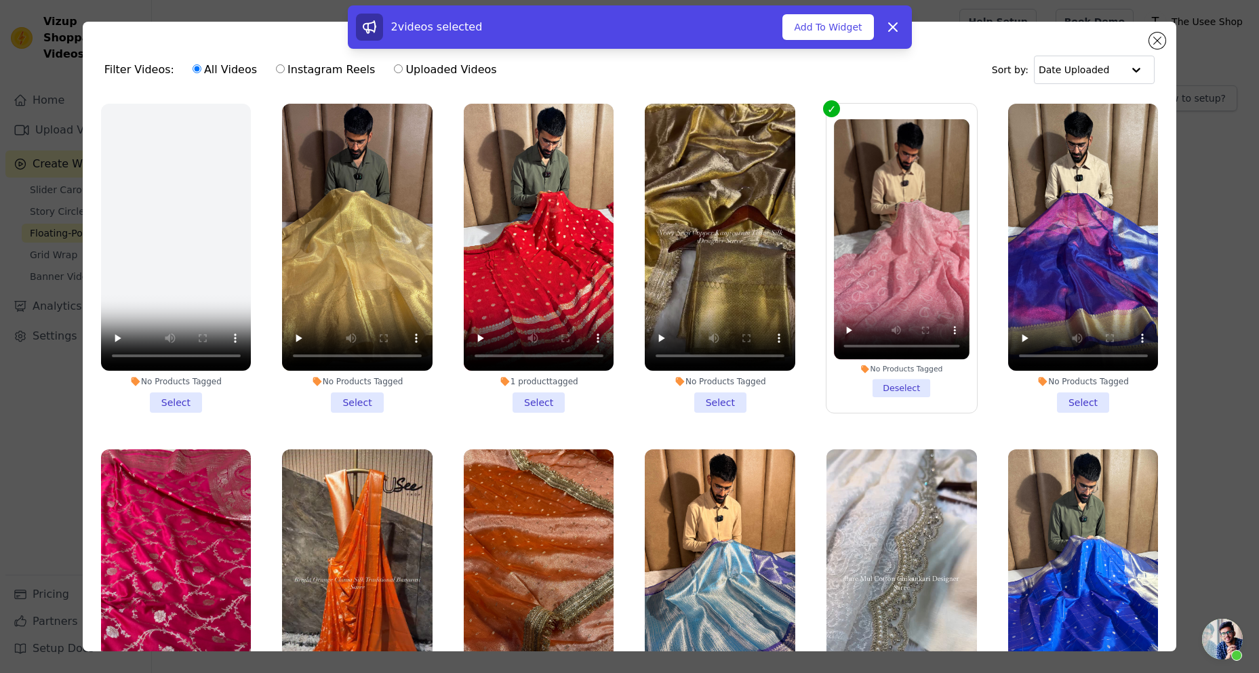
click at [817, 45] on div "2 videos selected Add To Widget Dismiss" at bounding box center [630, 26] width 564 height 43
click at [819, 38] on button "Add To Widget" at bounding box center [828, 27] width 91 height 26
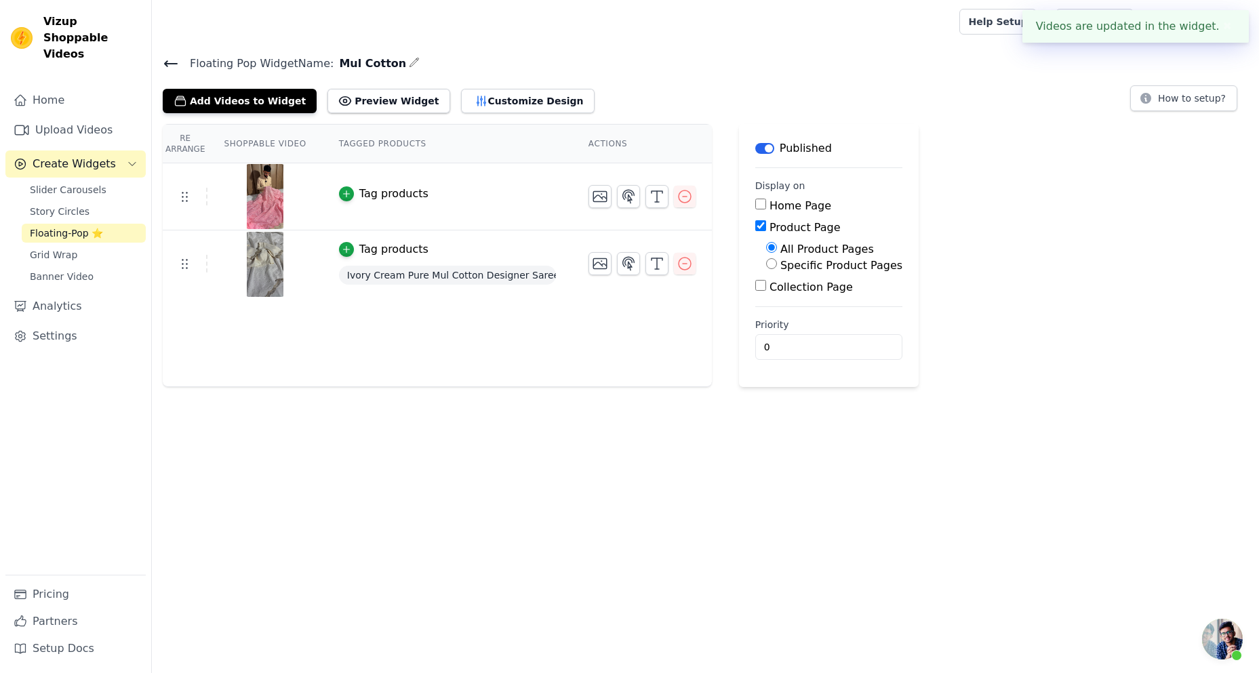
click at [382, 195] on div "Tag products" at bounding box center [393, 194] width 69 height 16
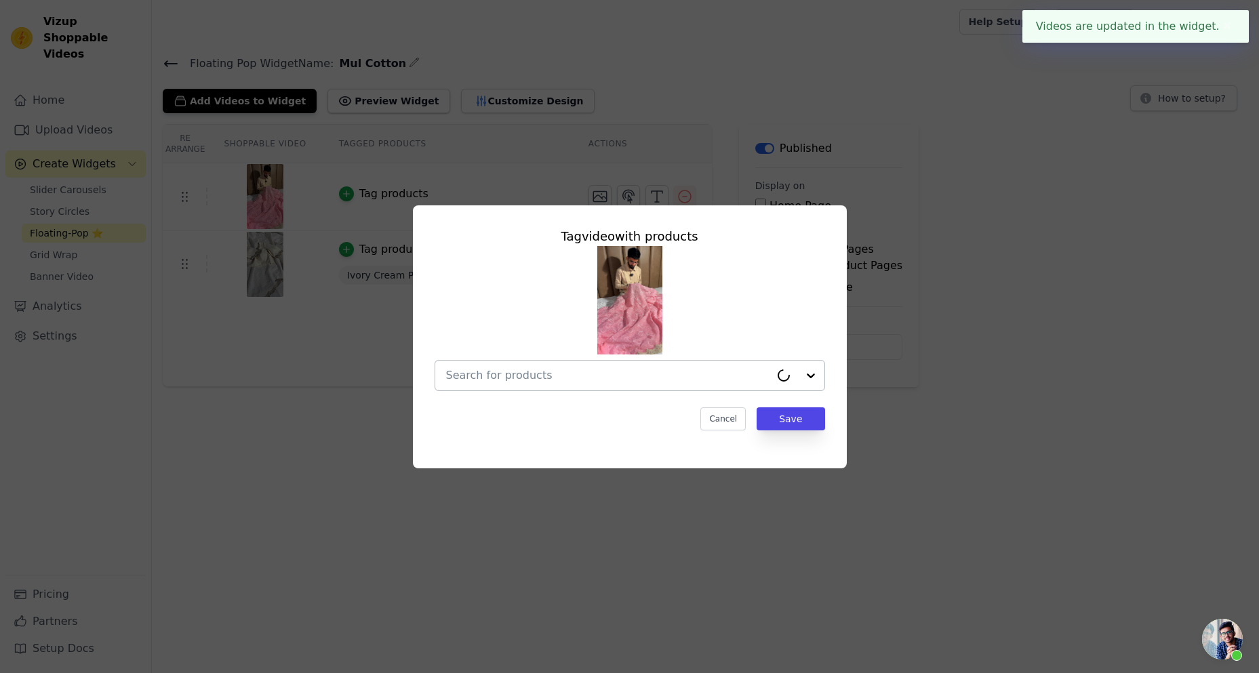
click at [549, 373] on input "text" at bounding box center [608, 376] width 324 height 16
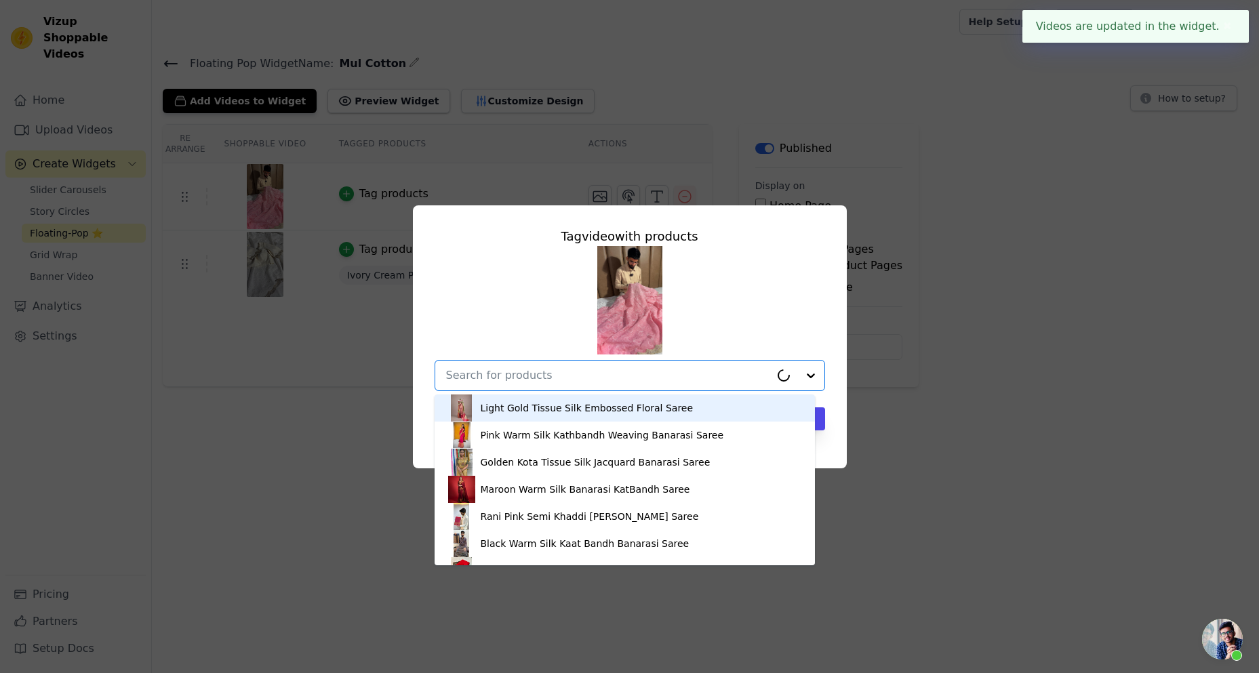
paste input "MCS-02"
type input "MCS-02"
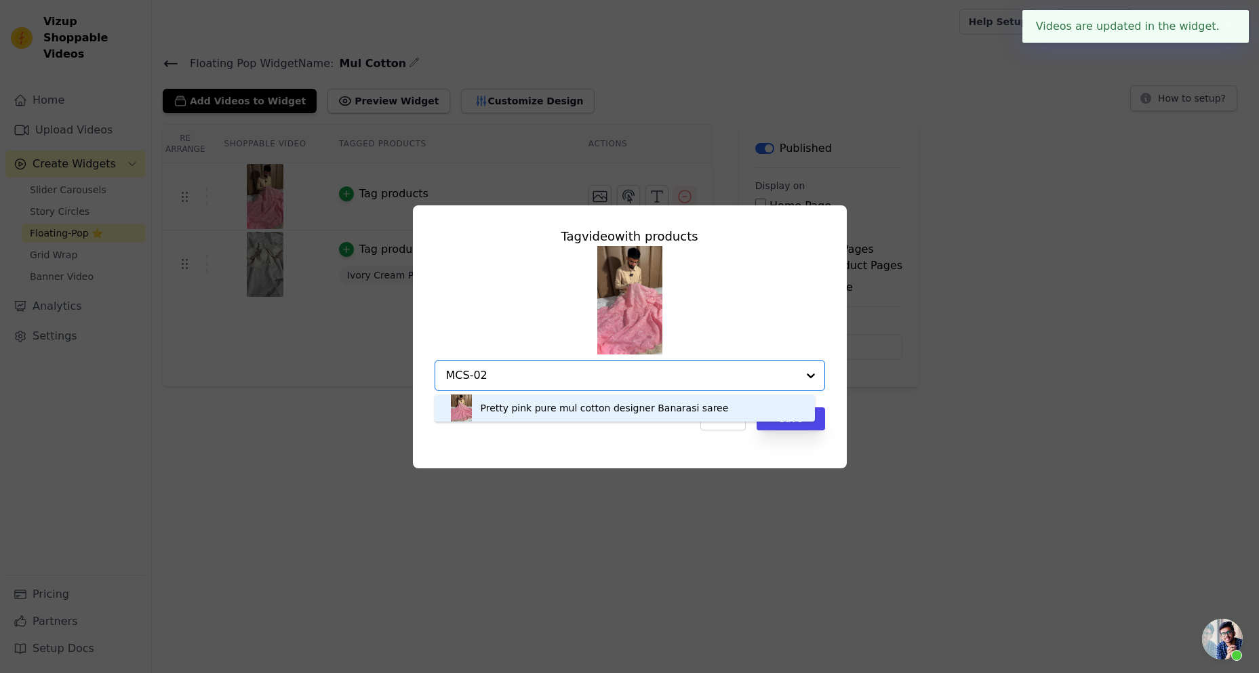
click at [593, 410] on div "Pretty pink pure mul cotton designer Banarasi saree" at bounding box center [605, 408] width 248 height 14
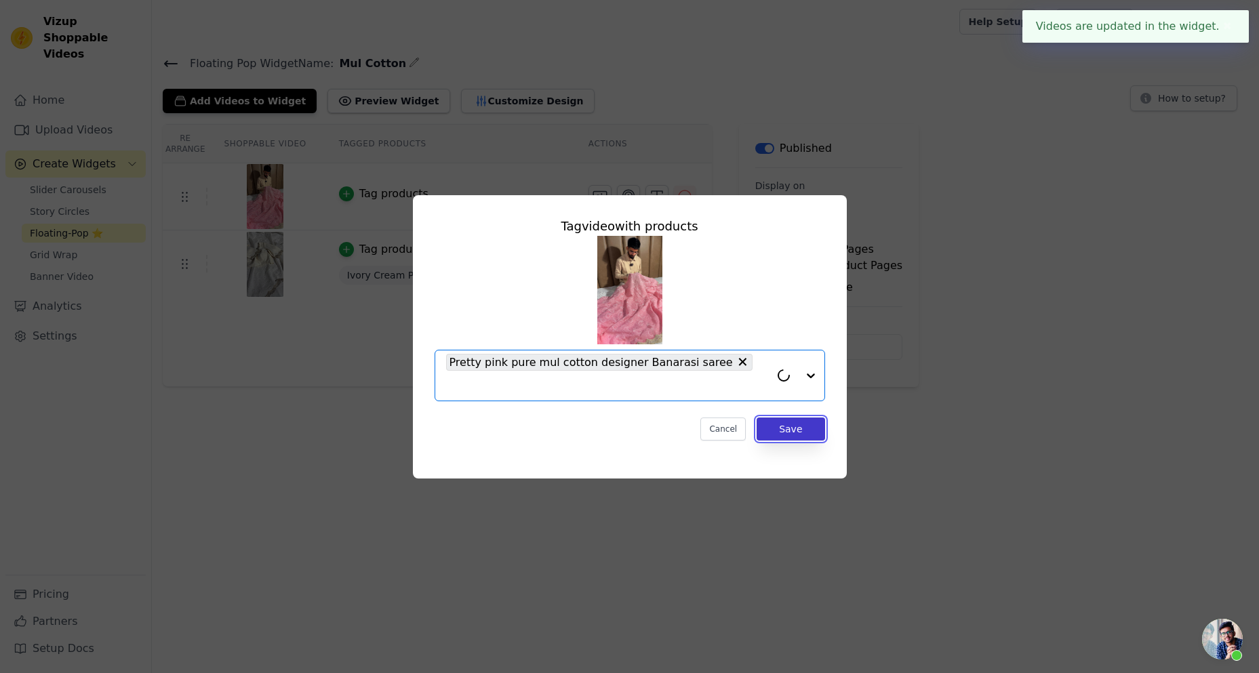
click at [801, 418] on button "Save" at bounding box center [791, 429] width 68 height 23
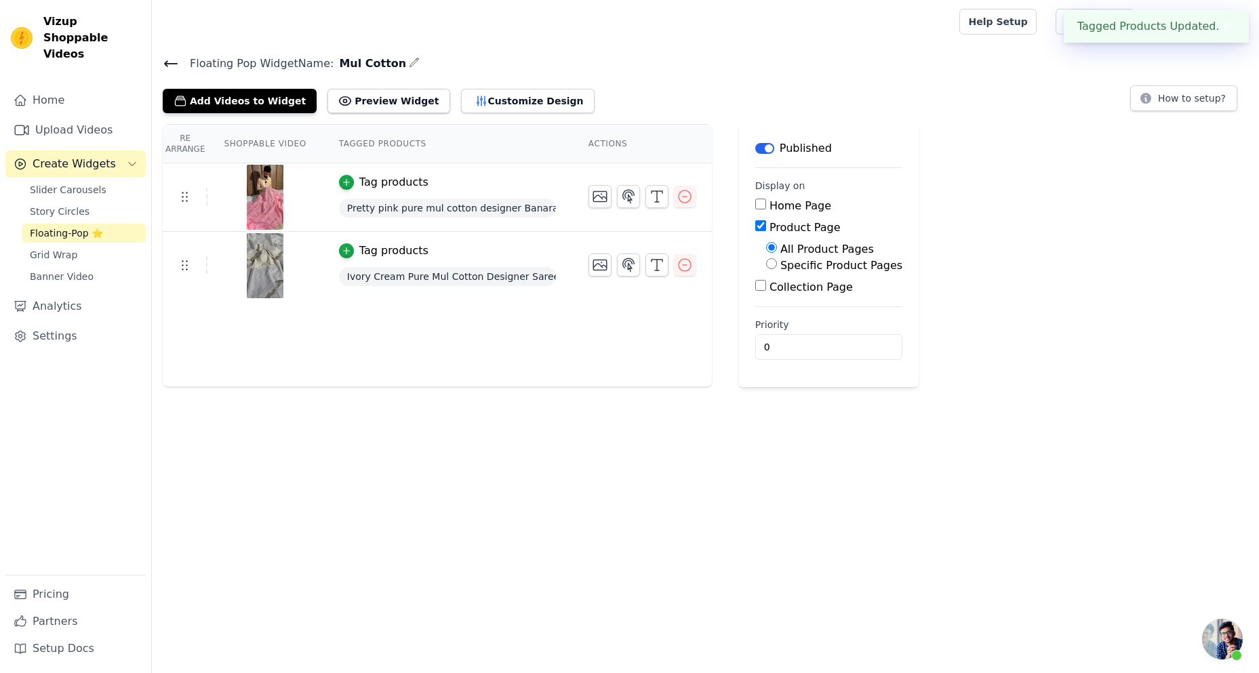
click at [163, 60] on icon at bounding box center [171, 64] width 16 height 16
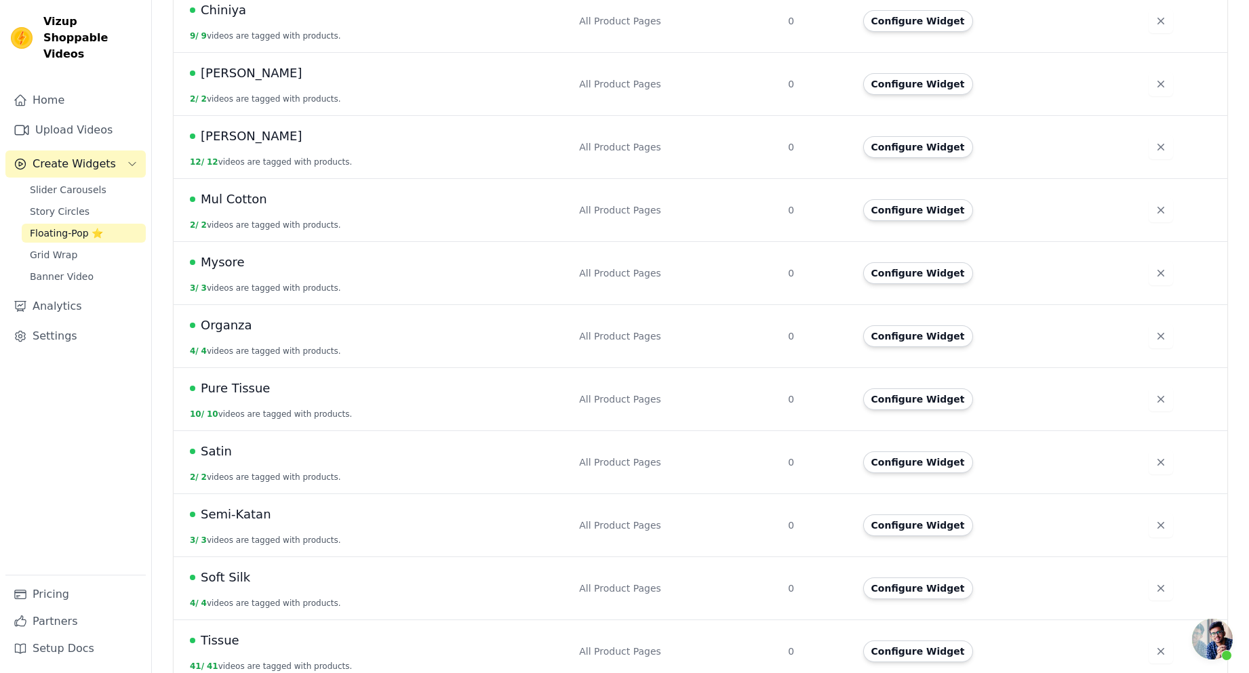
scroll to position [428, 0]
click at [121, 117] on link "Upload Videos" at bounding box center [75, 130] width 140 height 27
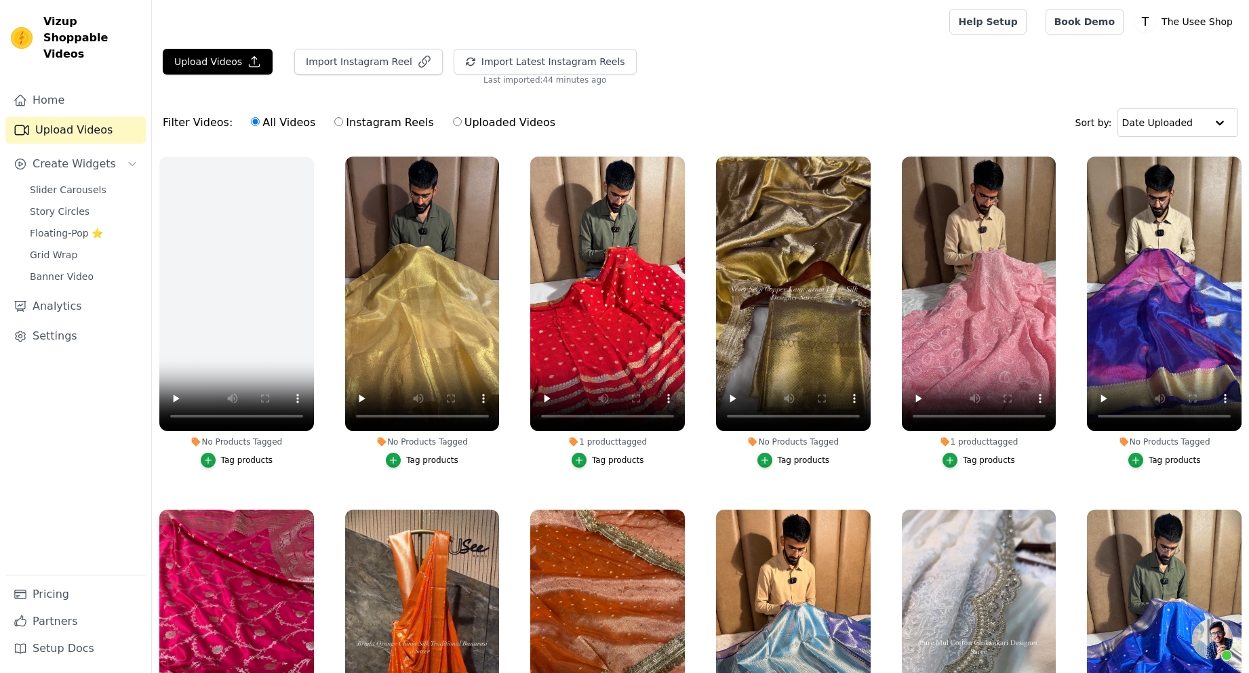
click at [812, 35] on div at bounding box center [548, 21] width 770 height 43
